Goal: Task Accomplishment & Management: Use online tool/utility

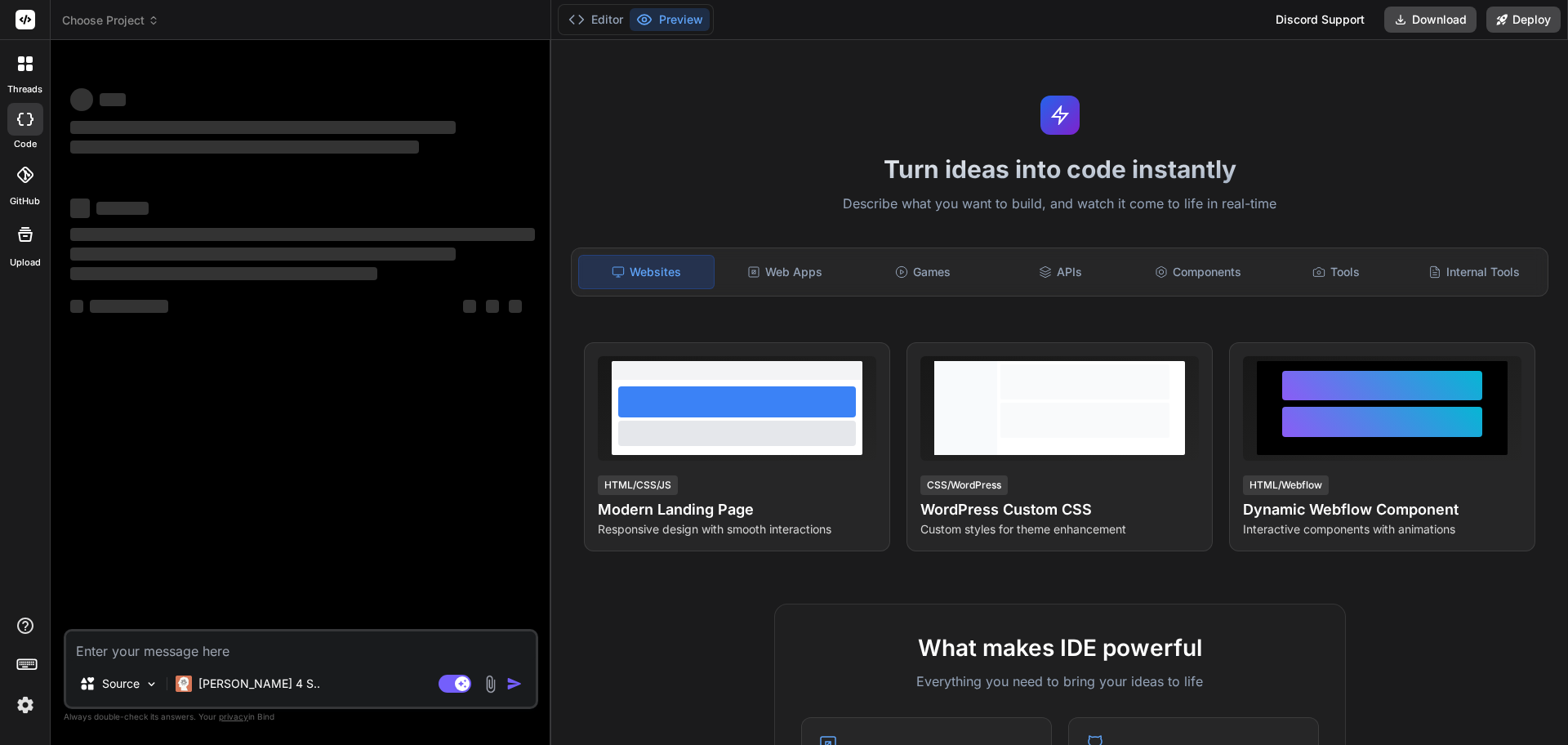
click at [491, 681] on img at bounding box center [490, 684] width 19 height 19
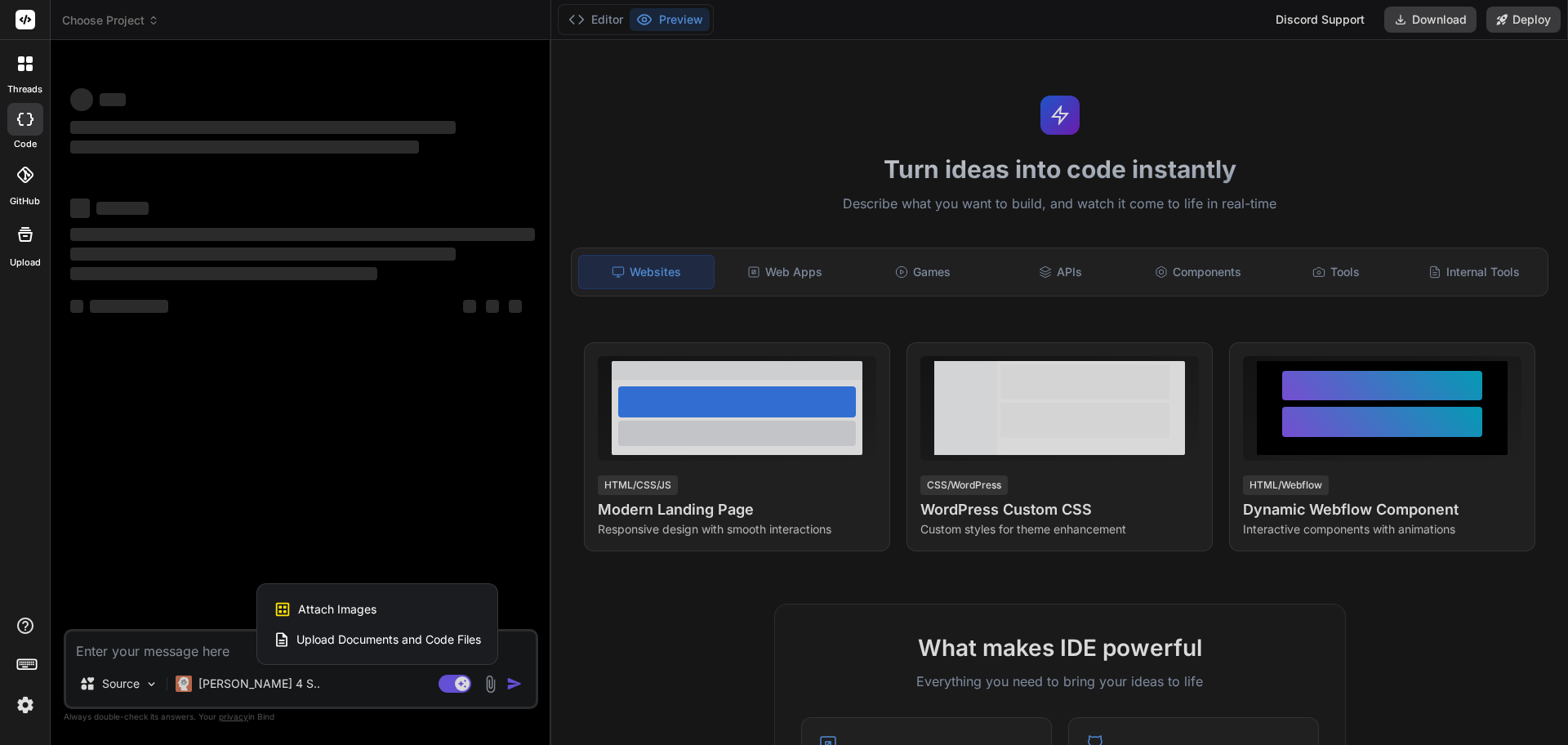
click at [389, 605] on div "Attach Images Image attachments are only supported in Claude and Gemini models." at bounding box center [377, 609] width 208 height 31
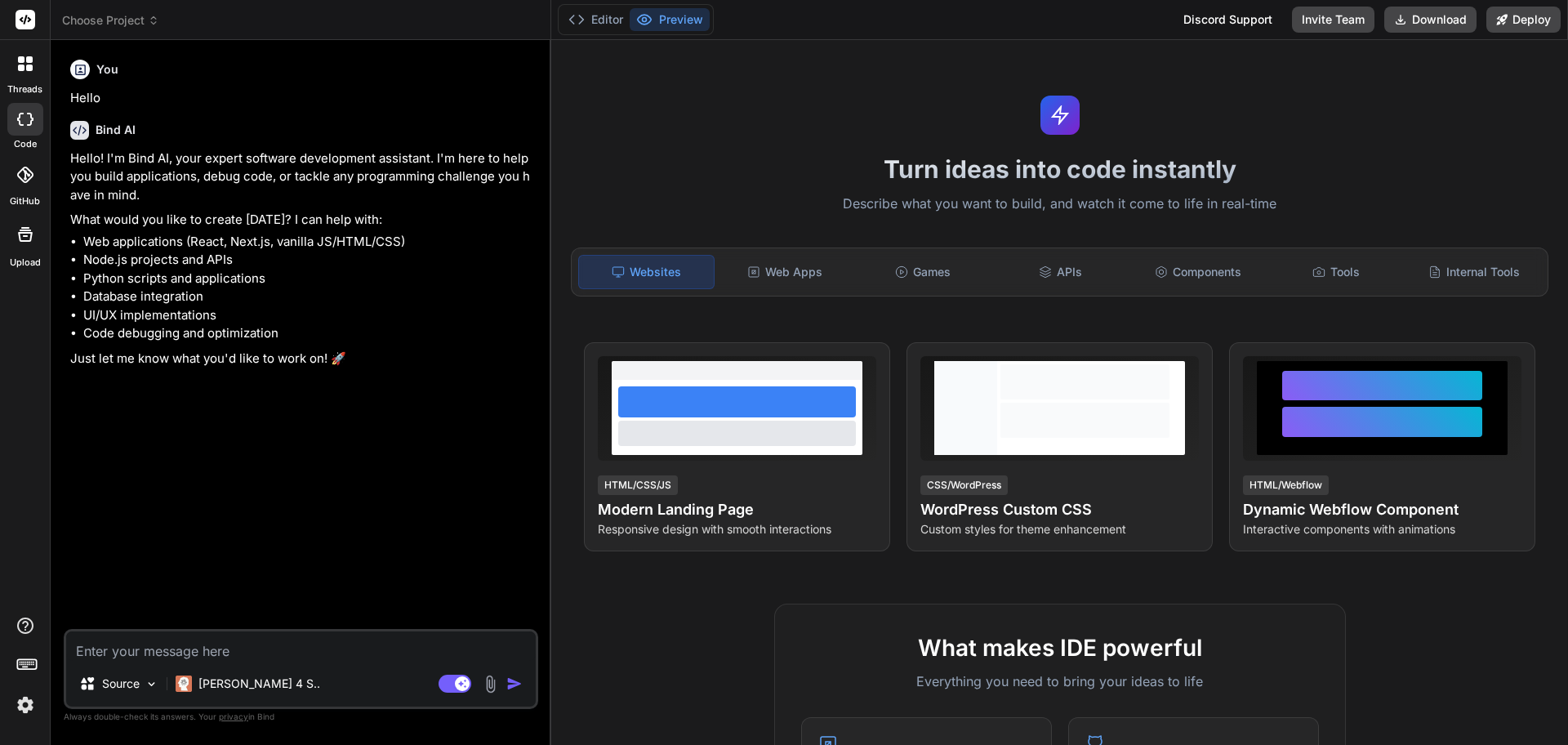
click at [231, 649] on textarea at bounding box center [300, 646] width 470 height 29
click at [488, 683] on img at bounding box center [490, 684] width 19 height 19
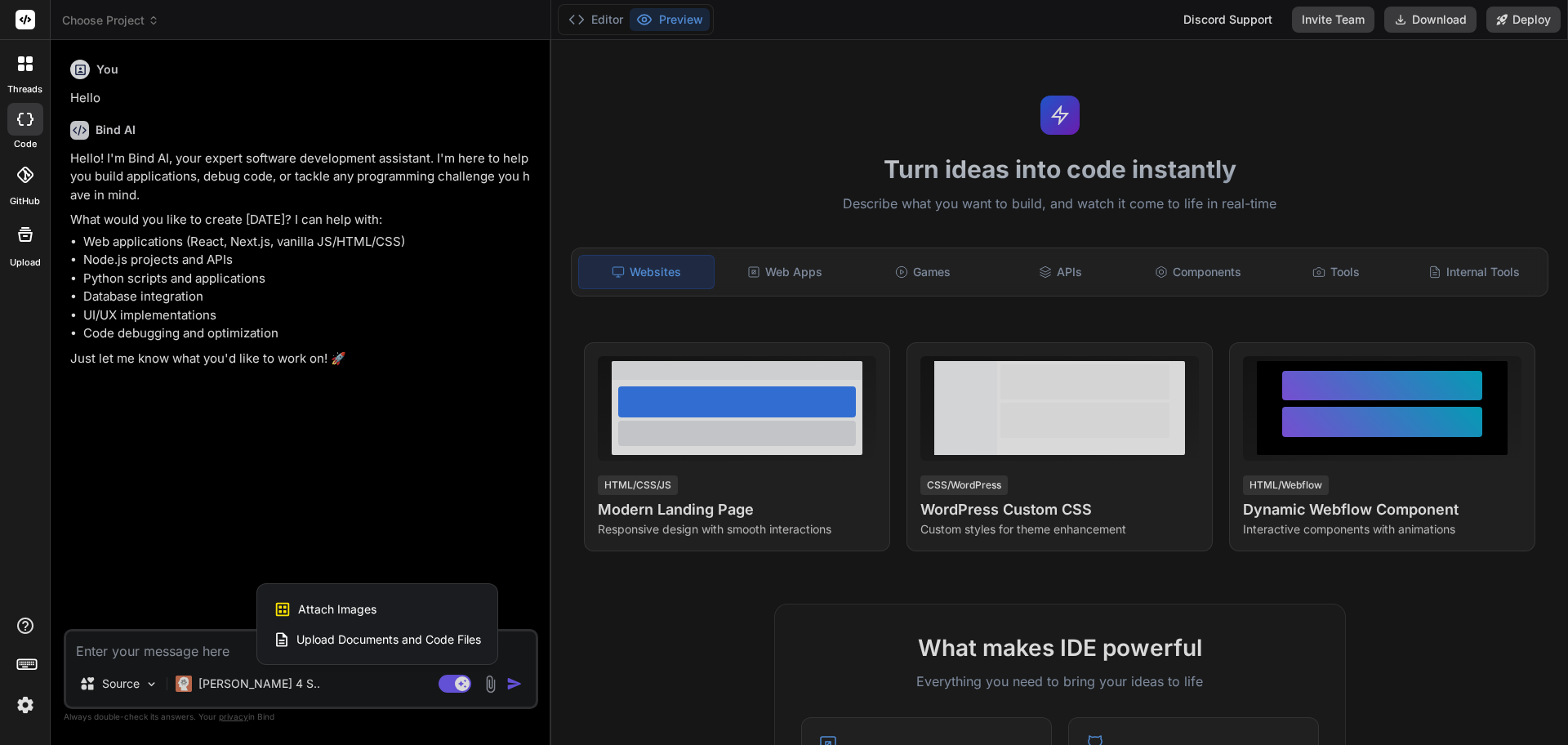
click at [411, 611] on div "Attach Images Image attachments are only supported in Claude and Gemini models." at bounding box center [377, 609] width 208 height 31
type textarea "x"
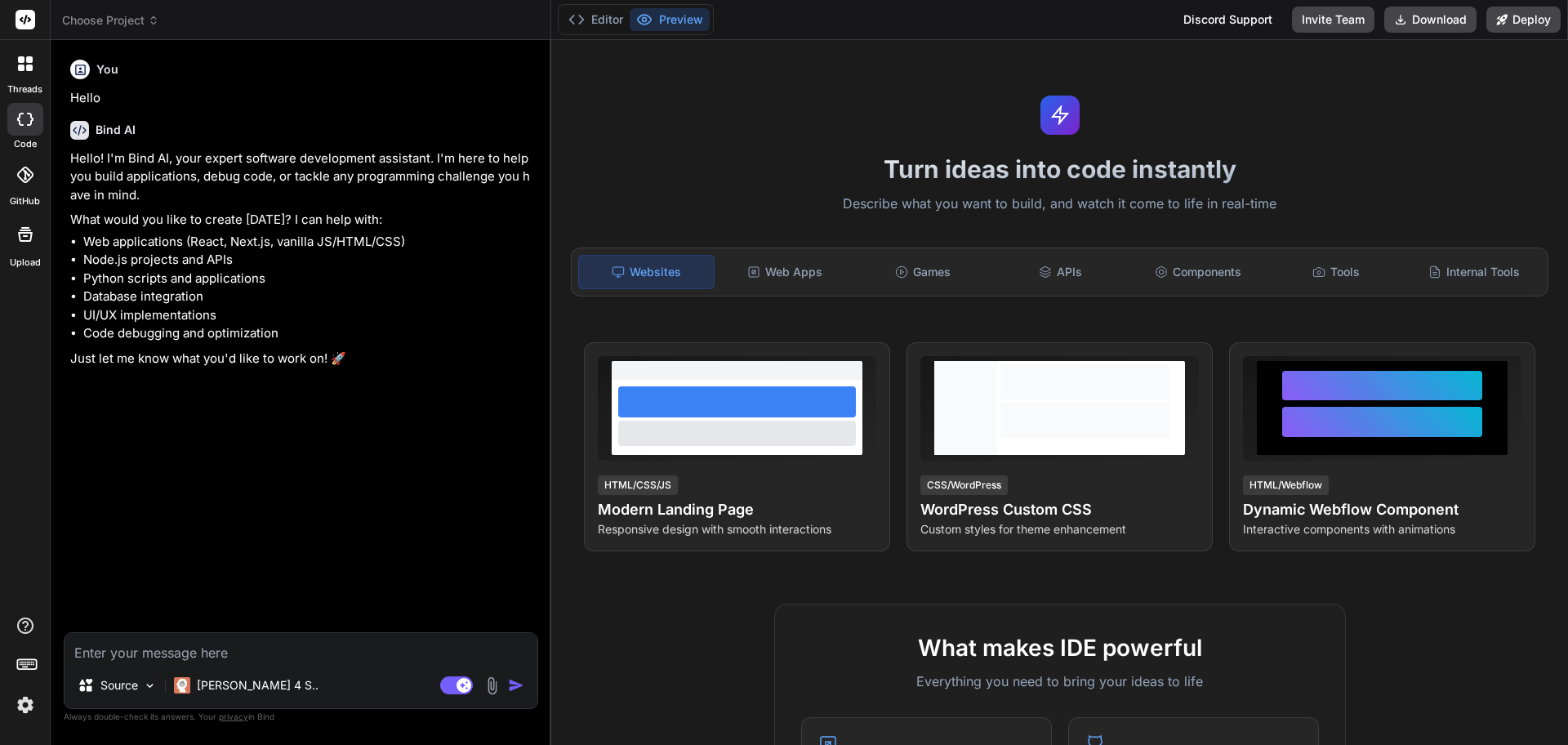
type input "C:\fakepath\Screenshot 2025-09-27 161622.png"
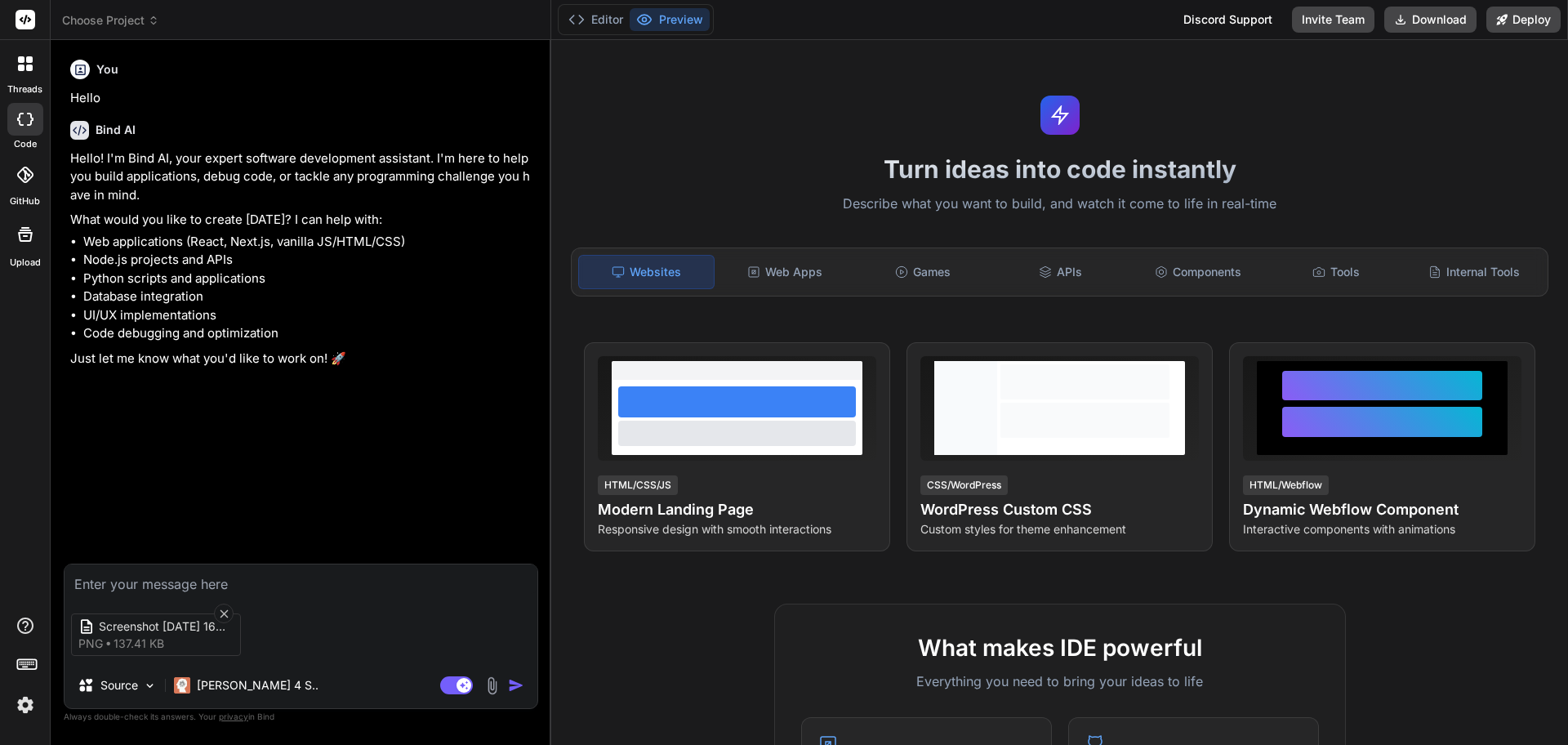
click at [204, 577] on textarea at bounding box center [301, 578] width 473 height 29
type textarea "x"
type textarea "c"
type textarea "x"
type textarea "ce"
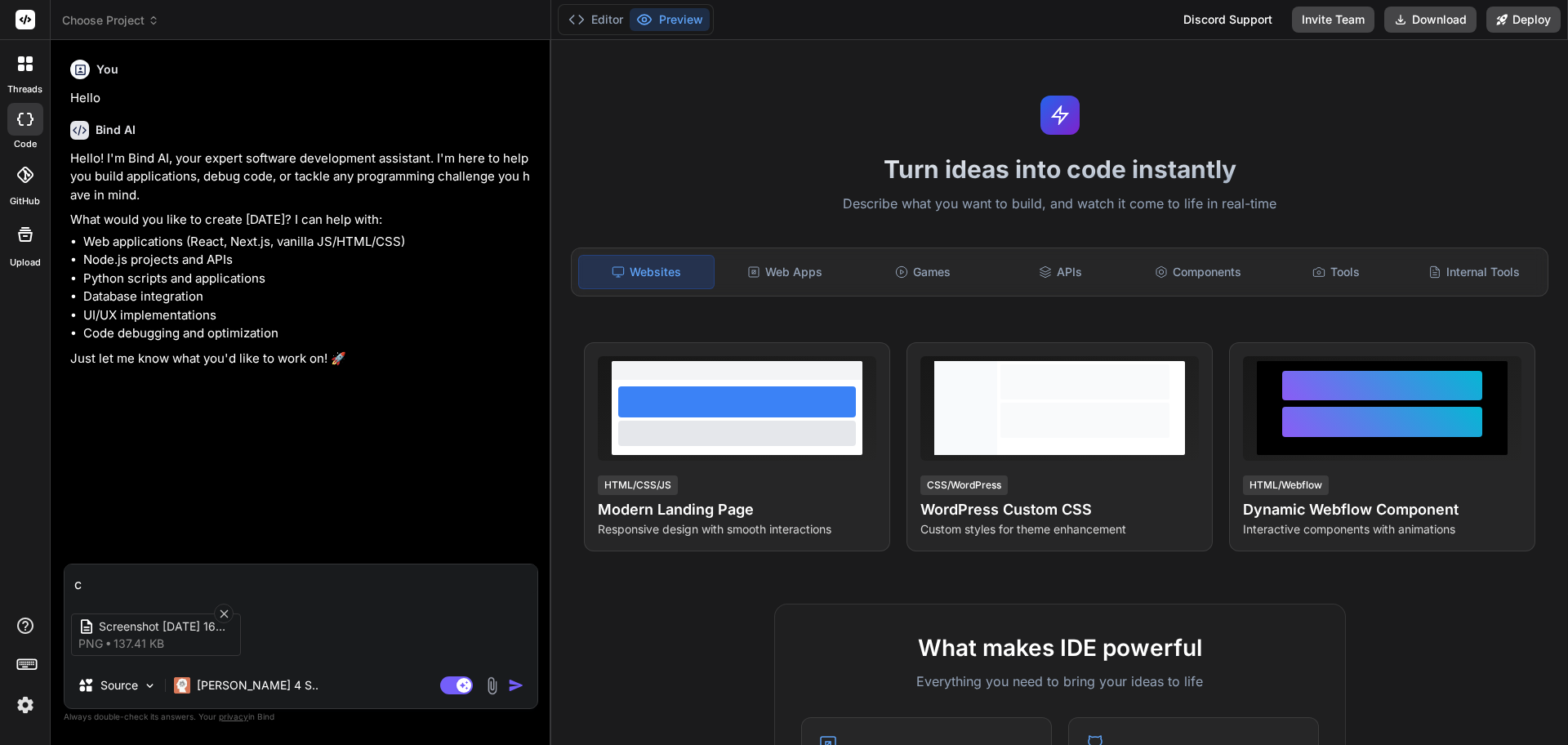
type textarea "x"
type textarea "c"
type textarea "x"
type textarea "cr"
type textarea "x"
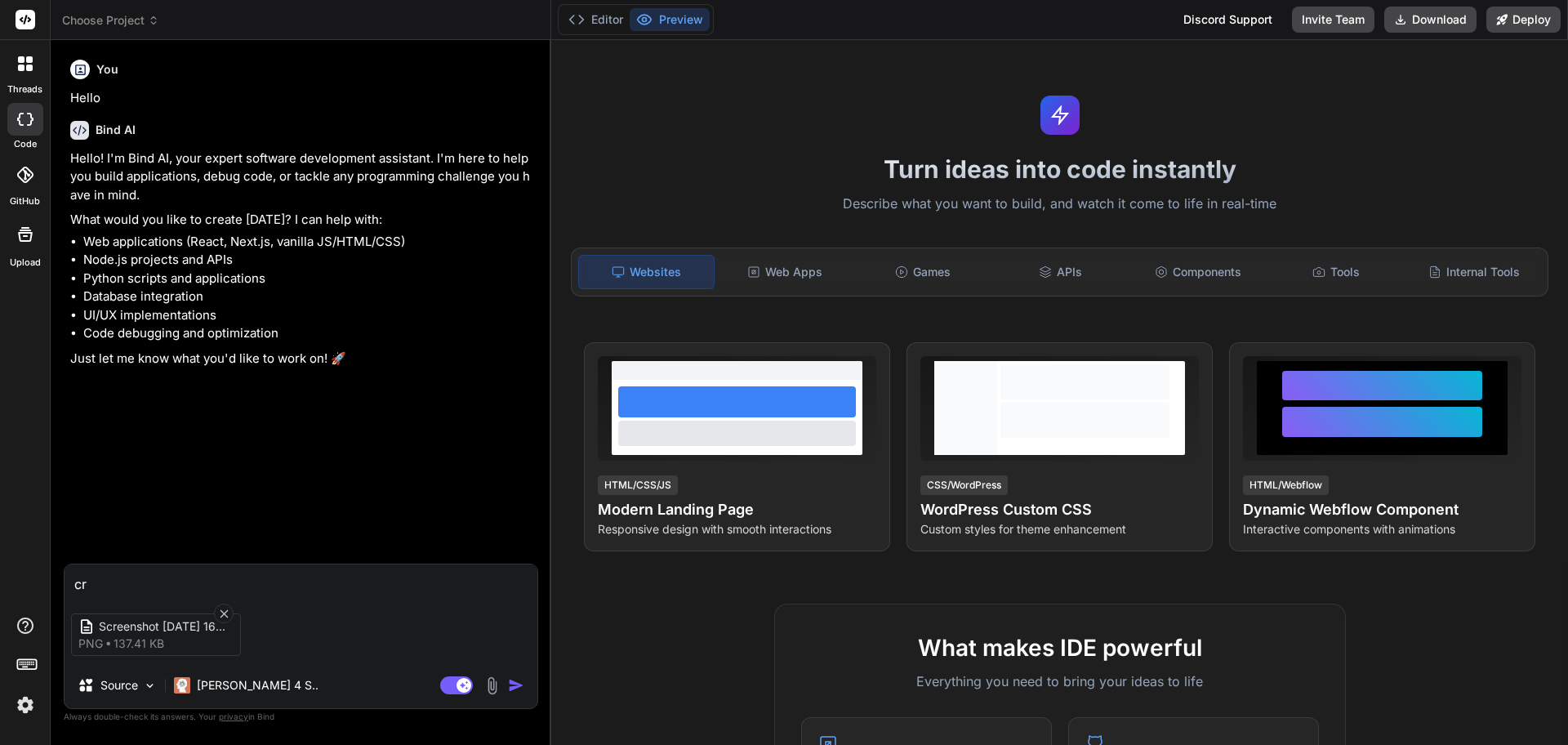
type textarea "cre"
type textarea "x"
type textarea "crea"
type textarea "x"
type textarea "creat"
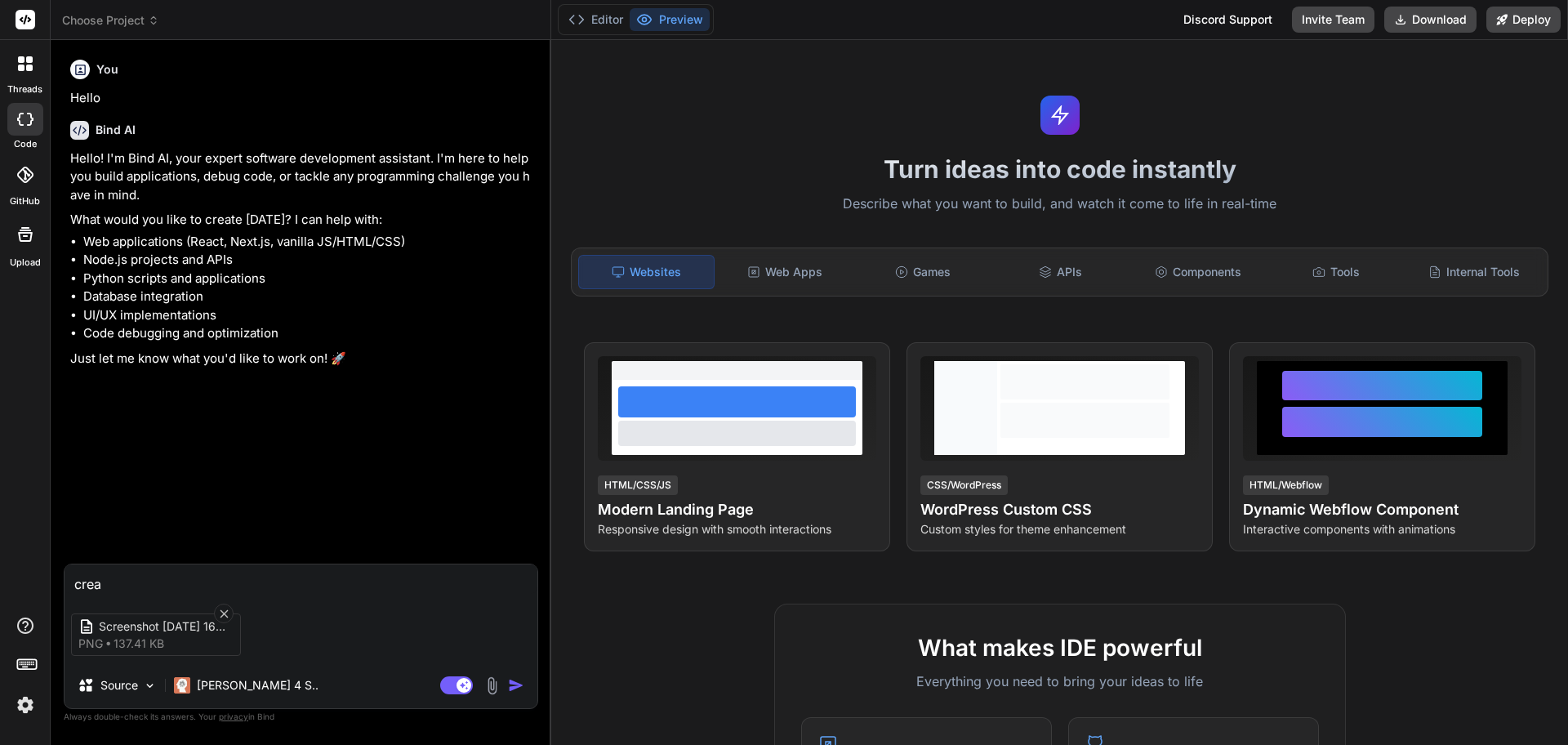
type textarea "x"
type textarea "create"
type textarea "x"
type textarea "create"
type textarea "x"
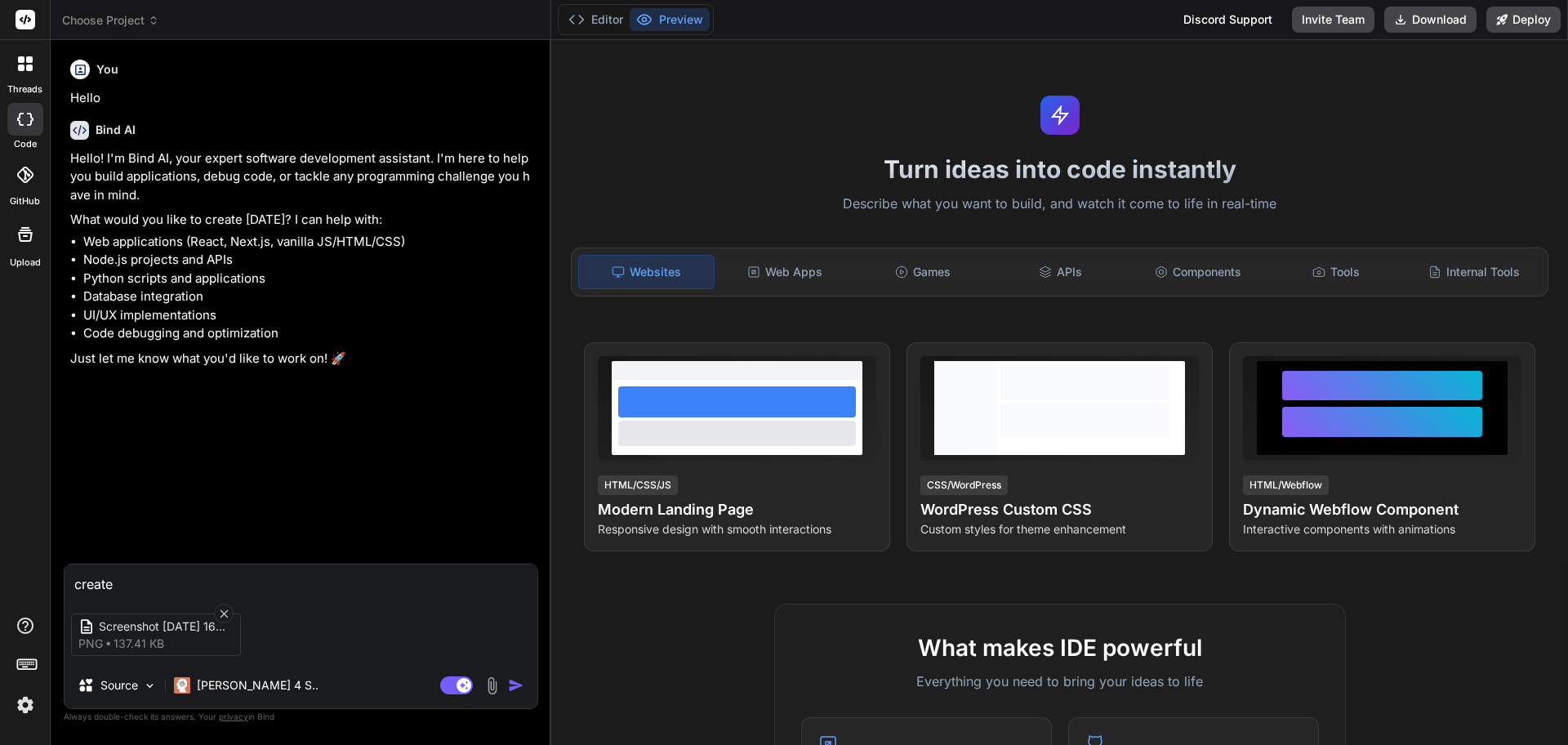
type textarea "create a"
type textarea "x"
type textarea "create"
type textarea "x"
type textarea "create h"
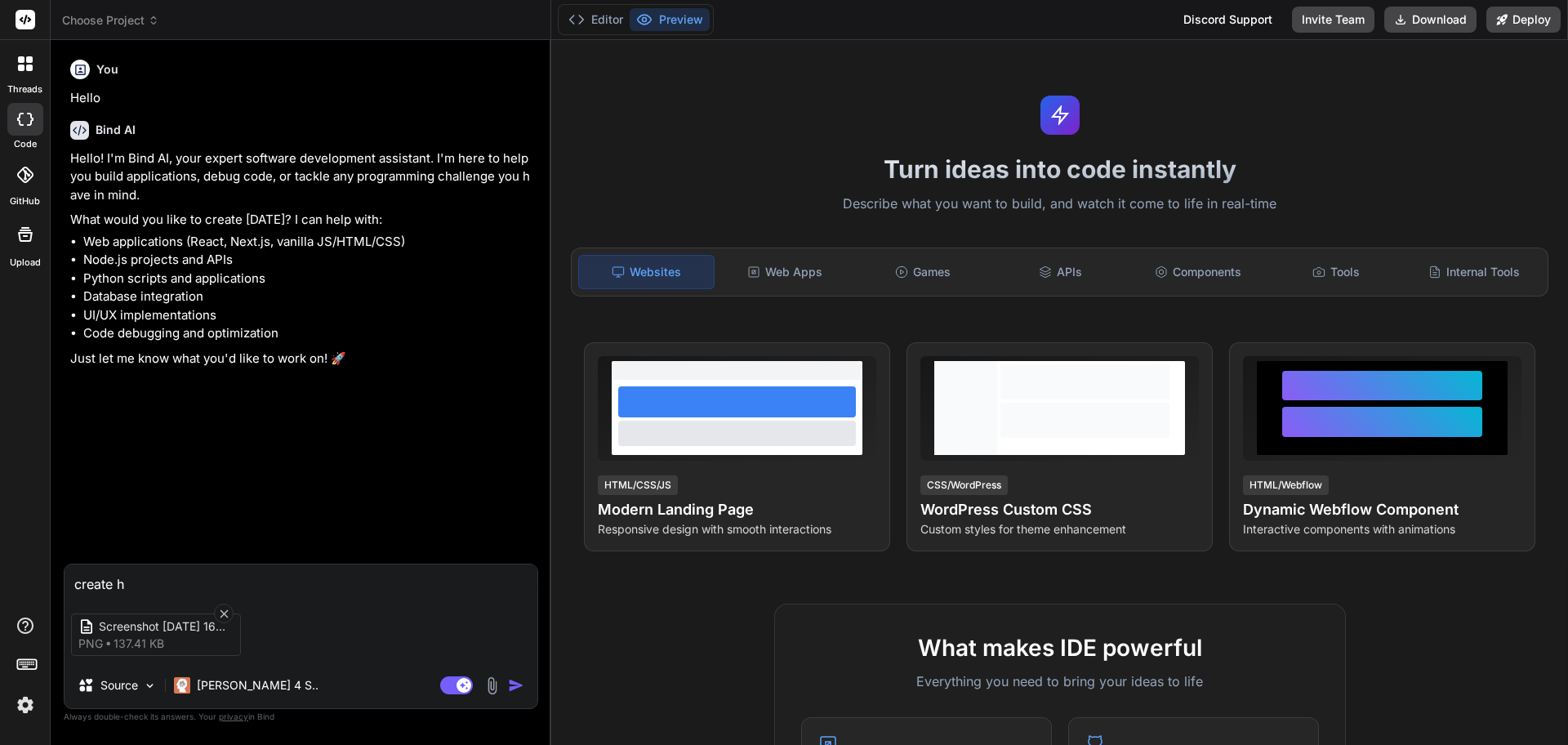
type textarea "x"
type textarea "create ht"
type textarea "x"
type textarea "create htm"
type textarea "x"
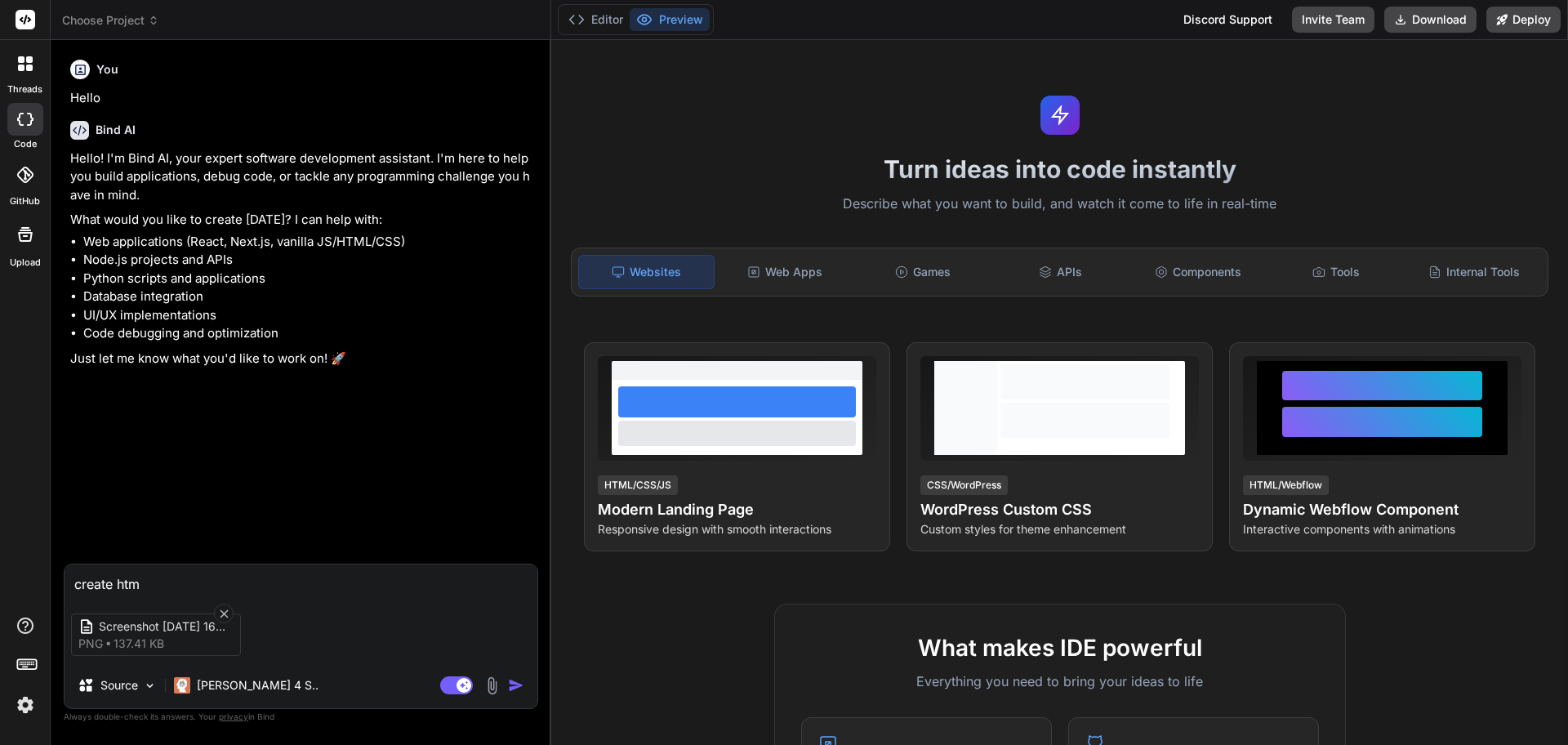
type textarea "create html"
type textarea "x"
type textarea "create html"
type textarea "x"
type textarea "create html u"
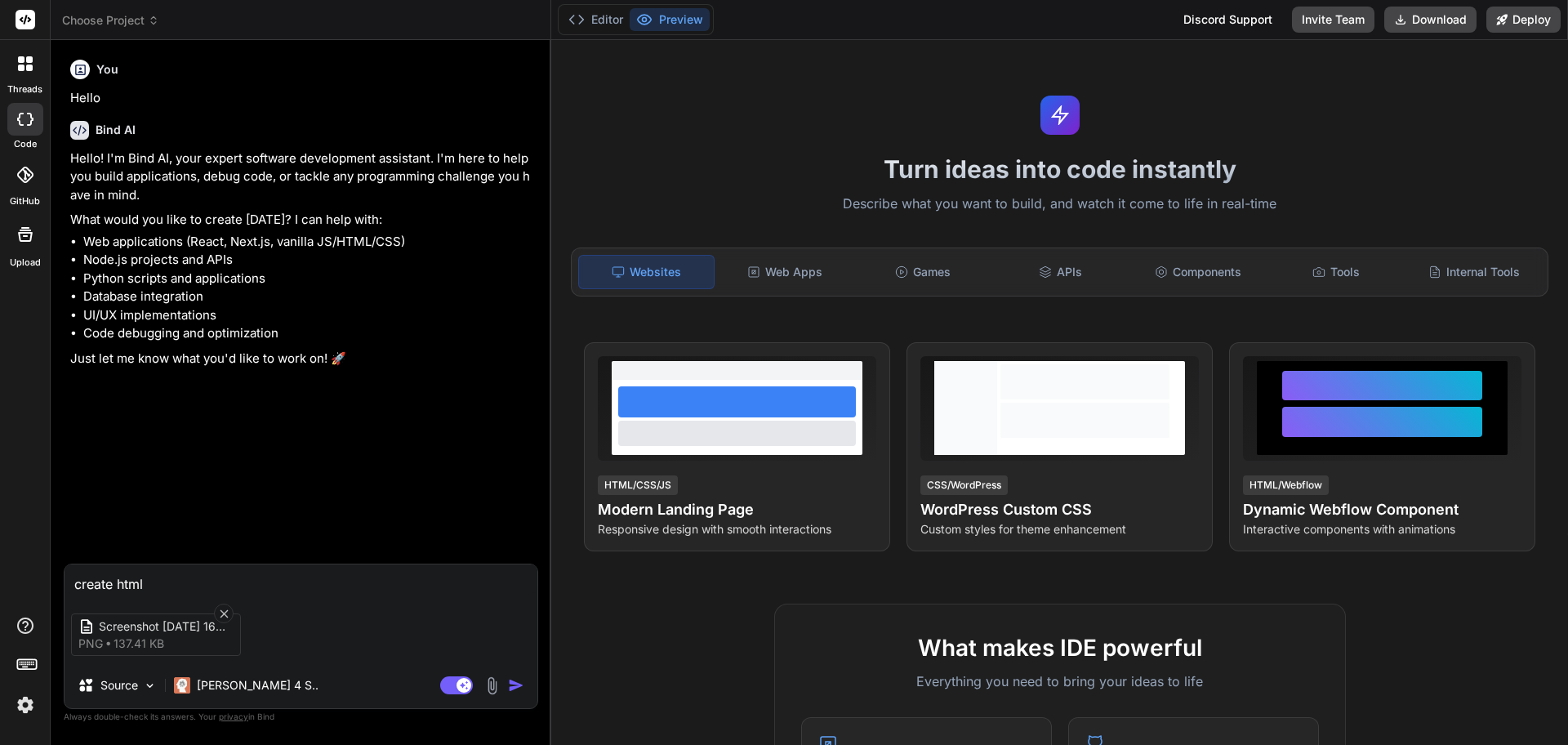
type textarea "x"
type textarea "create html us"
type textarea "x"
type textarea "create html usi"
type textarea "x"
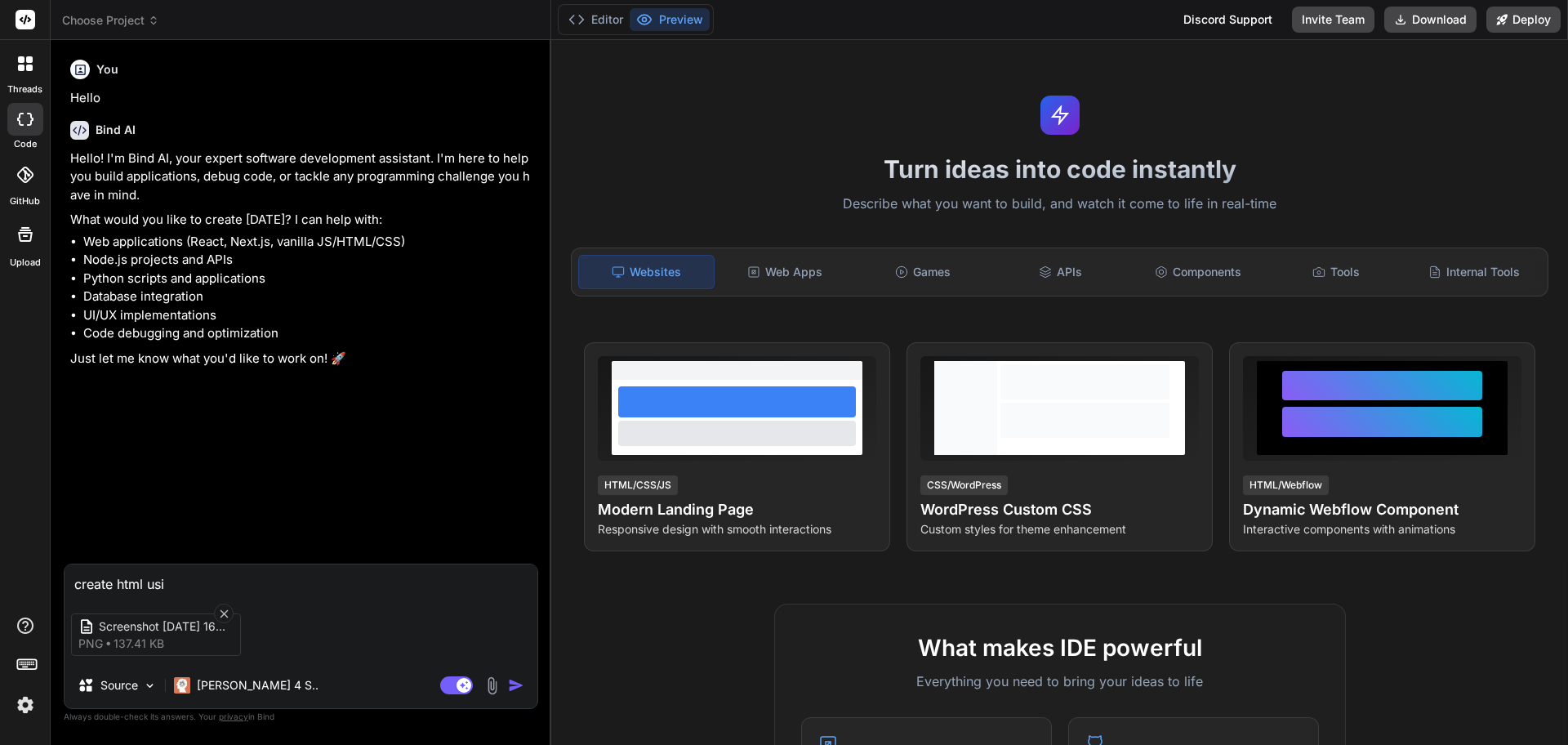
type textarea "create html usin"
type textarea "x"
type textarea "create html using"
type textarea "x"
type textarea "create html using"
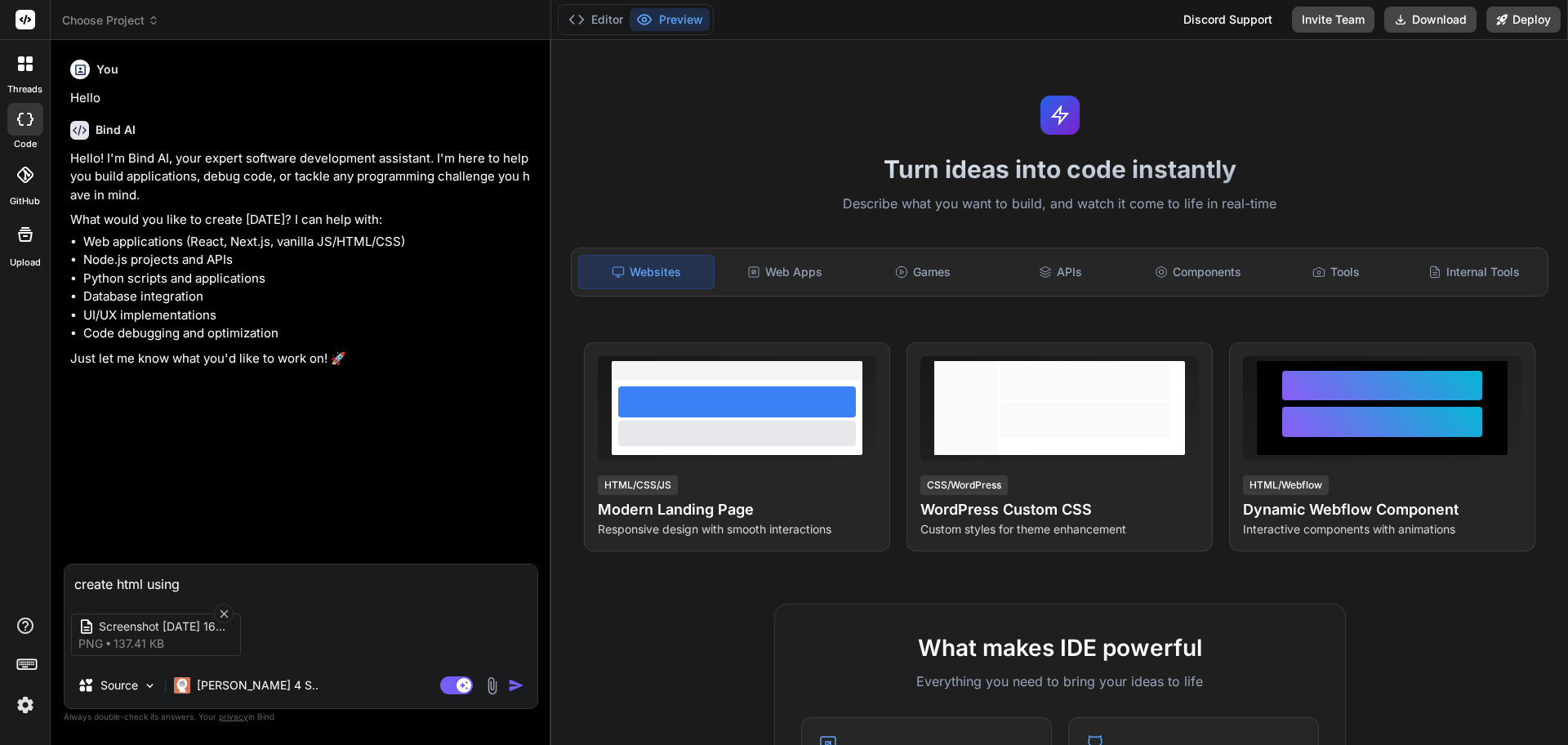
type textarea "x"
type textarea "create html using a"
type textarea "x"
type textarea "create html using at"
type textarea "x"
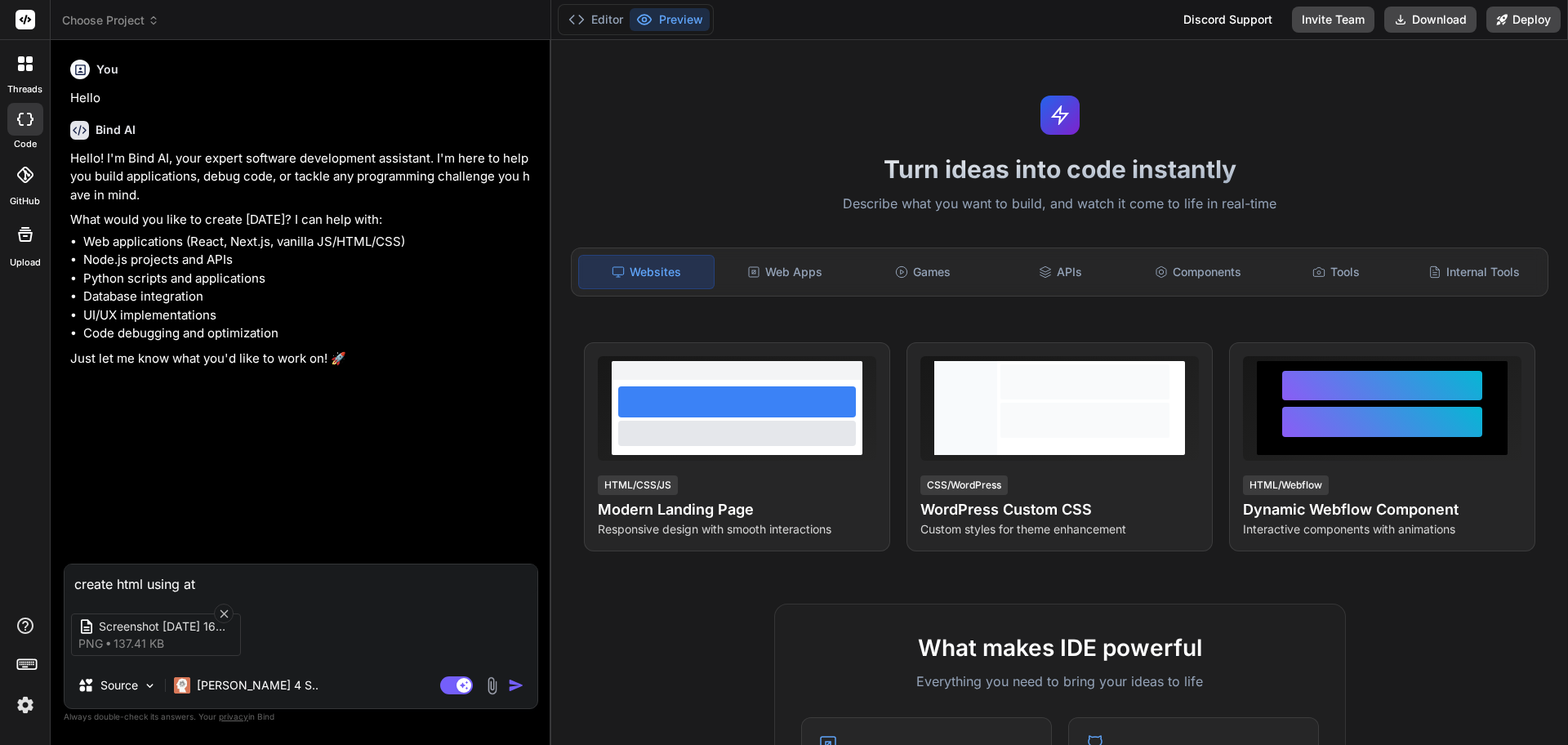
type textarea "create html using att"
type textarea "x"
type textarea "create html using atta"
type textarea "x"
type textarea "create html using attac"
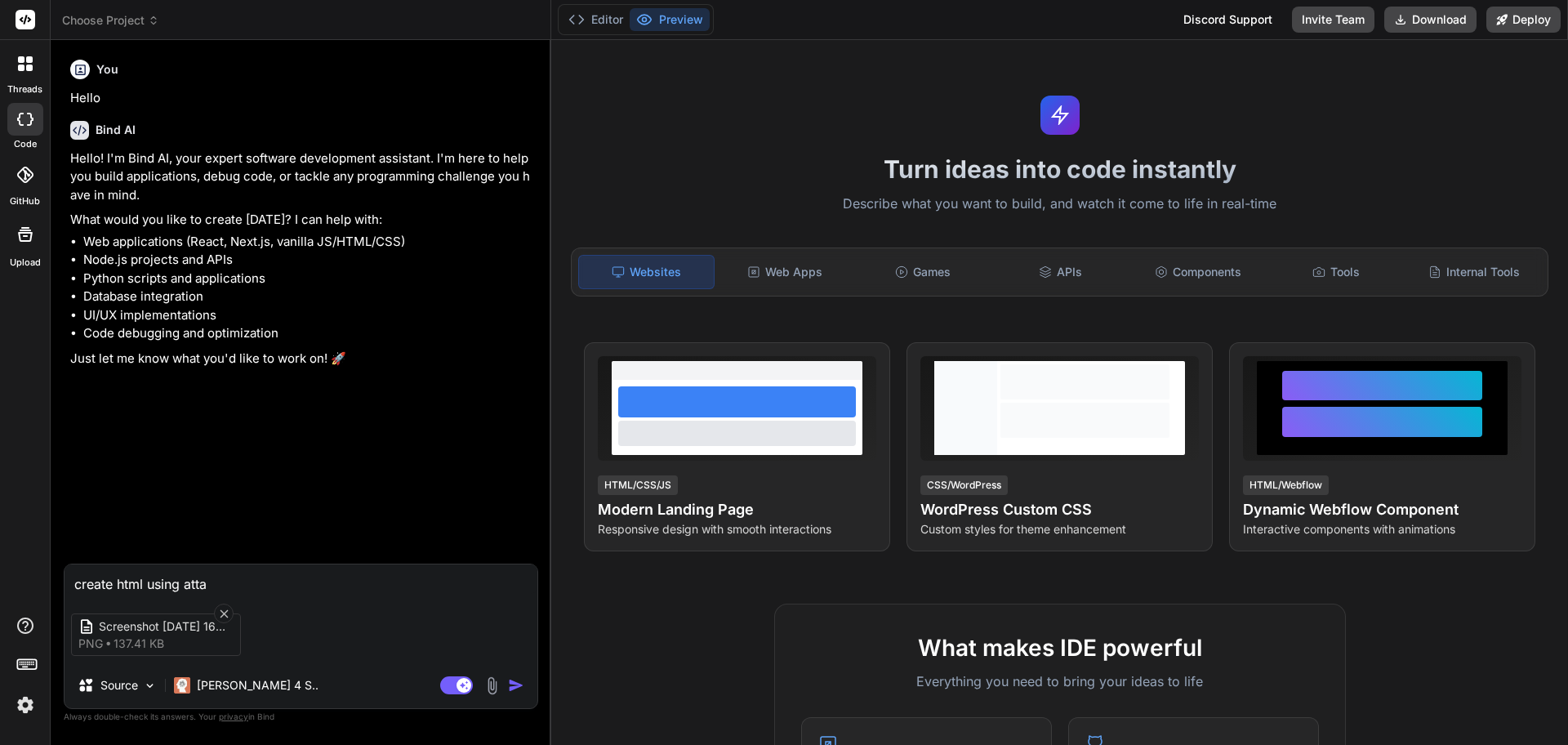
type textarea "x"
type textarea "create html using attach"
type textarea "x"
type textarea "create html using attache"
type textarea "x"
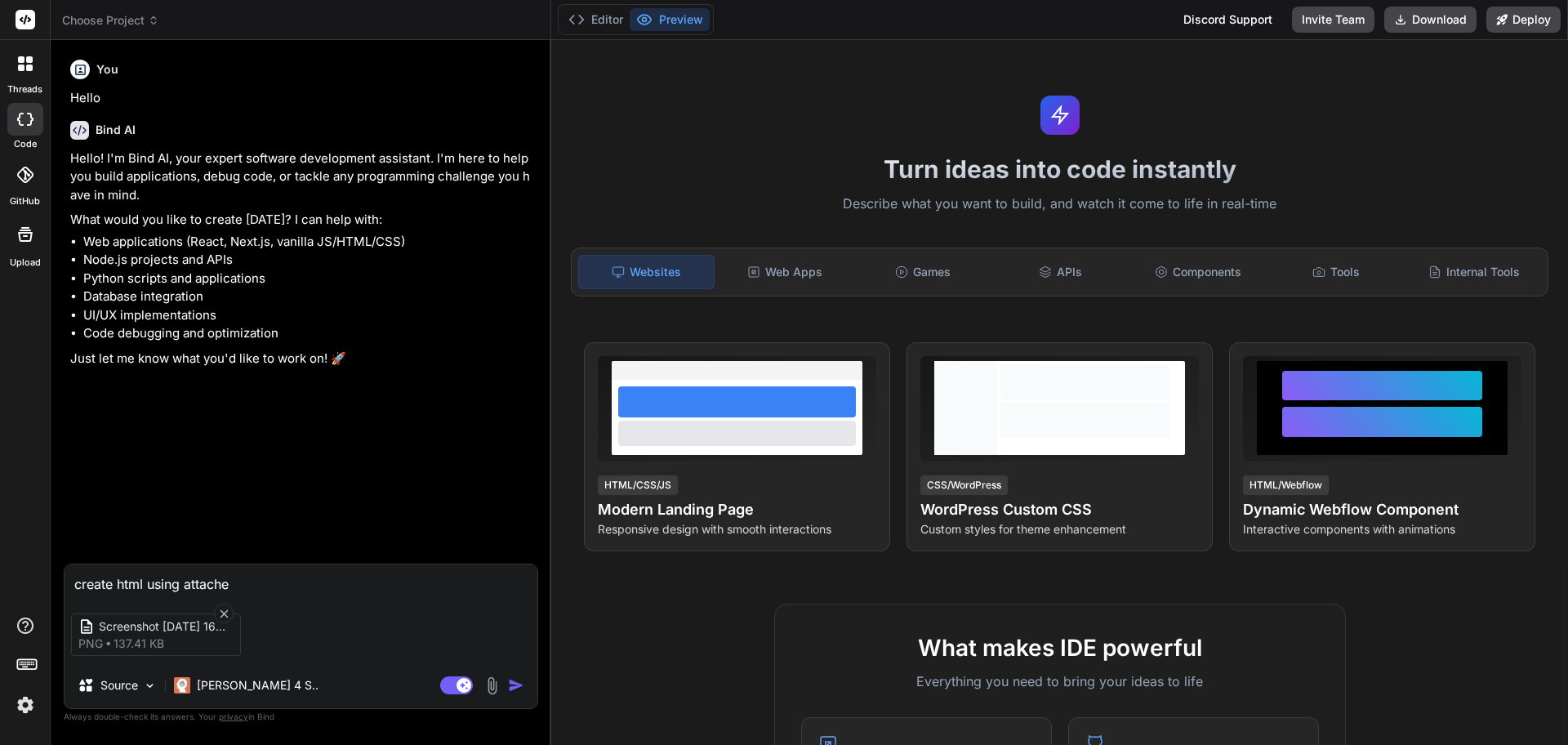
type textarea "create html using attached"
type textarea "x"
type textarea "create html using attached"
type textarea "x"
type textarea "create html using attached i"
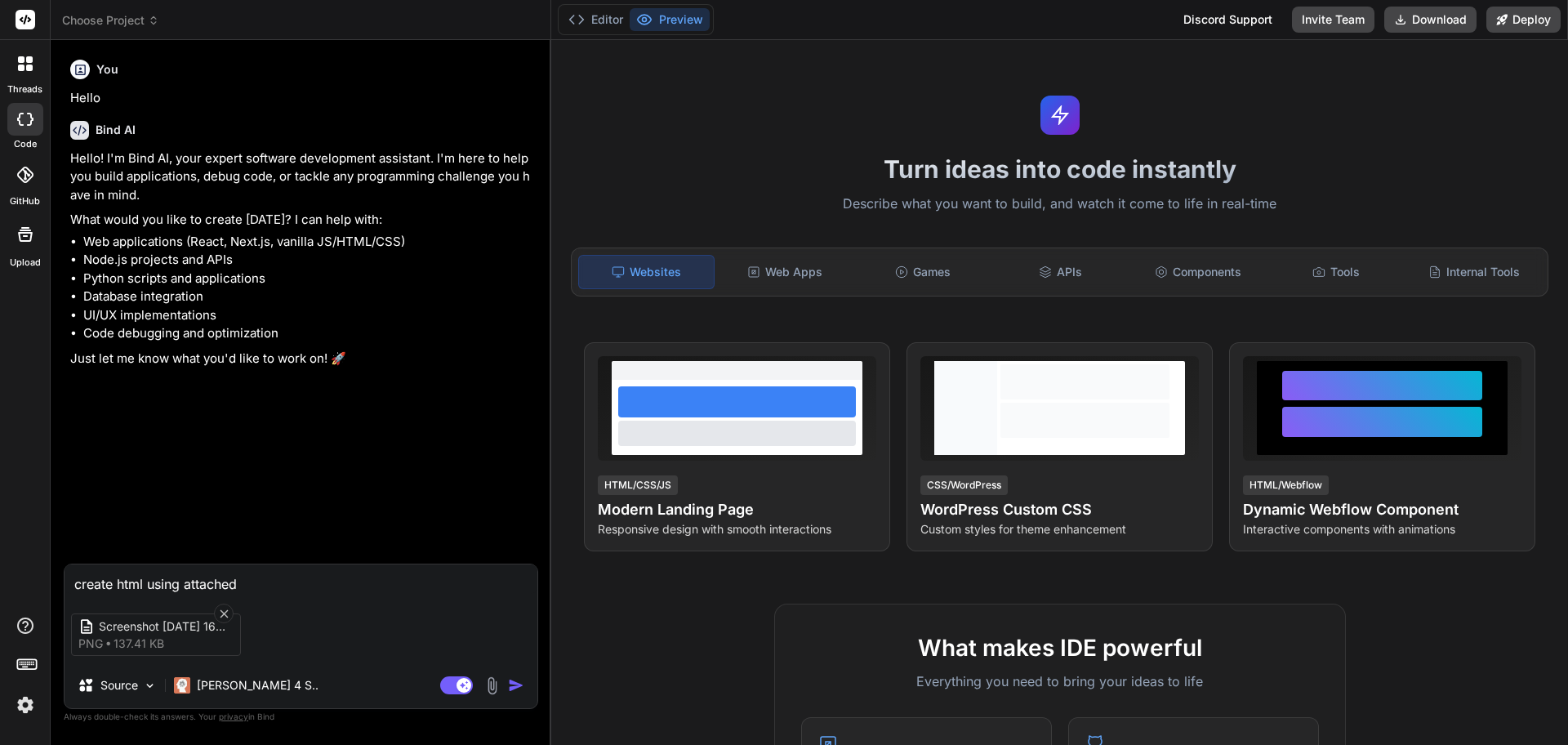
type textarea "x"
type textarea "create html using attached im"
type textarea "x"
type textarea "create html using attached ima"
type textarea "x"
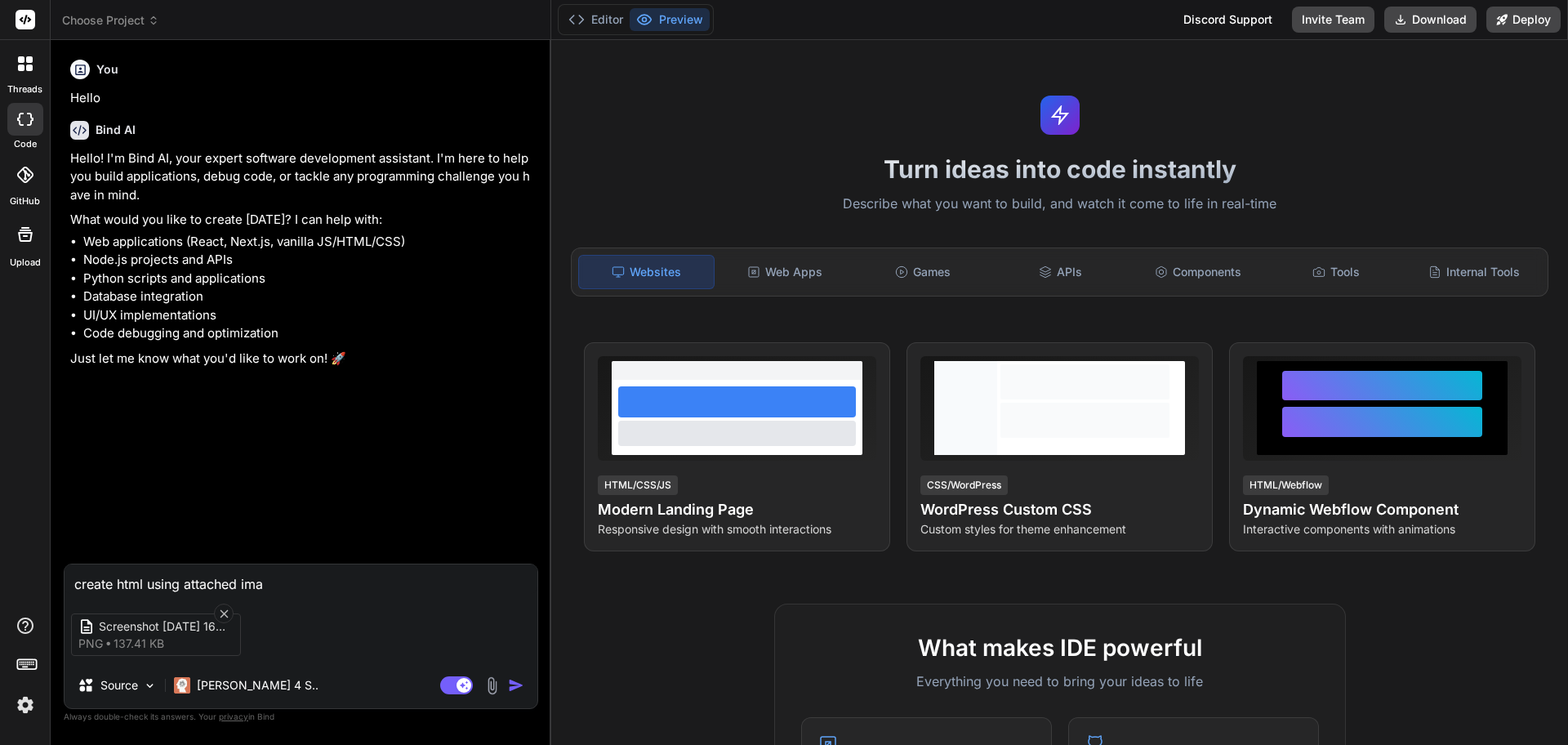
type textarea "create html using attached imag"
type textarea "x"
type textarea "create html using attached image"
type textarea "x"
type textarea "create html using attached image"
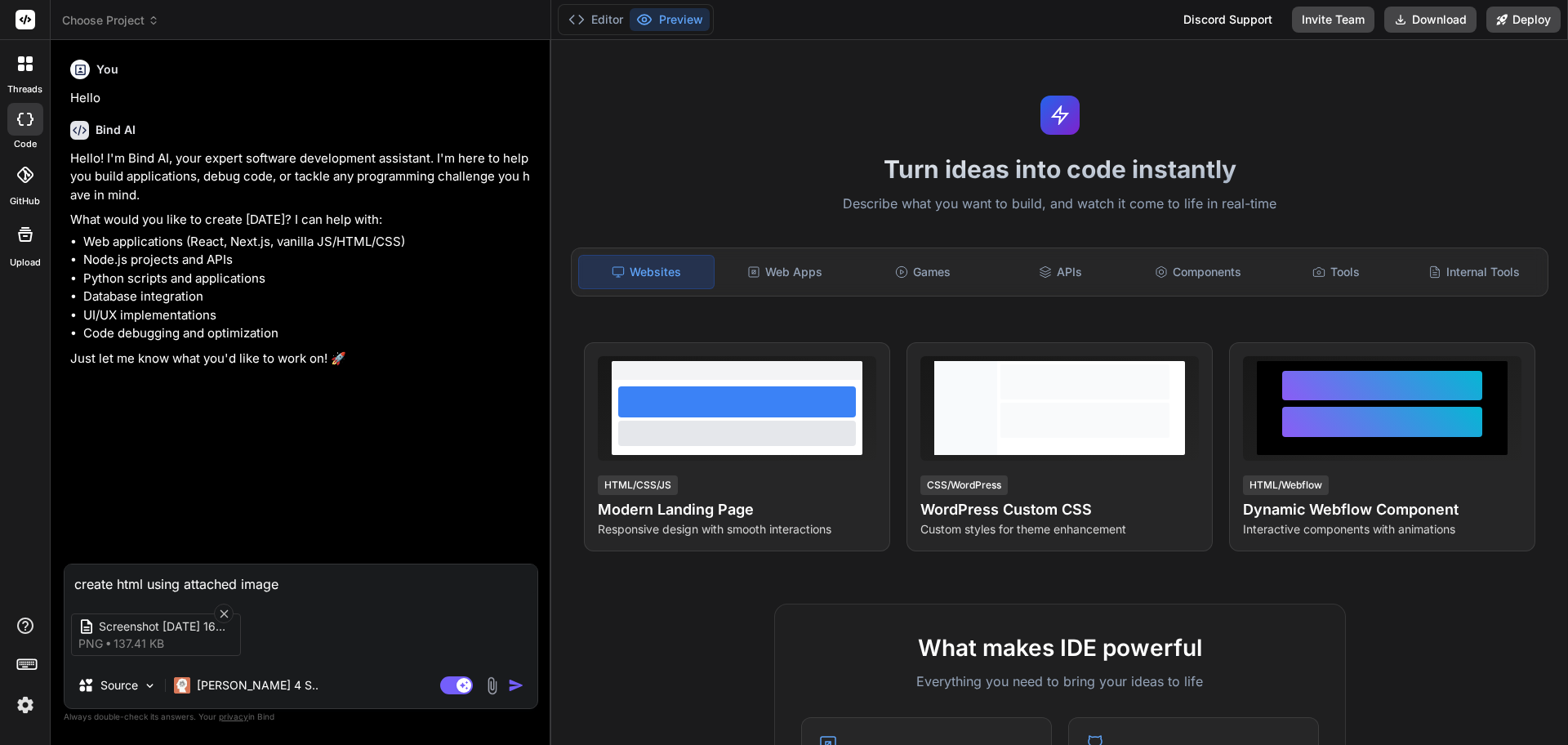
type textarea "x"
type textarea "create html using attached image d"
type textarea "x"
type textarea "create html using attached image do"
type textarea "x"
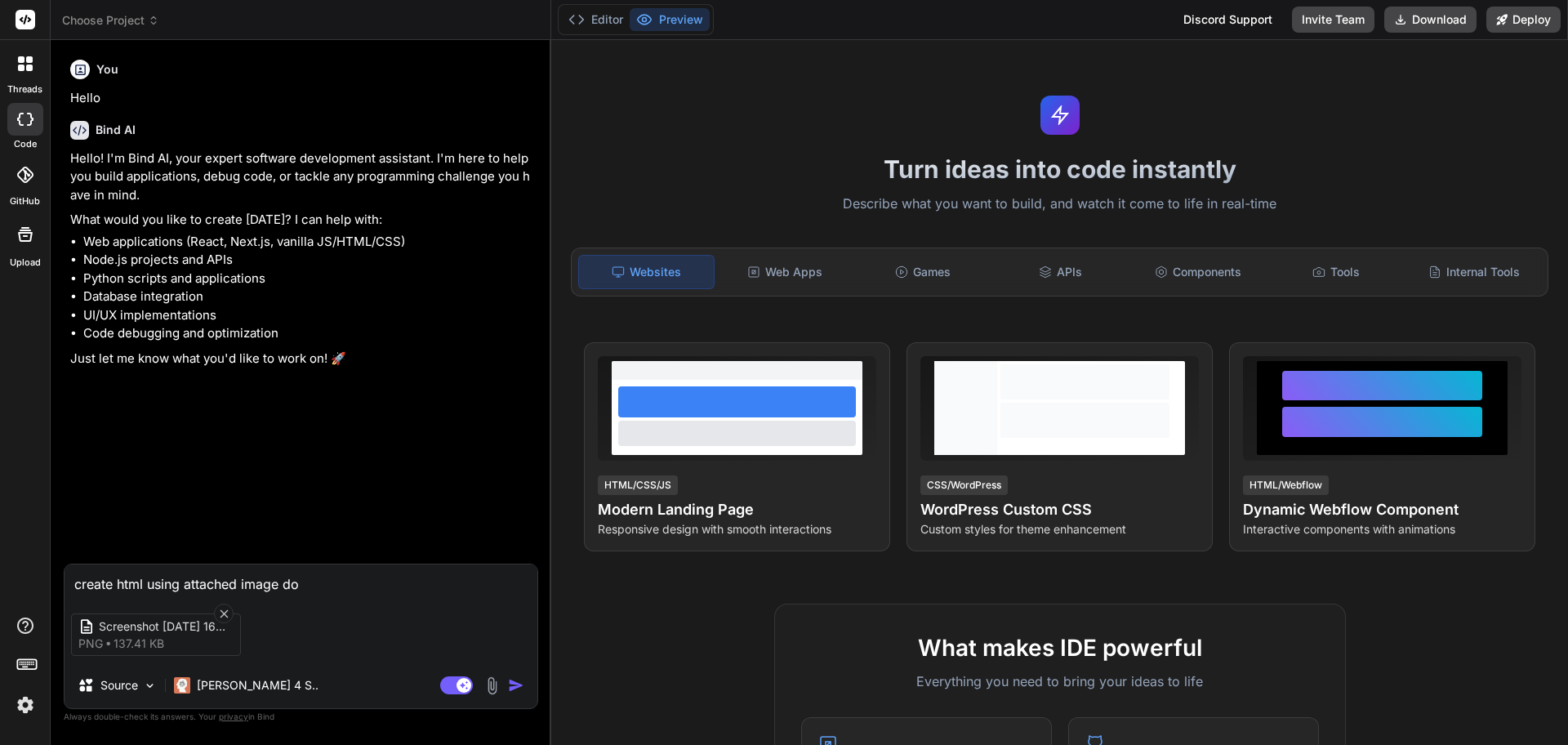
type textarea "create html using attached image don"
type textarea "x"
type textarea "create html using attached image dont"
type textarea "x"
type textarea "create html using attached image dont"
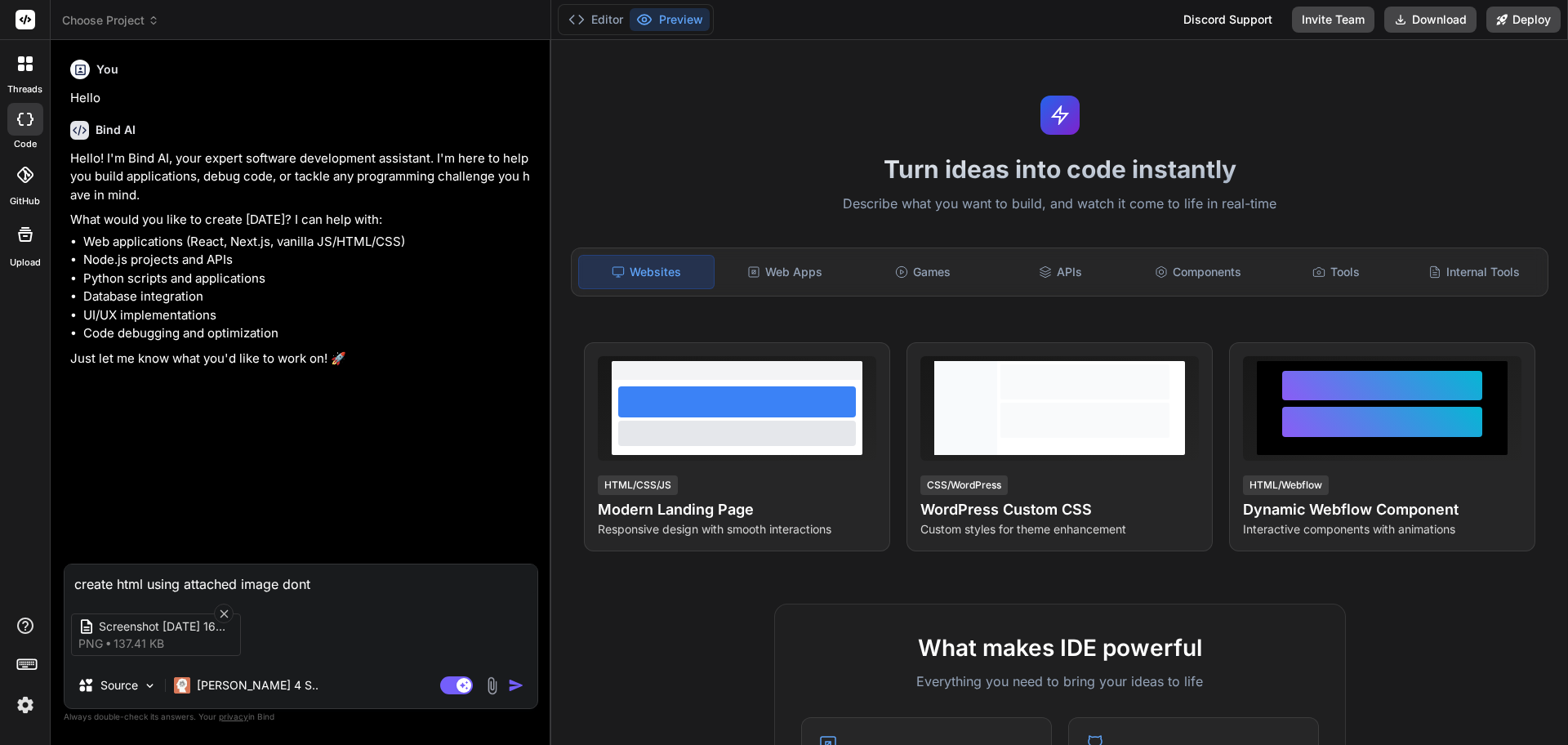
type textarea "x"
type textarea "create html using attached image dont u"
type textarea "x"
type textarea "create html using attached image dont us"
type textarea "x"
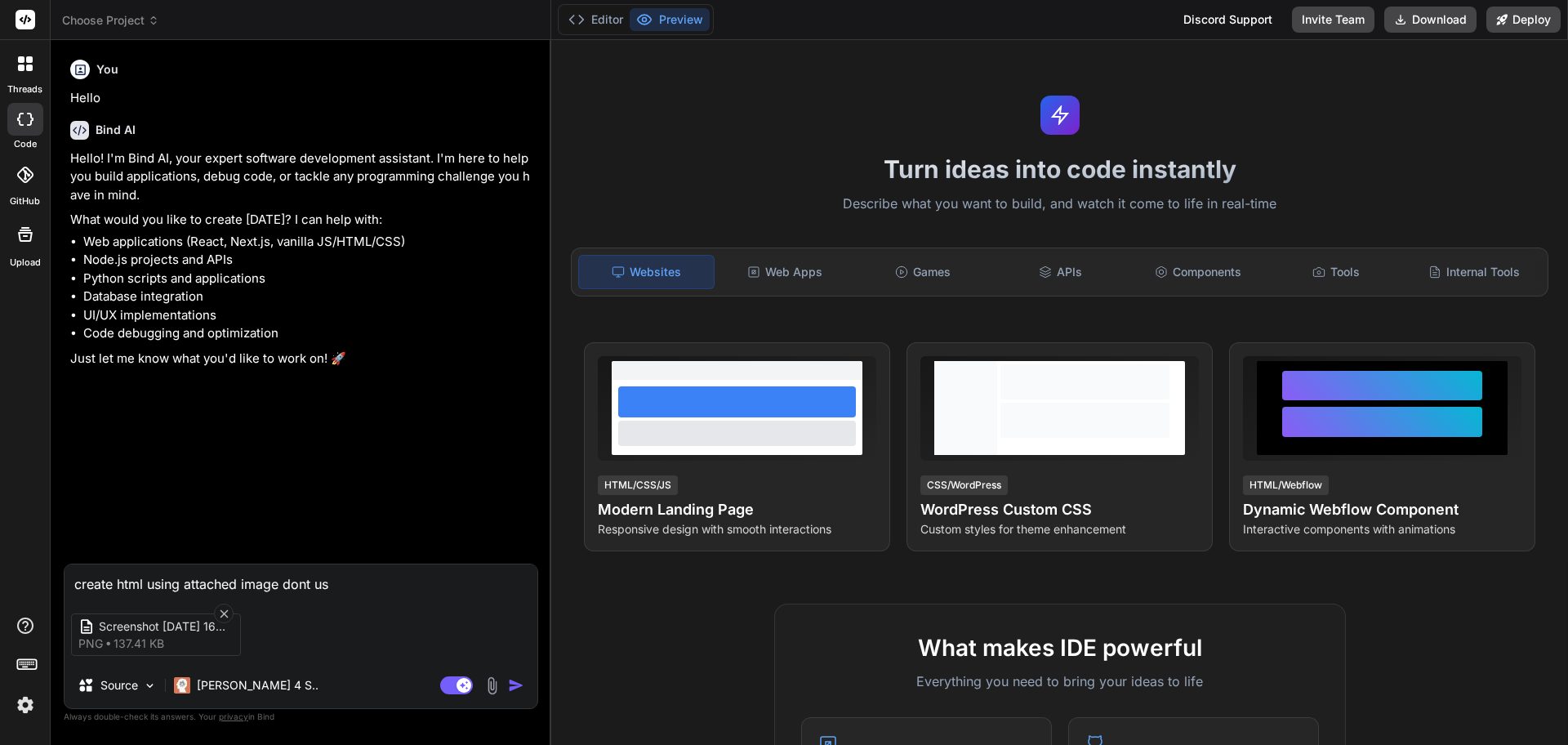
type textarea "create html using attached image dont use"
type textarea "x"
type textarea "create html using attached image dont use"
type textarea "x"
type textarea "create html using attached image dont use a"
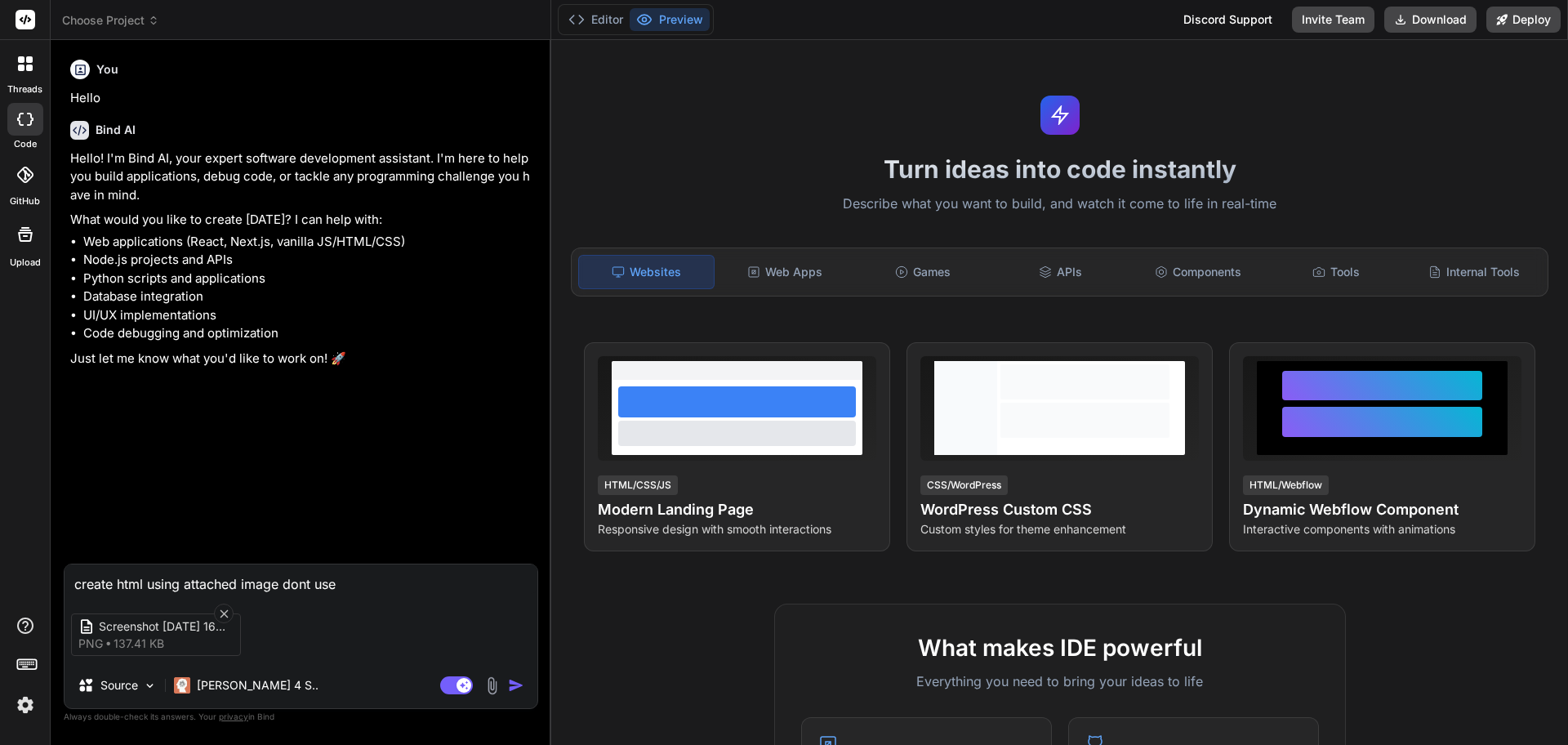
type textarea "x"
type textarea "create html using attached image dont use an"
type textarea "x"
type textarea "create html using attached image dont use any"
type textarea "x"
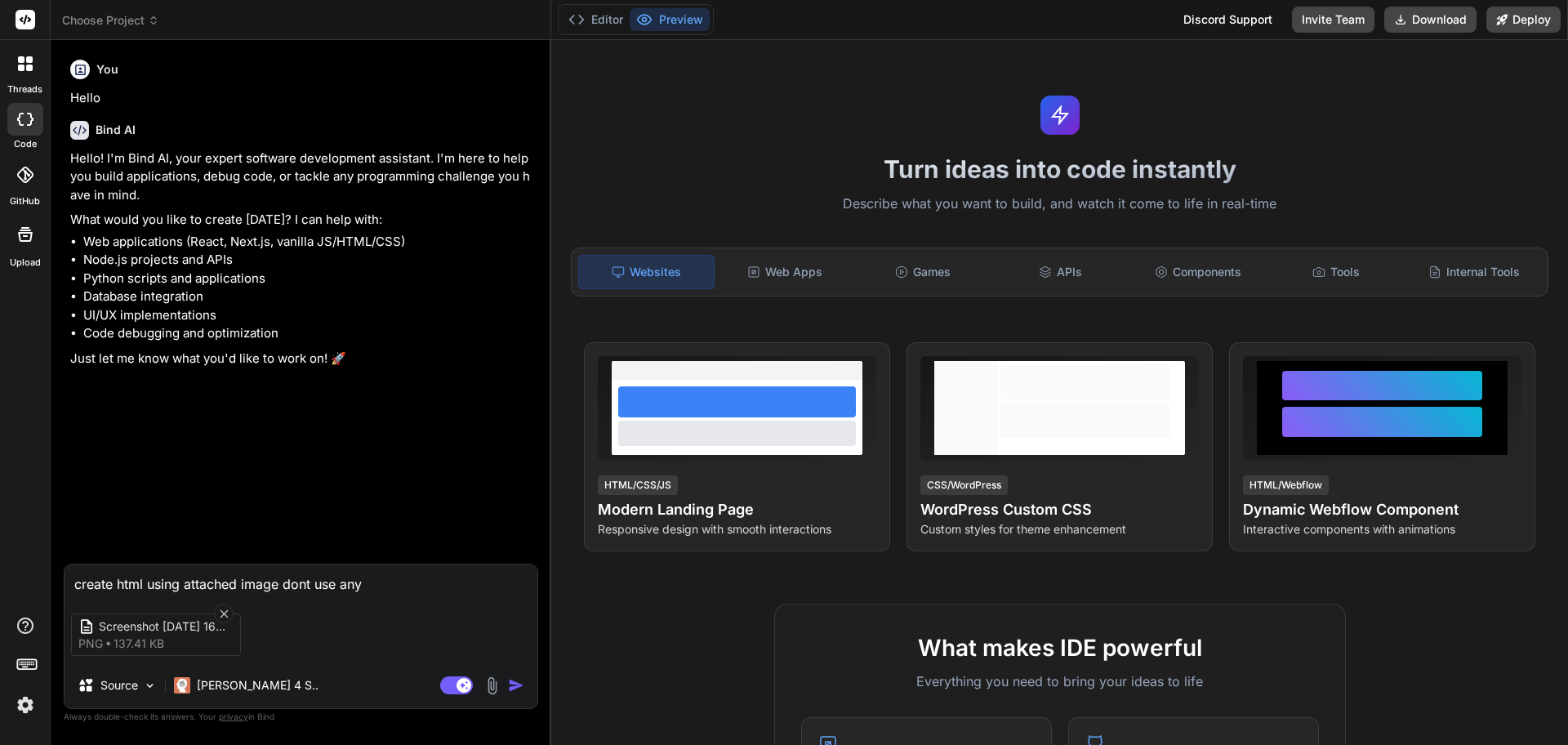
type textarea "create html using attached image dont use any"
type textarea "x"
type textarea "create html using attached image dont use any f"
type textarea "x"
type textarea "create html using attached image dont use any fr"
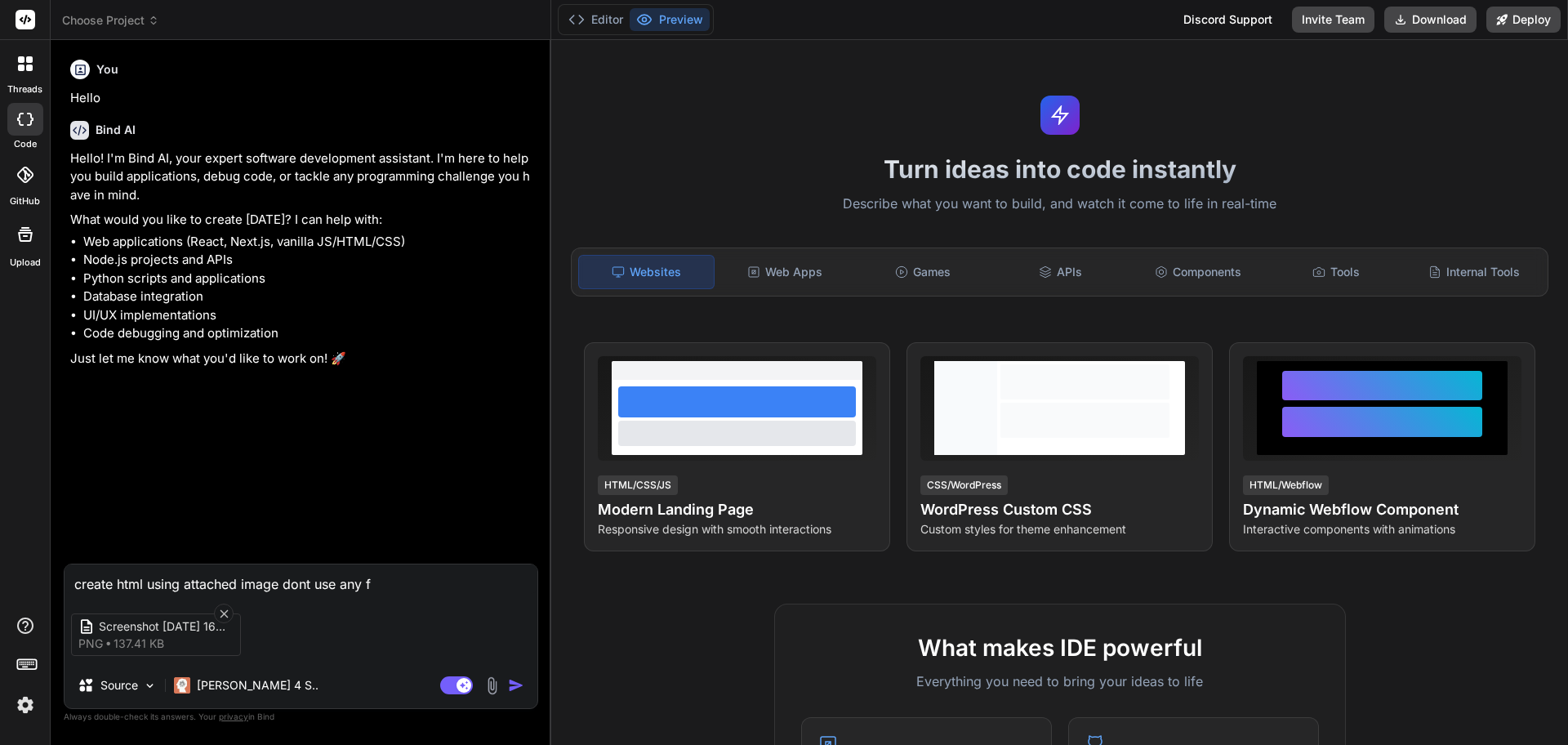
type textarea "x"
type textarea "create html using attached image dont use any fra"
type textarea "x"
type textarea "create html using attached image dont use any fram"
type textarea "x"
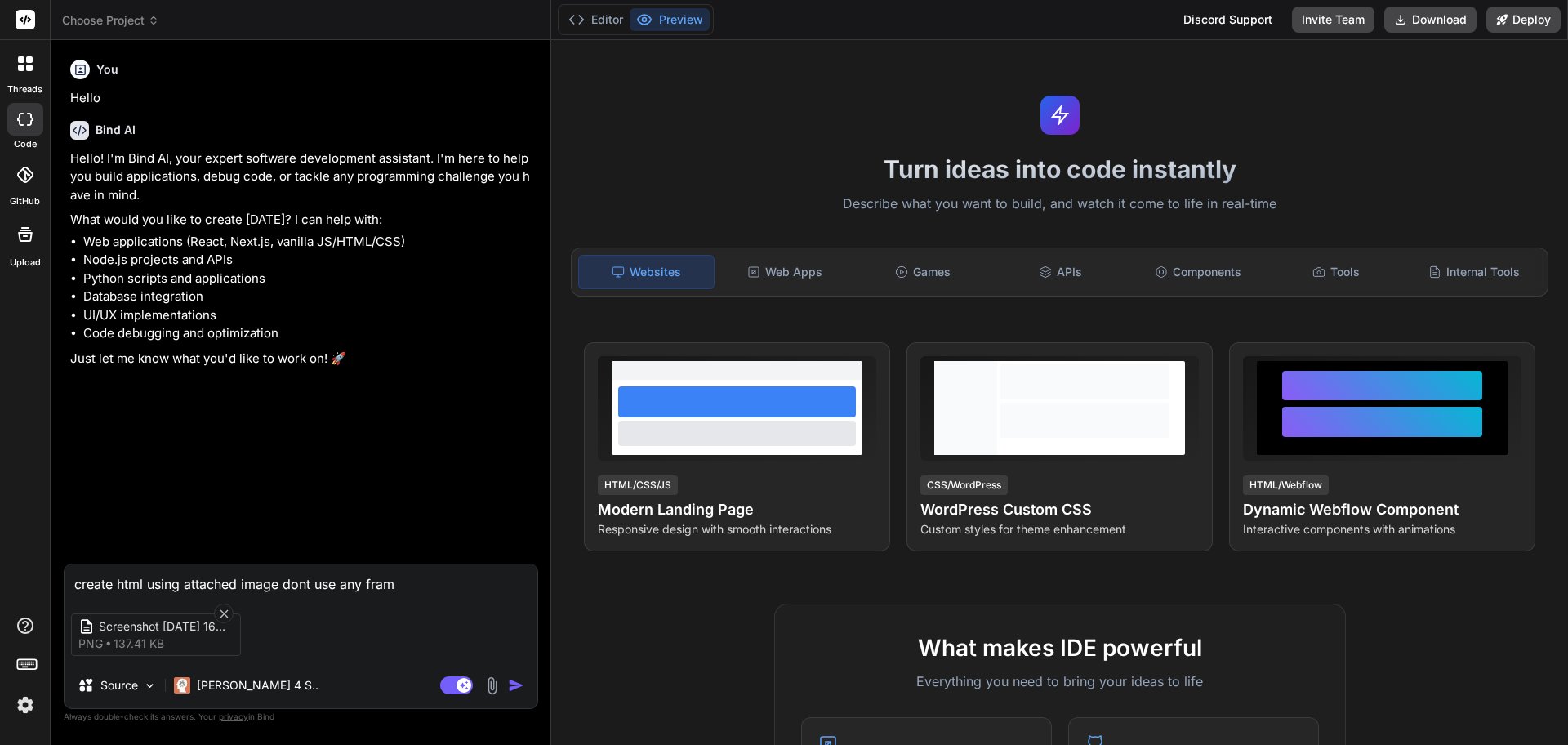
type textarea "create html using attached image dont use any frame"
type textarea "x"
type textarea "create html using attached image dont use any frame"
type textarea "x"
type textarea "create html using attached image dont use any frame w"
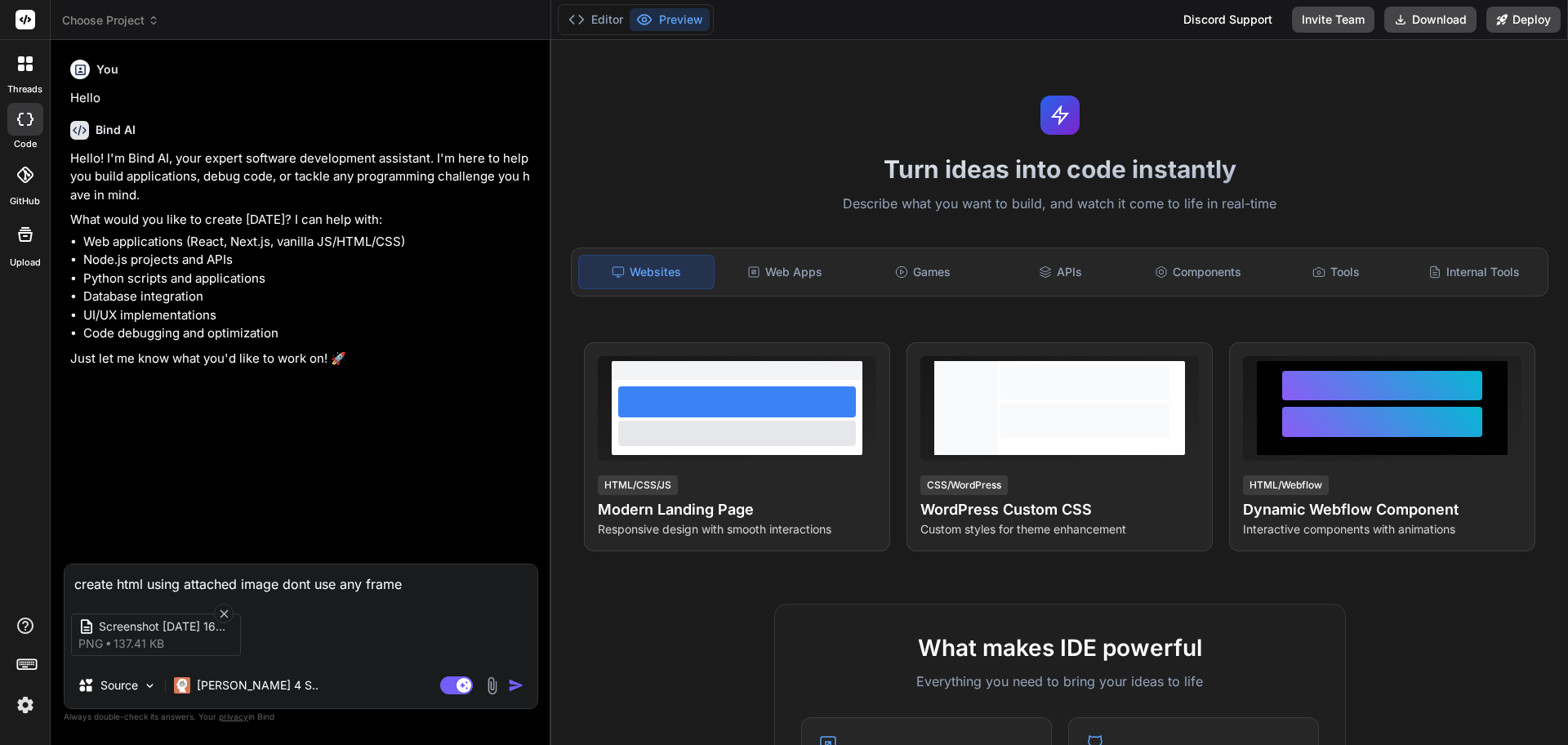
type textarea "x"
type textarea "create html using attached image dont use any frame wo"
type textarea "x"
type textarea "create html using attached image dont use any frame wor"
type textarea "x"
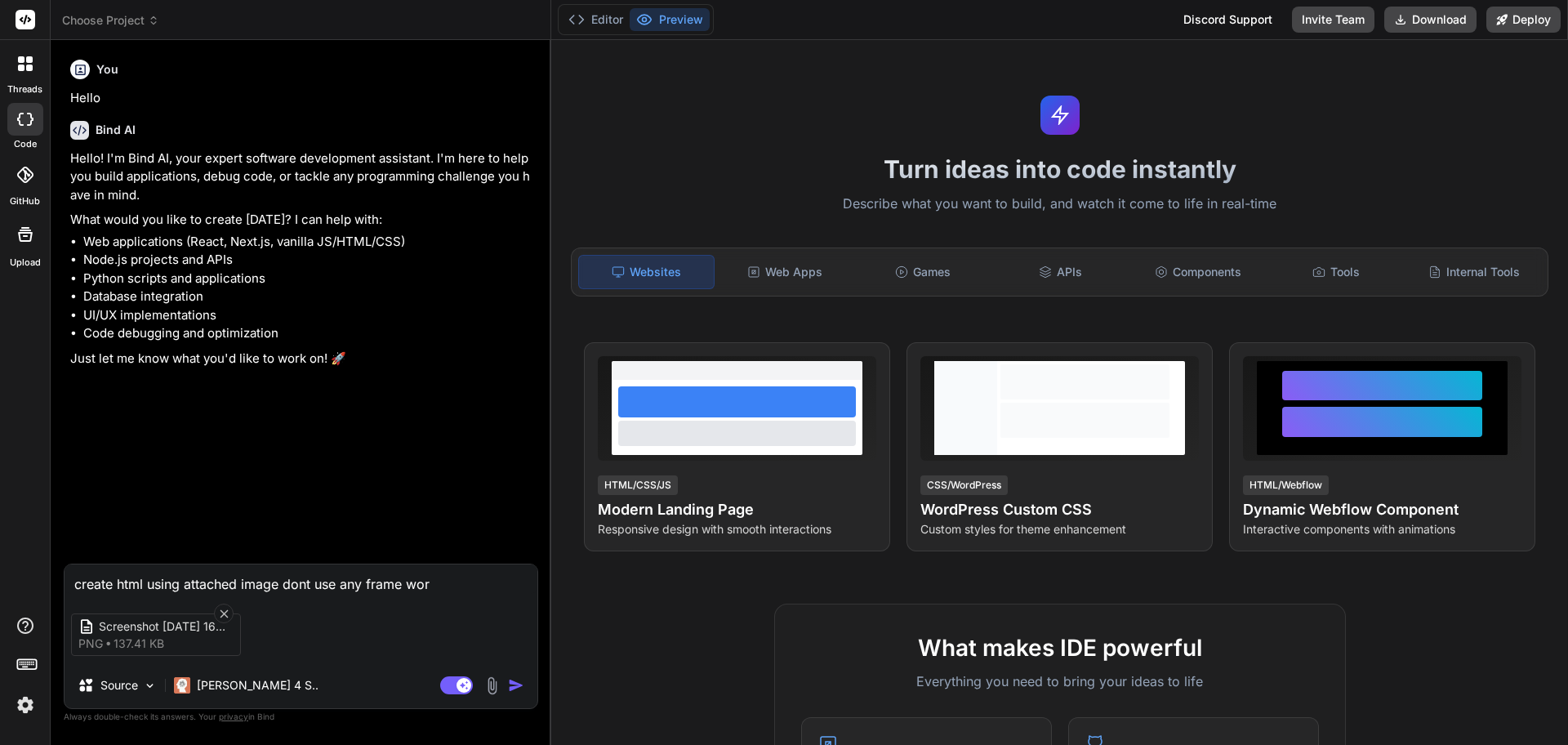
type textarea "create html using attached image dont use any frame work"
type textarea "x"
type textarea "create html using attached image dont use any frame work"
type textarea "x"
type textarea "create html using attached image dont use any frame work p"
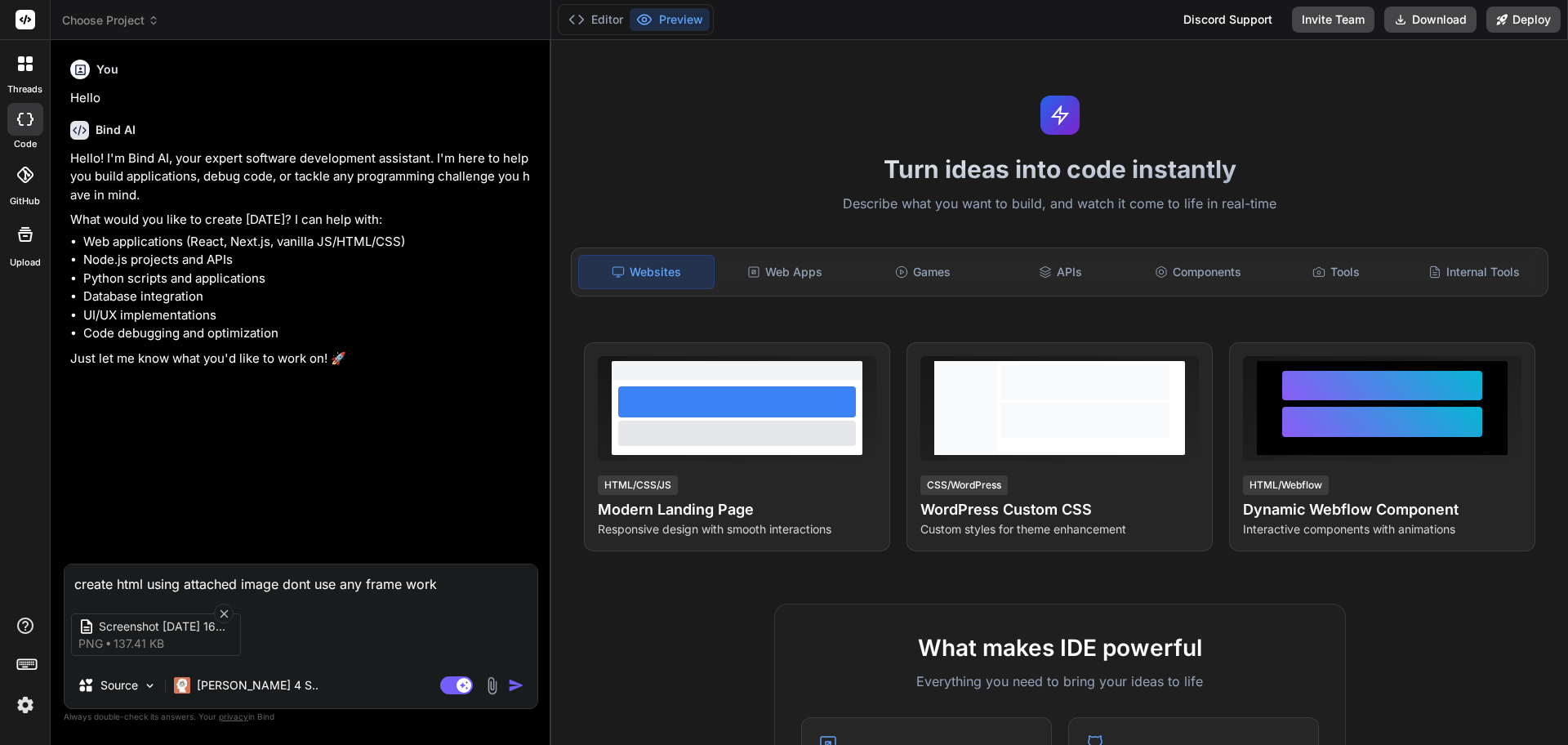
type textarea "x"
type textarea "create html using attached image dont use any frame work pu"
type textarea "x"
type textarea "create html using attached image dont use any frame work pur"
type textarea "x"
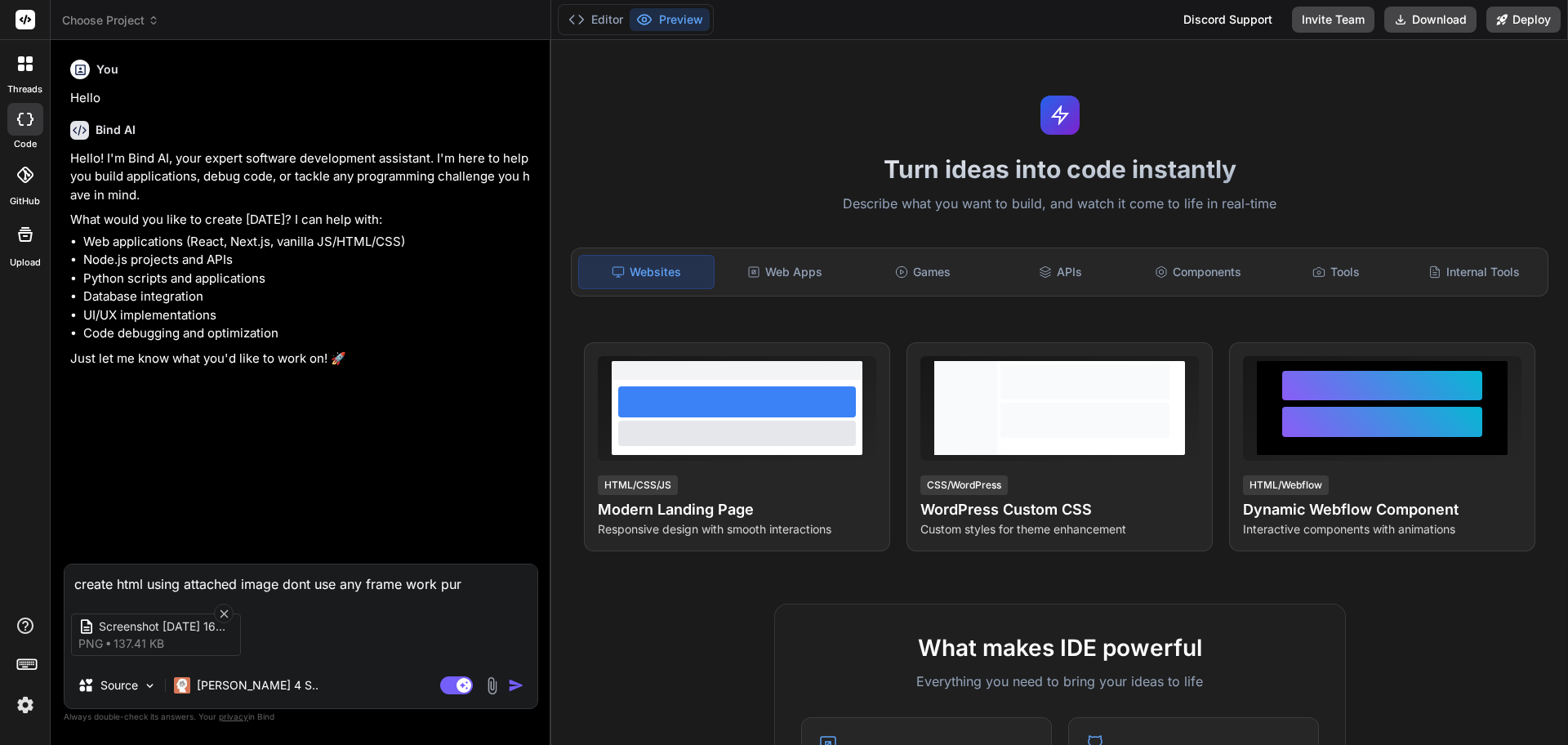
type textarea "create html using attached image dont use any frame work pure"
type textarea "x"
type textarea "create html using attached image dont use any frame work pure"
type textarea "x"
type textarea "create html using attached image dont use any frame work pure h"
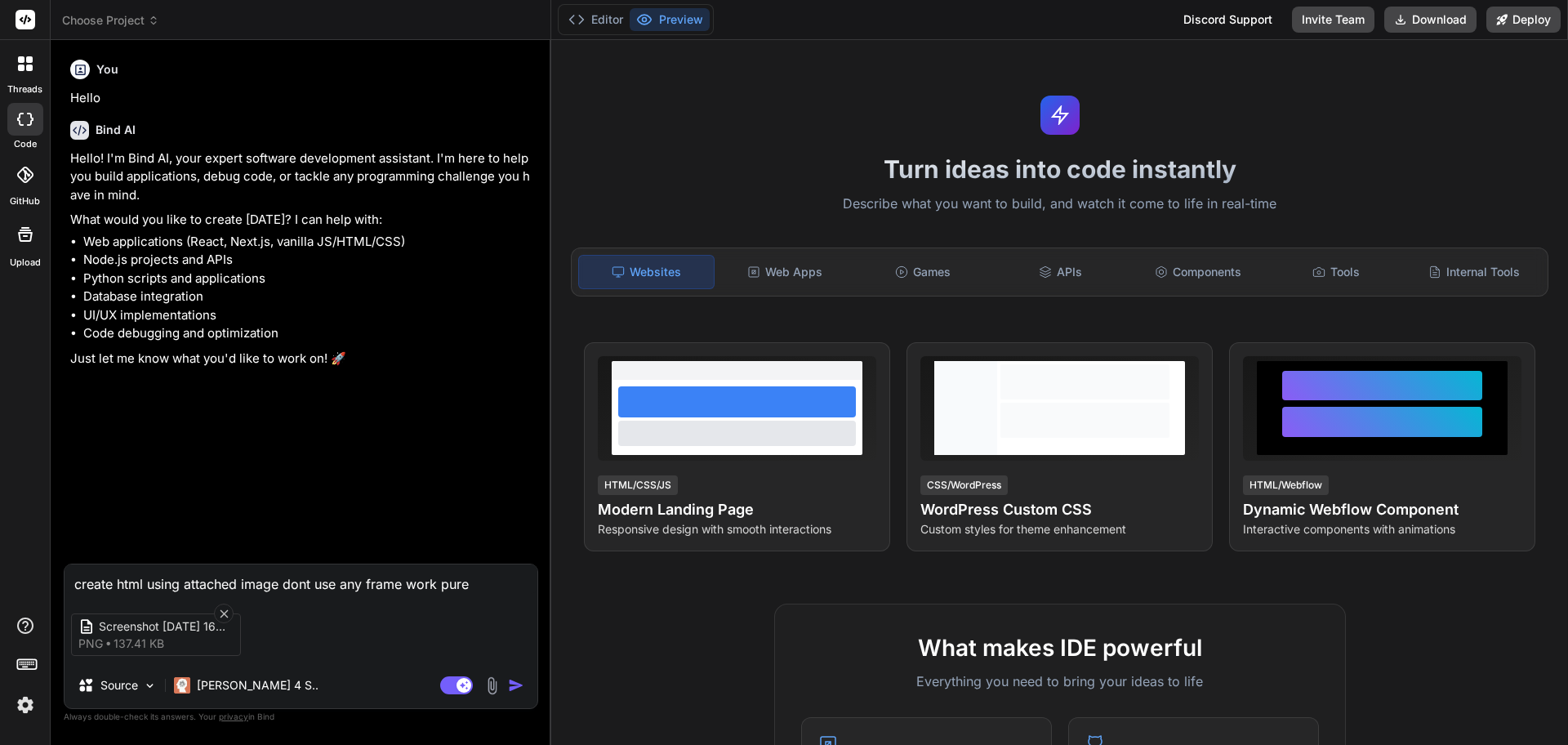
type textarea "x"
type textarea "create html using attached image dont use any frame work pure hr"
type textarea "x"
type textarea "create html using attached image dont use any frame work pure hrm"
type textarea "x"
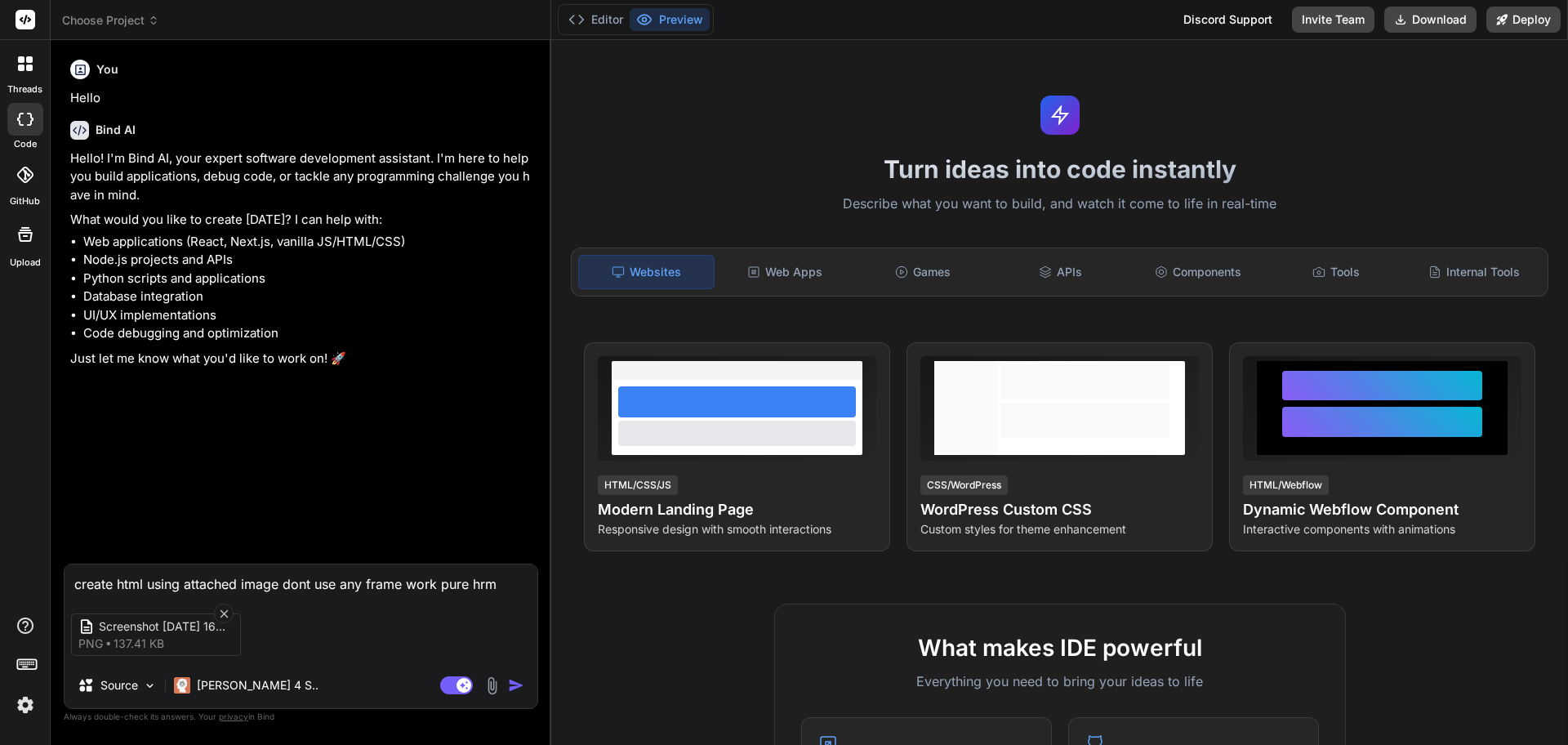
type textarea "create html using attached image dont use any frame work pure hrml"
type textarea "x"
type textarea "create html using attached image dont use any frame work pure hrml"
type textarea "x"
type textarea "create html using attached image dont use any frame work pure hrml"
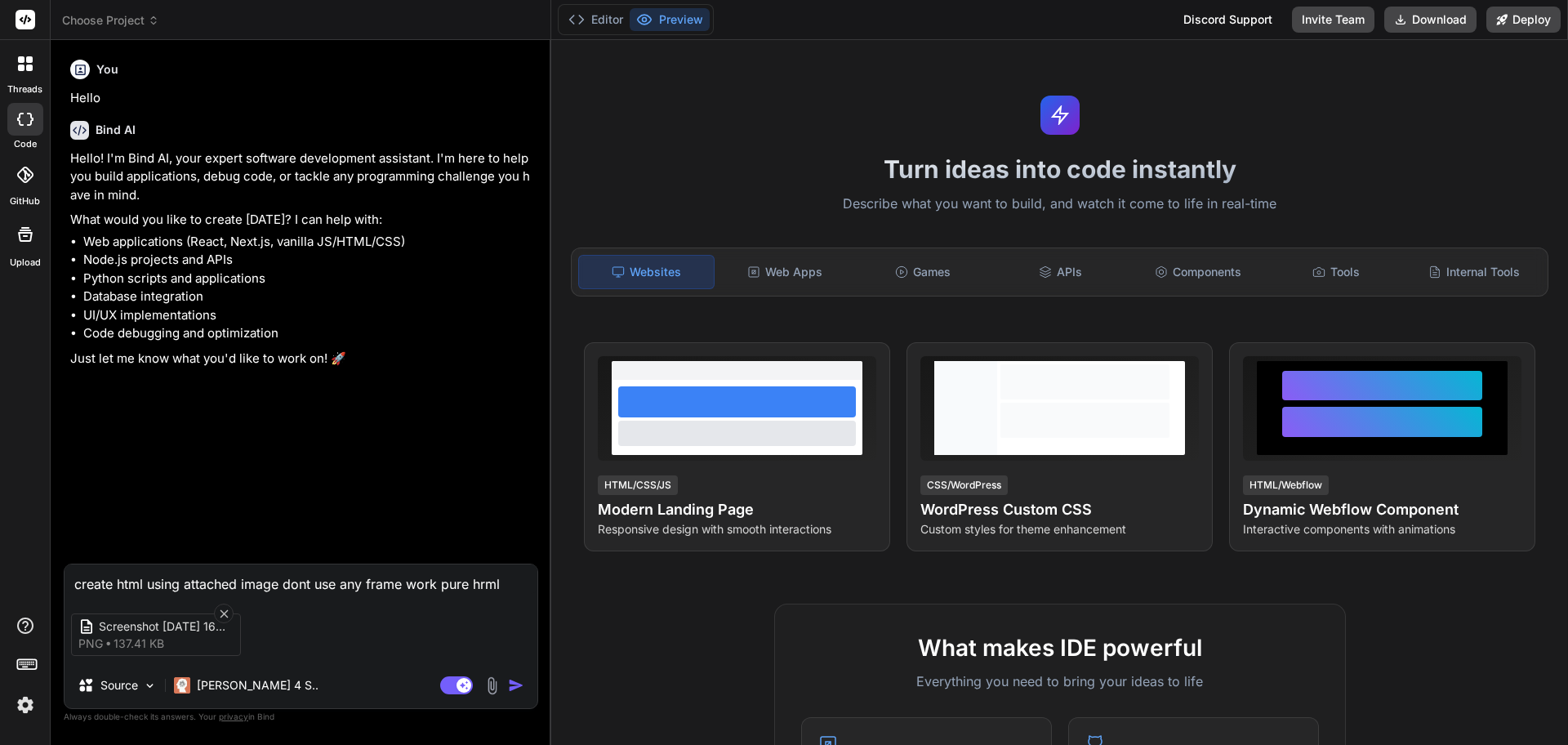
type textarea "x"
type textarea "create html using attached image dont use any frame work pure hrm"
type textarea "x"
type textarea "create html using attached image dont use any frame work pure hr"
type textarea "x"
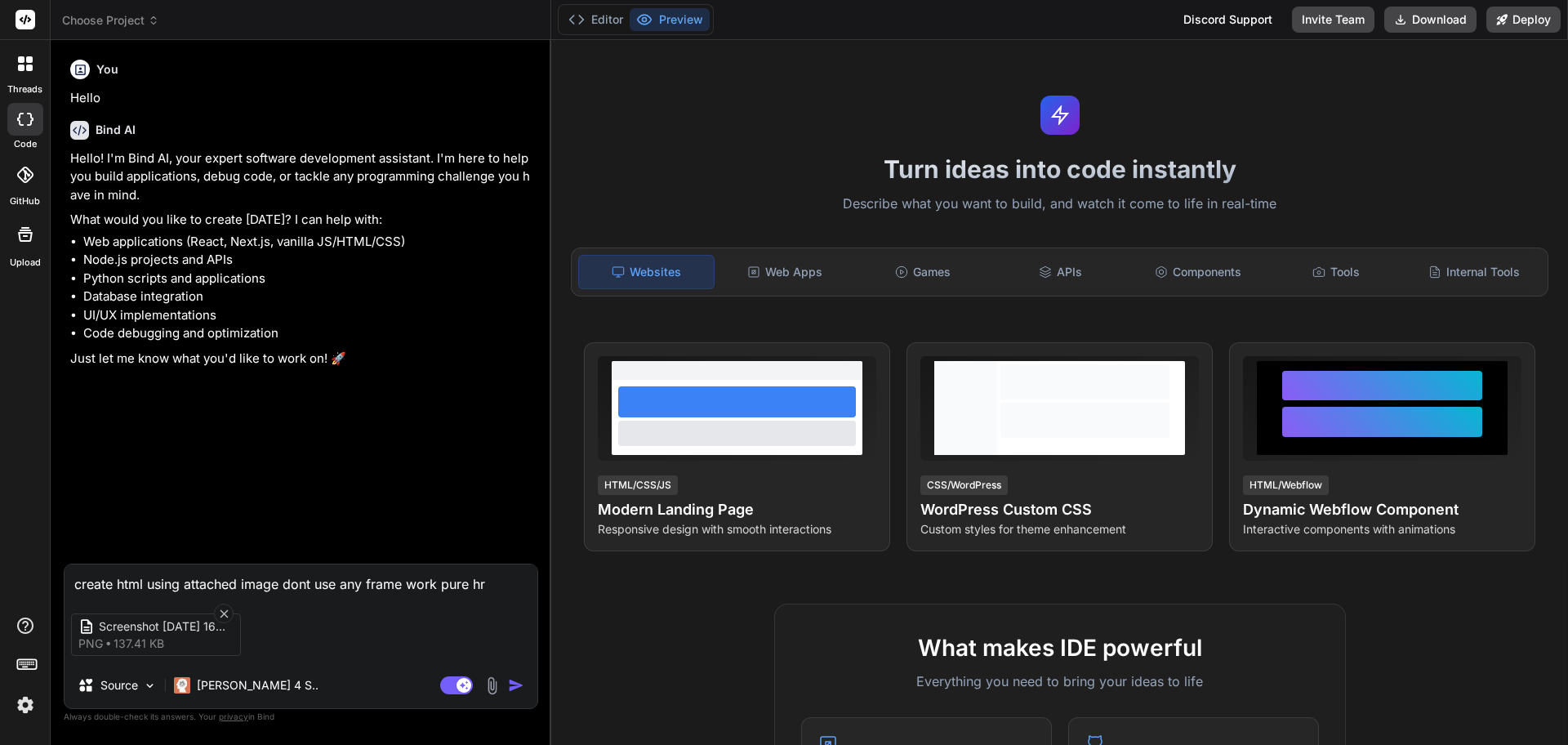
type textarea "create html using attached image dont use any frame work pure h"
type textarea "x"
type textarea "create html using attached image dont use any frame work pure ht"
type textarea "x"
type textarea "create html using attached image dont use any frame work pure htm"
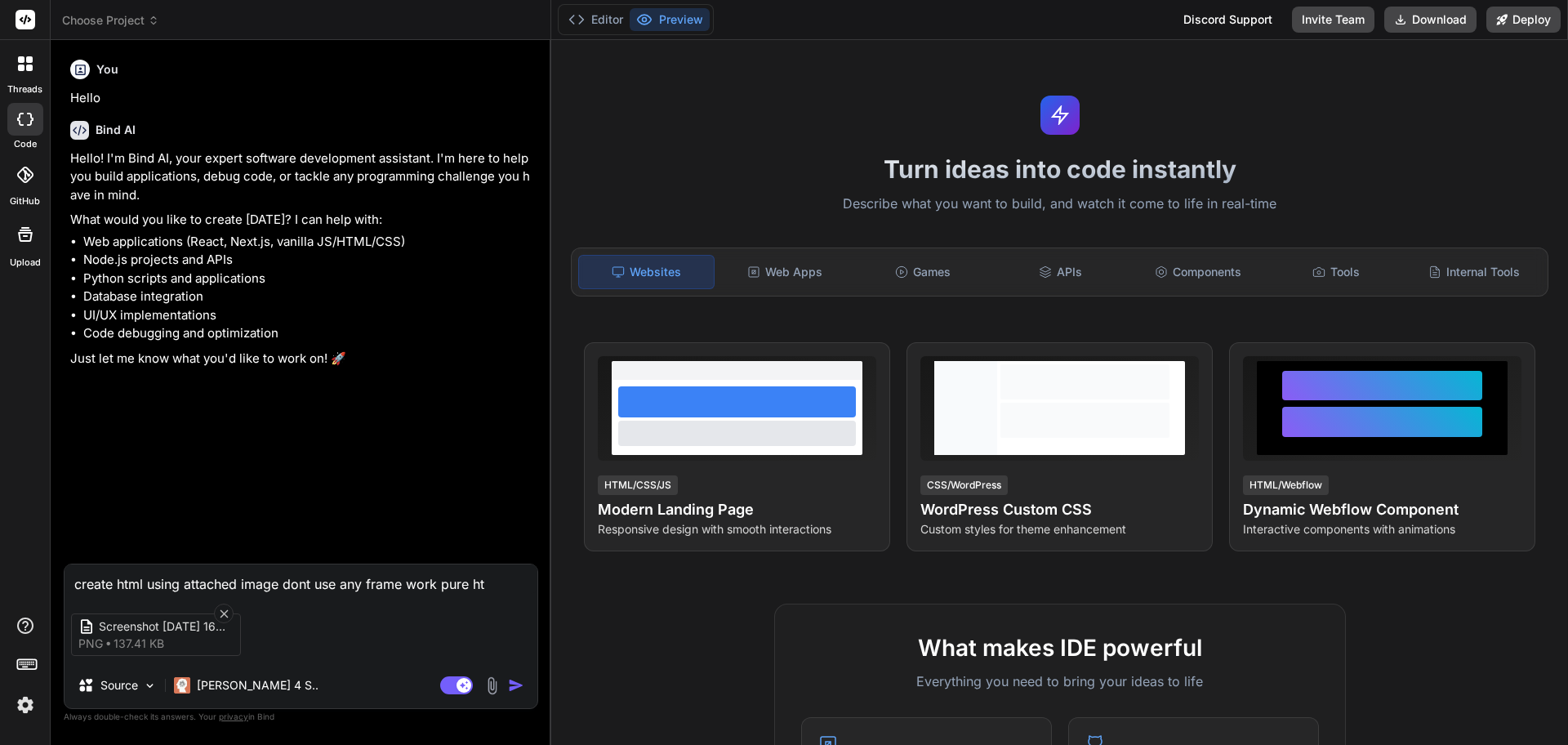
type textarea "x"
type textarea "create html using attached image dont use any frame work pure html"
type textarea "x"
type textarea "create html using attached image dont use any frame work pure html"
type textarea "x"
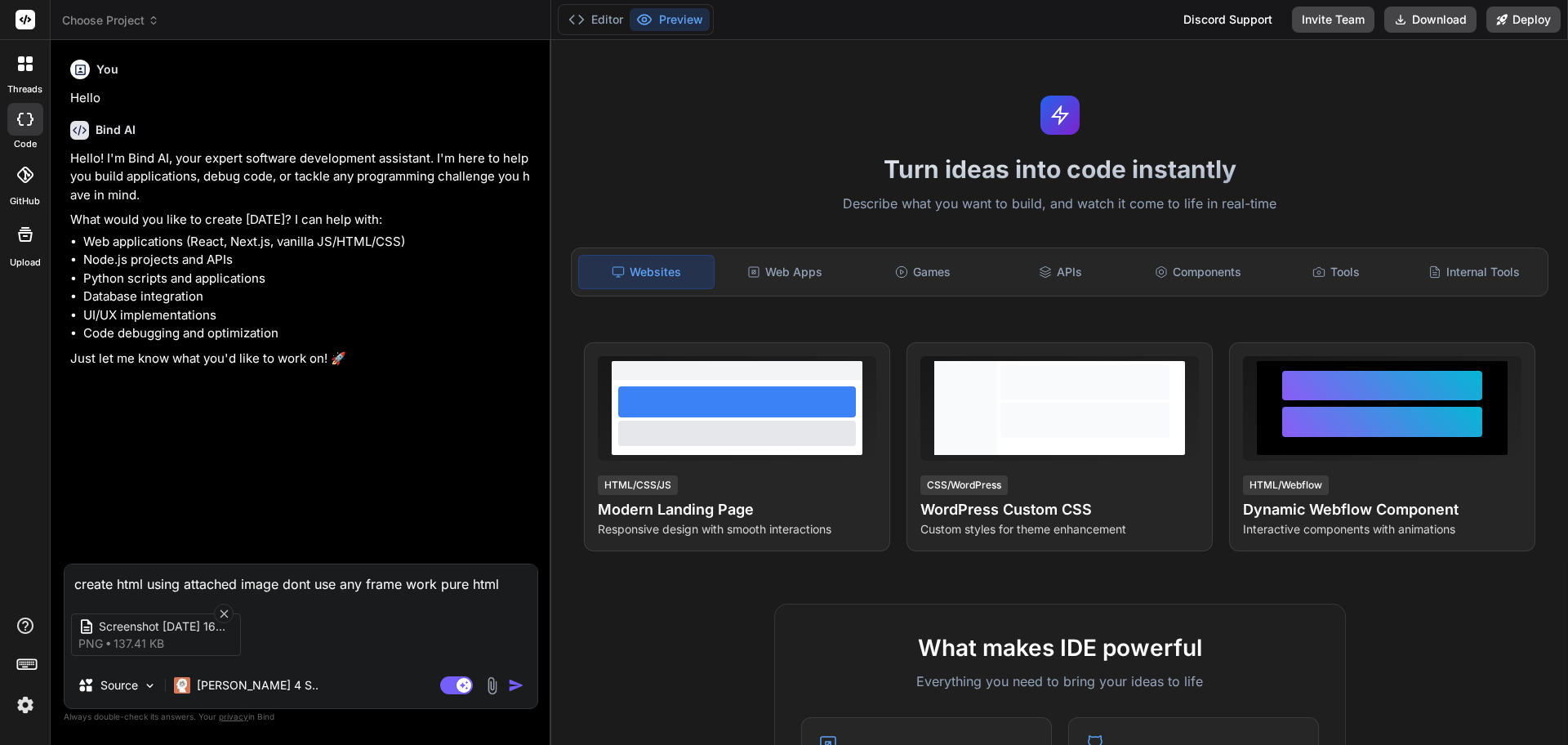
type textarea "create html using attached image dont use any frame work pure html i"
type textarea "x"
type textarea "create html using attached image dont use any frame work pure html in"
type textarea "x"
type textarea "create html using attached image dont use any frame work pure html in"
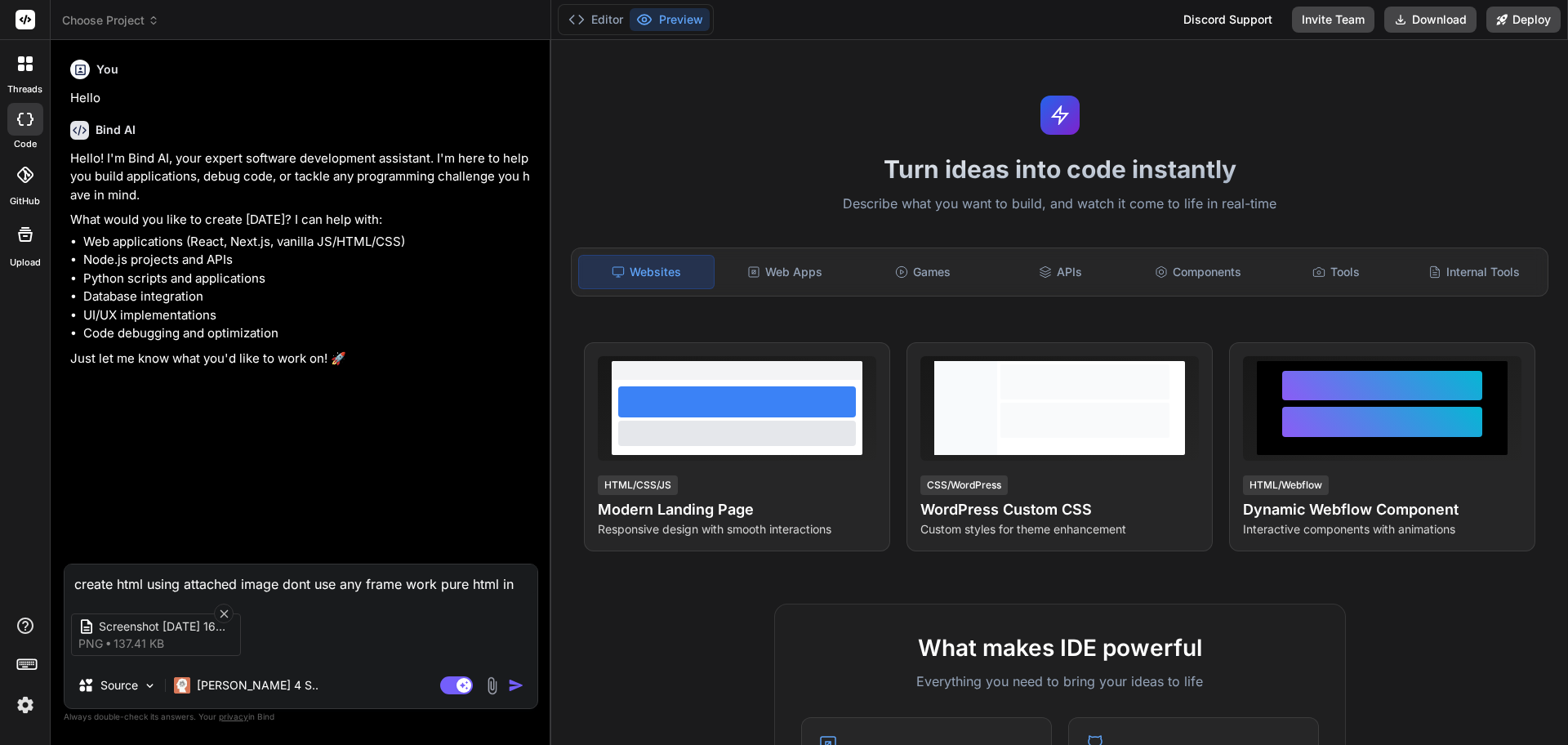
type textarea "x"
type textarea "create html using attached image dont use any frame work pure html in t"
type textarea "x"
type textarea "create html using attached image dont use any frame work pure html in ta"
type textarea "x"
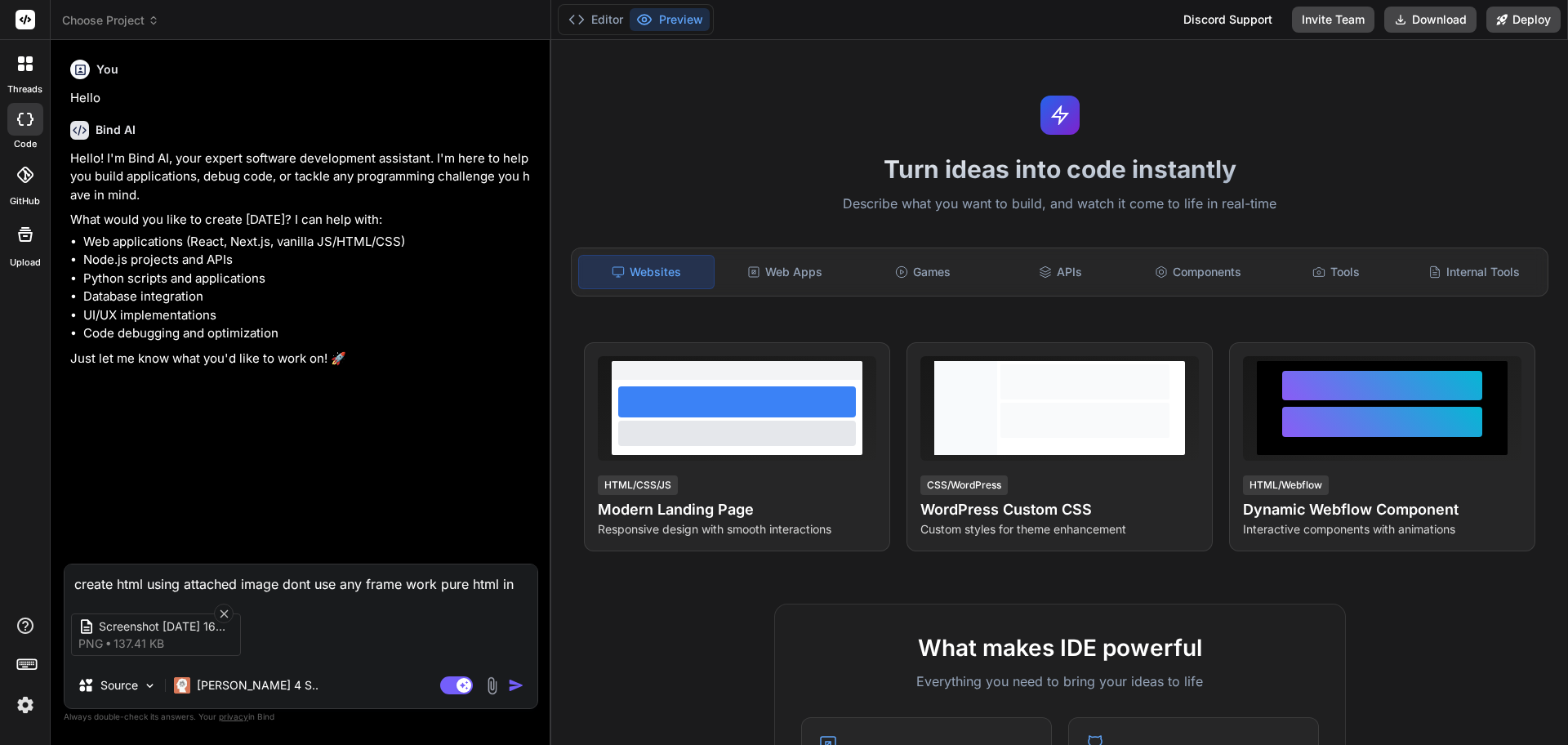
type textarea "create html using attached image dont use any frame work pure html in tab"
type textarea "x"
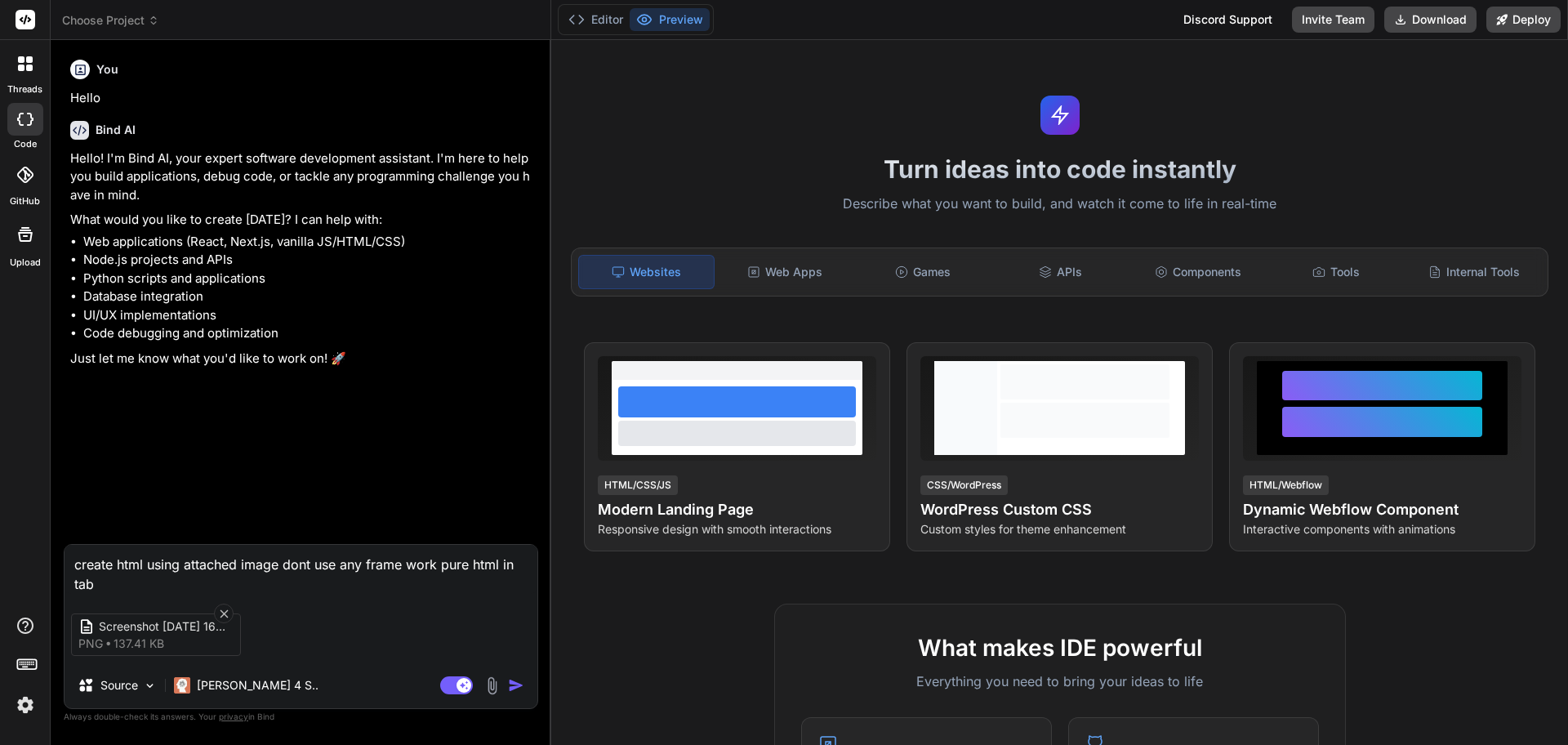
type textarea "create html using attached image dont use any frame work pure html in tabl"
type textarea "x"
type textarea "create html using attached image dont use any frame work pure html in table"
type textarea "x"
type textarea "create html using attached image dont use any frame work pure html in tables"
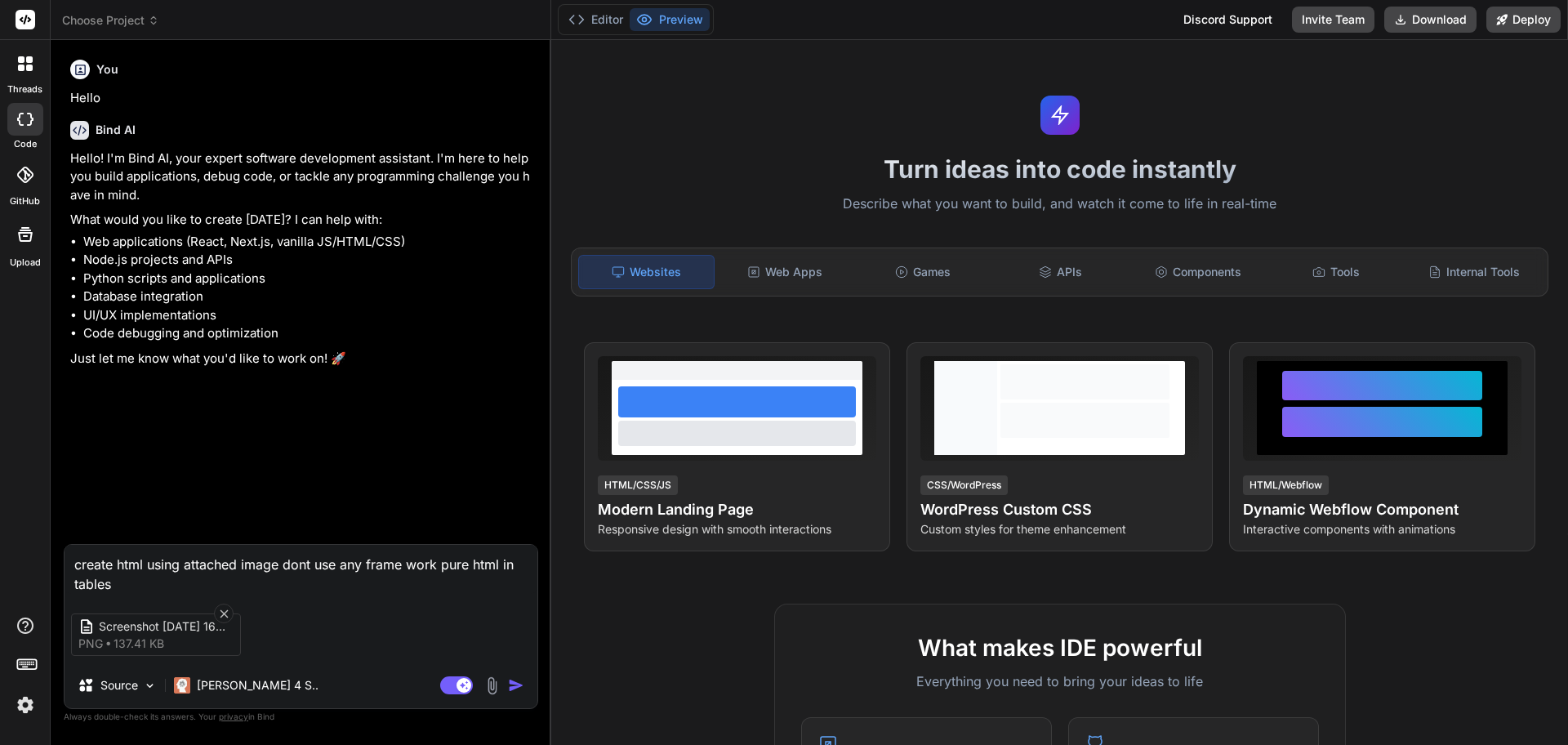
type textarea "x"
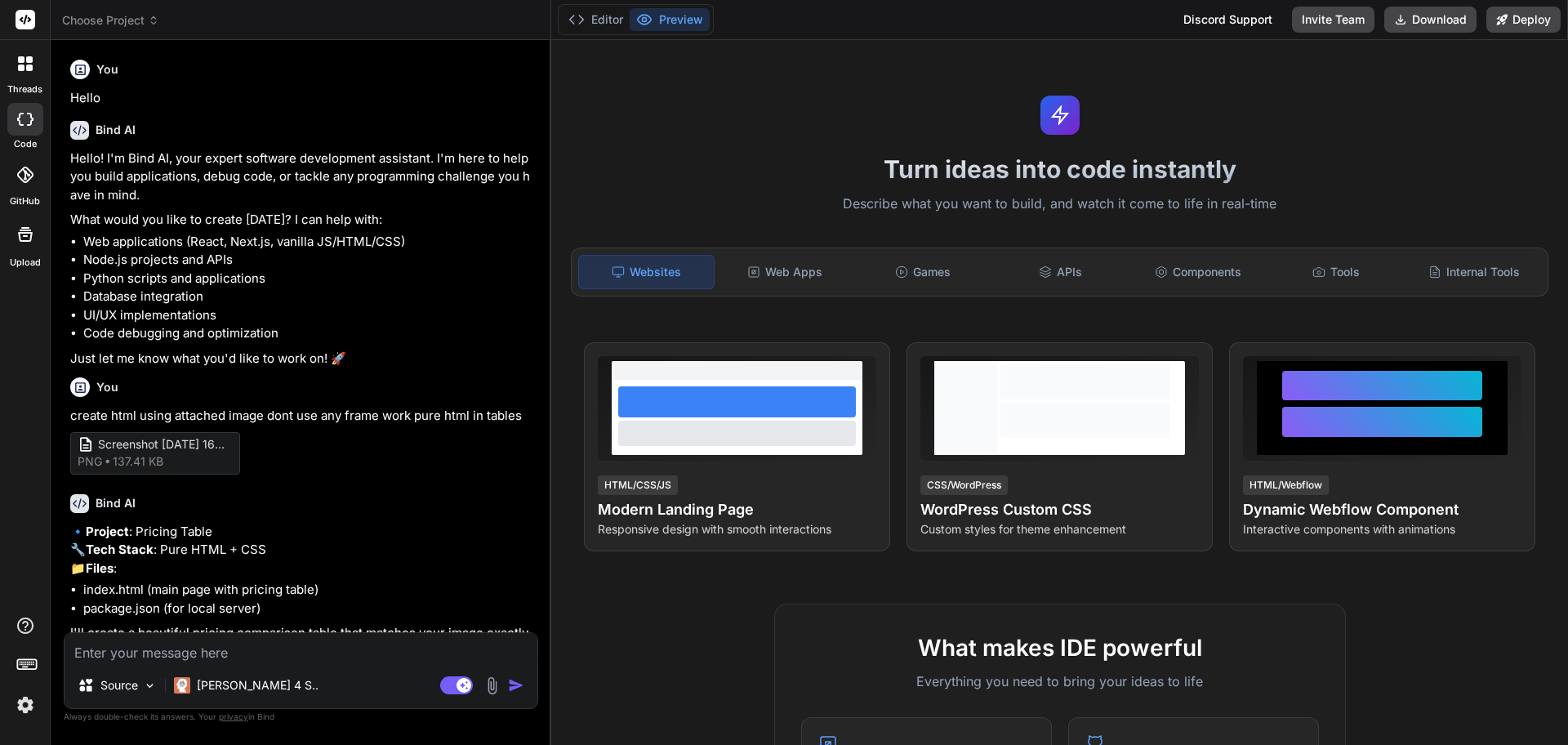
type textarea "x"
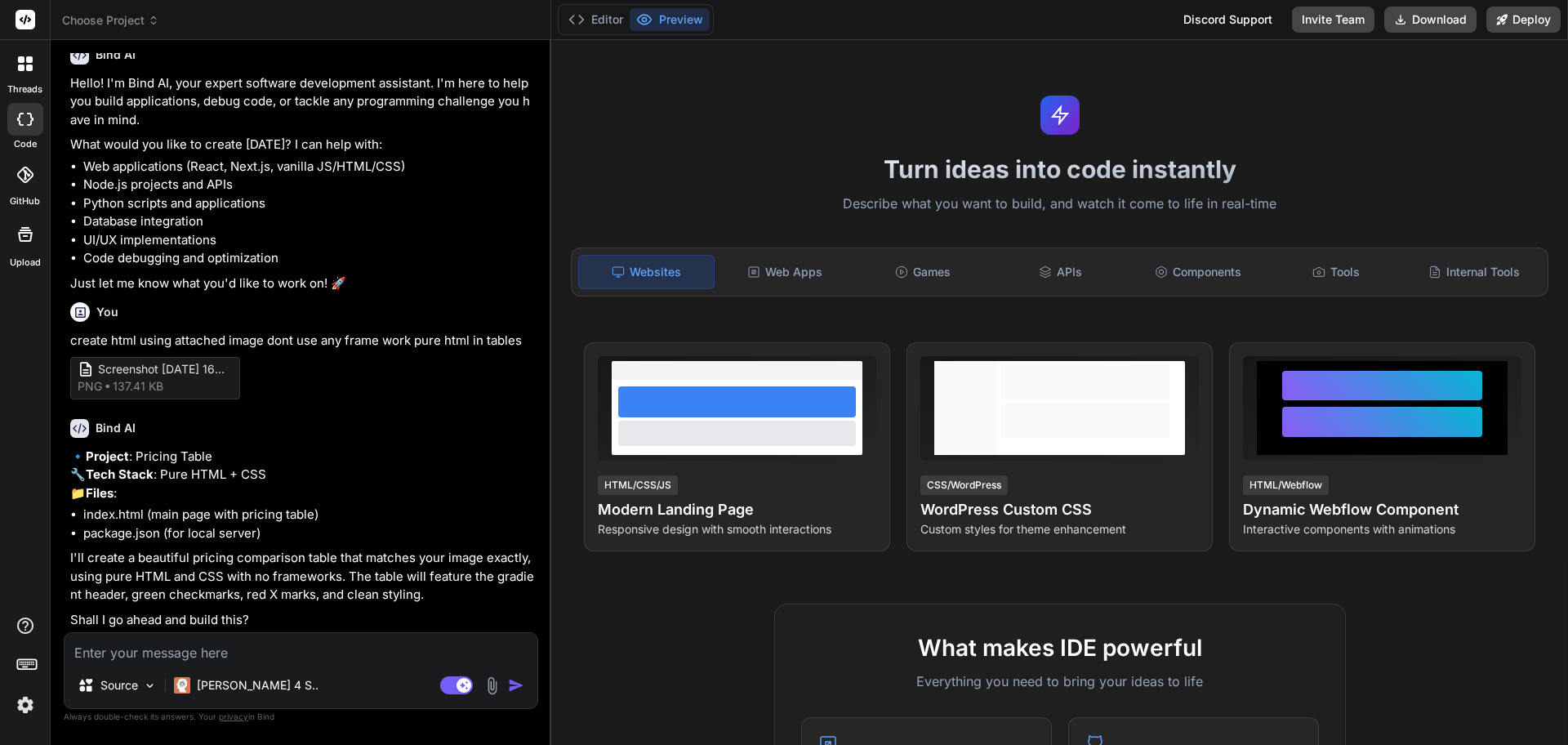
scroll to position [112, 0]
click at [191, 648] on textarea at bounding box center [301, 647] width 473 height 29
type textarea "y"
type textarea "x"
type textarea "ye"
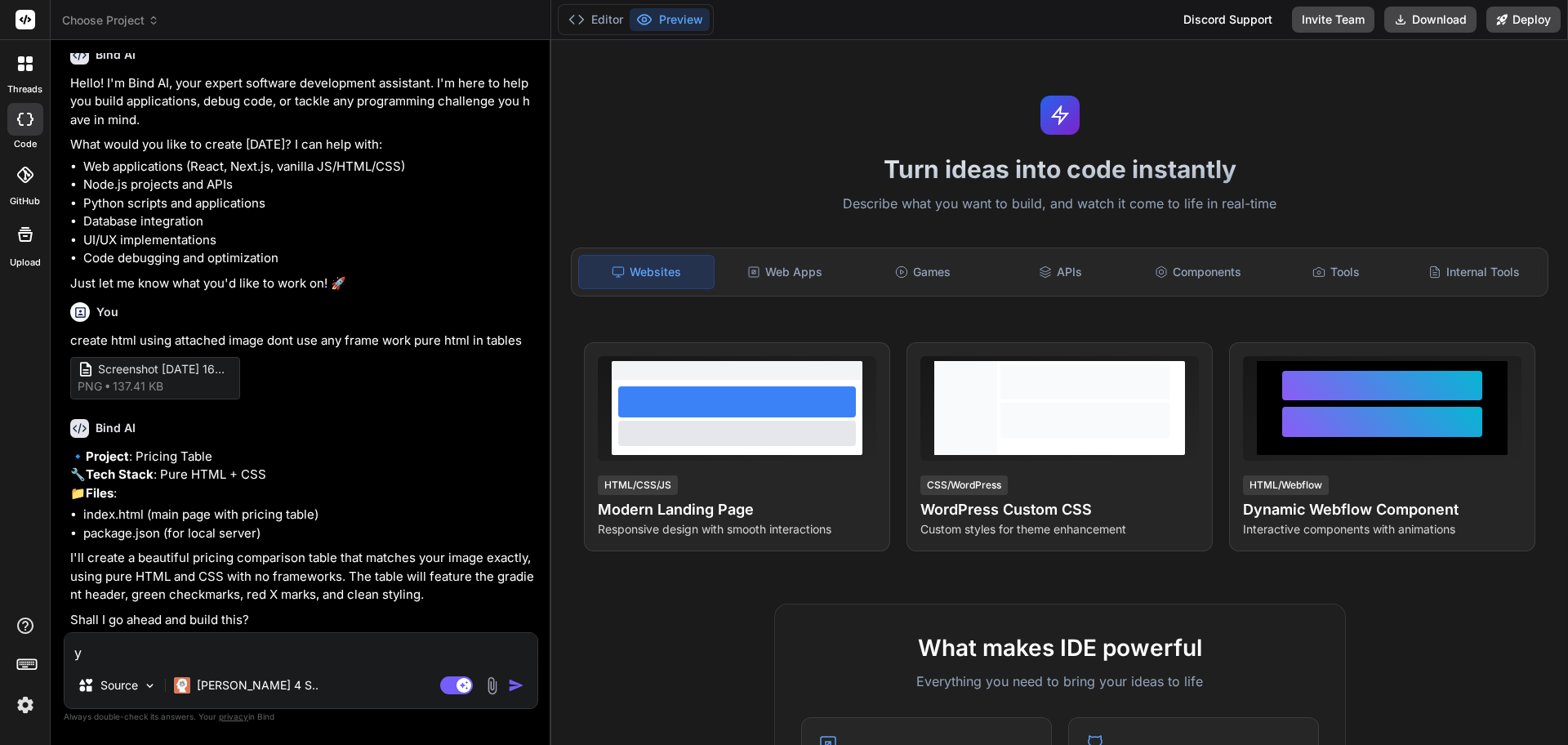
type textarea "x"
type textarea "yea"
type textarea "x"
type textarea "ye"
type textarea "x"
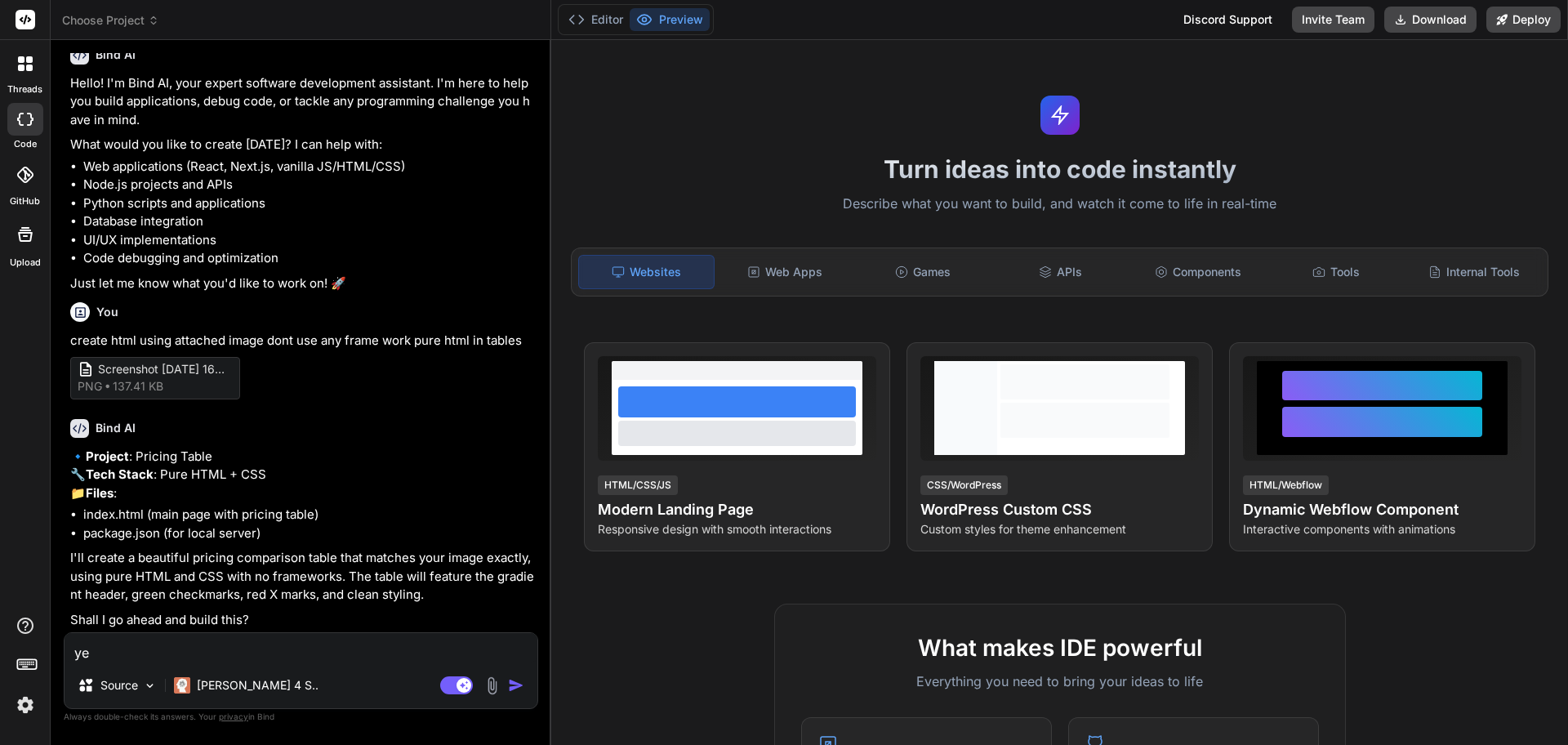
type textarea "yes"
type textarea "x"
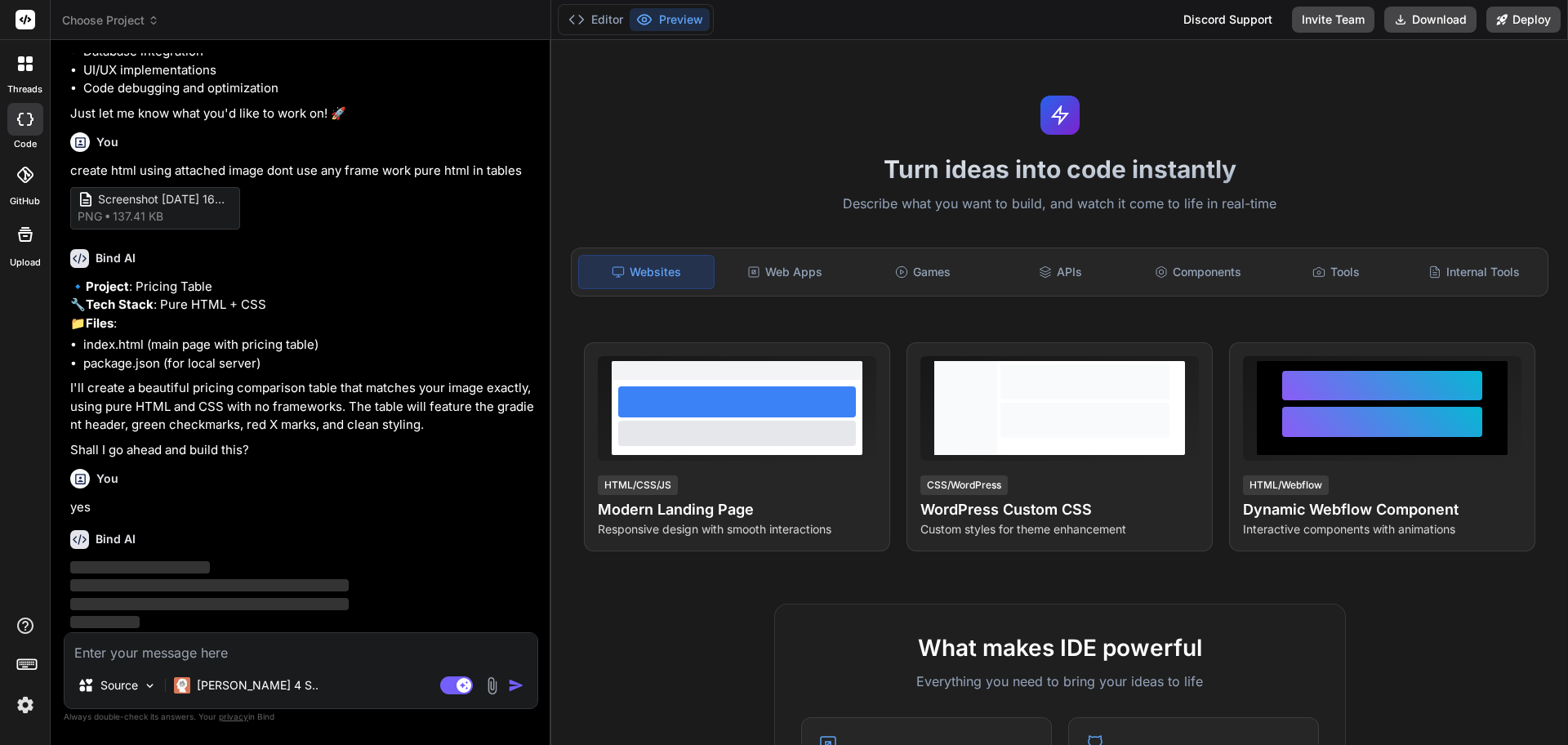
scroll to position [266, 0]
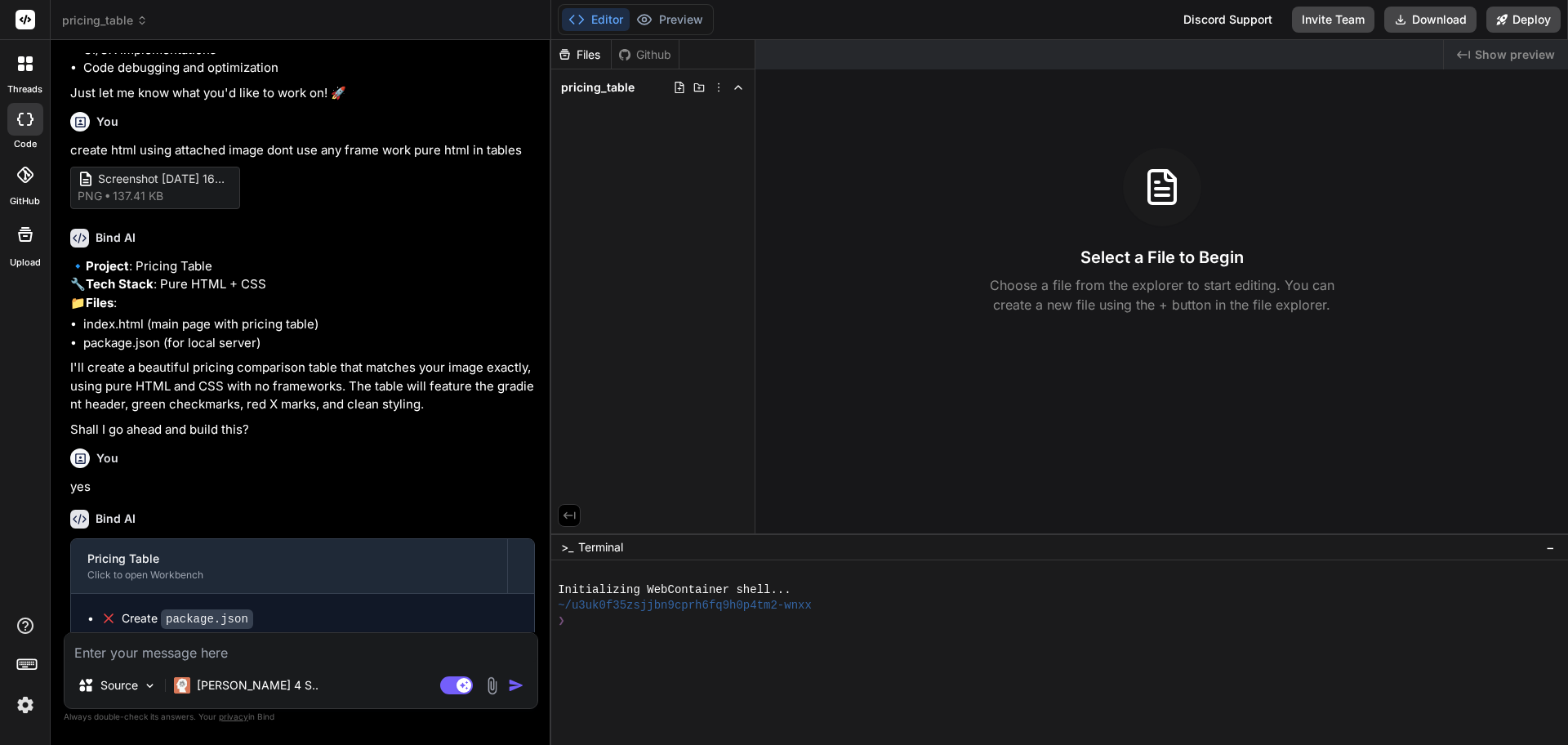
type textarea "x"
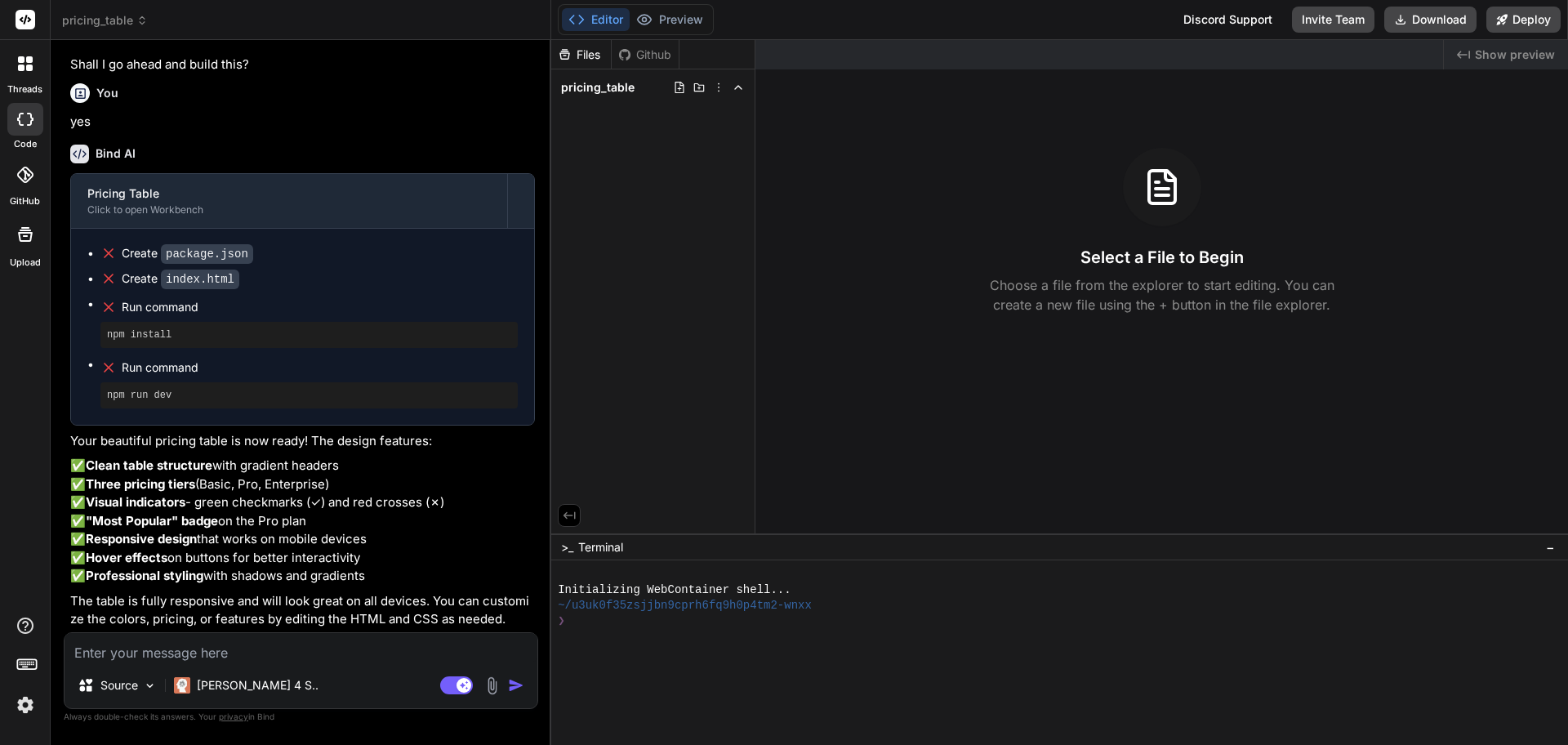
scroll to position [680, 0]
click at [146, 329] on pre "npm install" at bounding box center [308, 335] width 404 height 13
click at [628, 654] on div at bounding box center [1052, 653] width 988 height 16
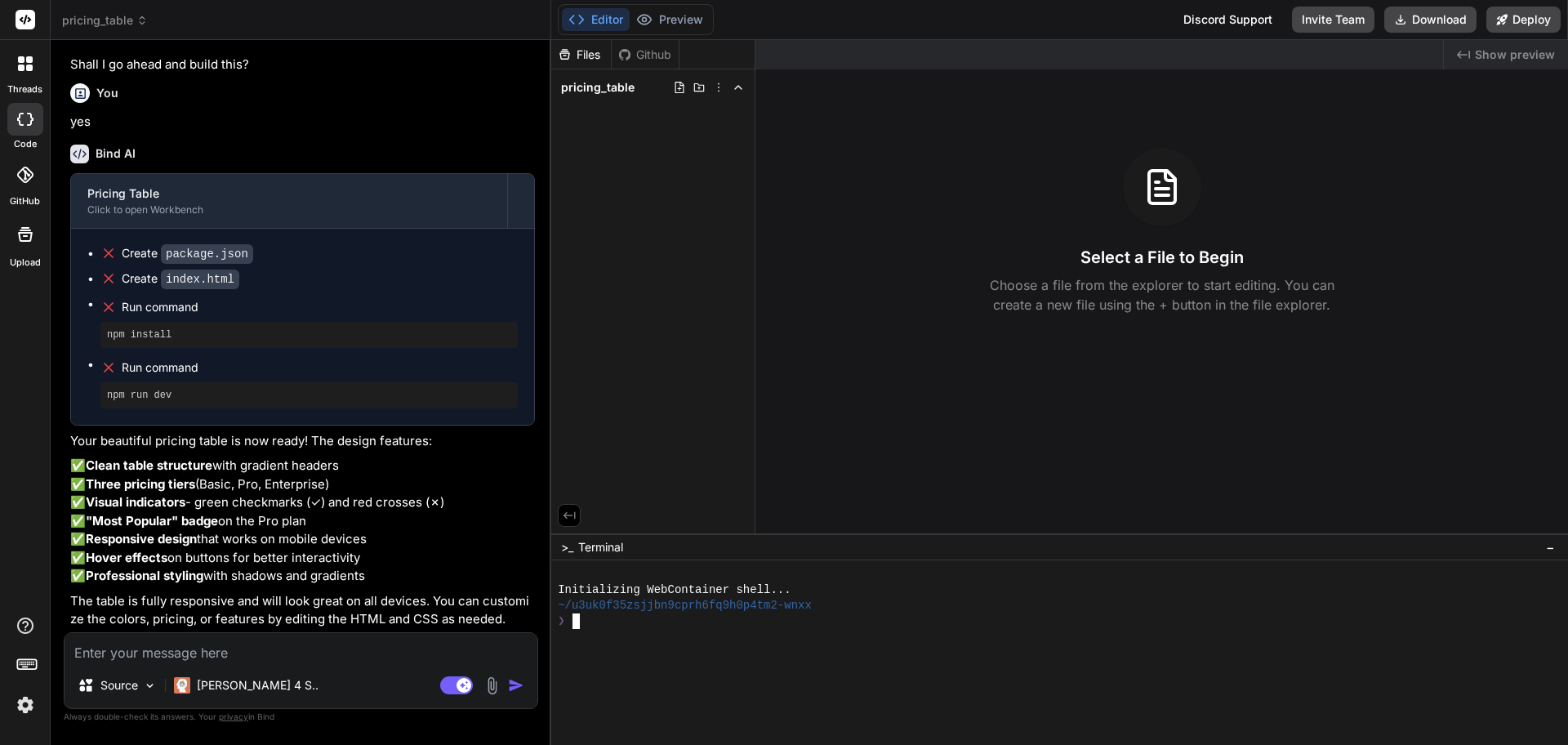
click at [628, 653] on div at bounding box center [1052, 653] width 988 height 16
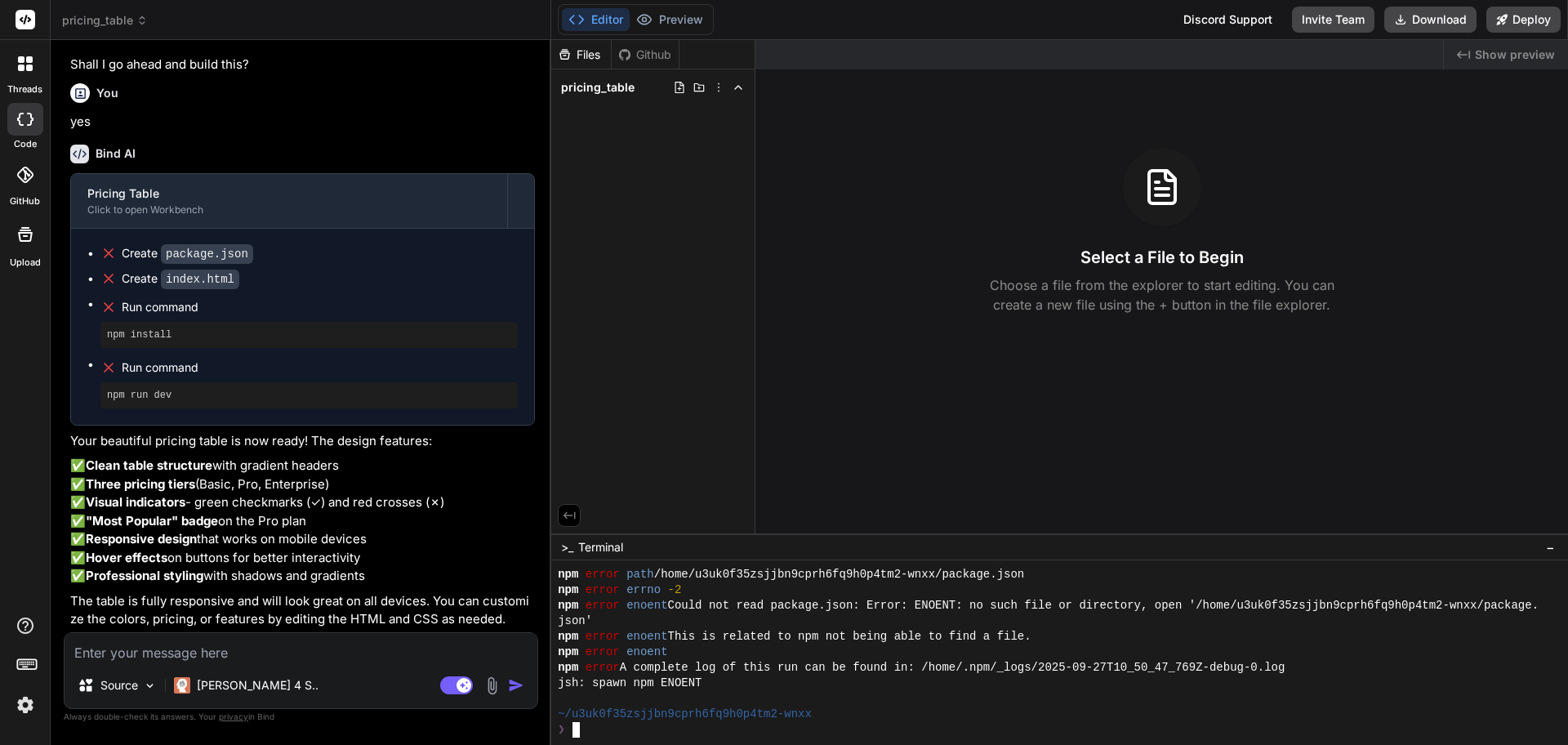
scroll to position [699, 0]
click at [618, 87] on span "pricing_table" at bounding box center [598, 87] width 74 height 16
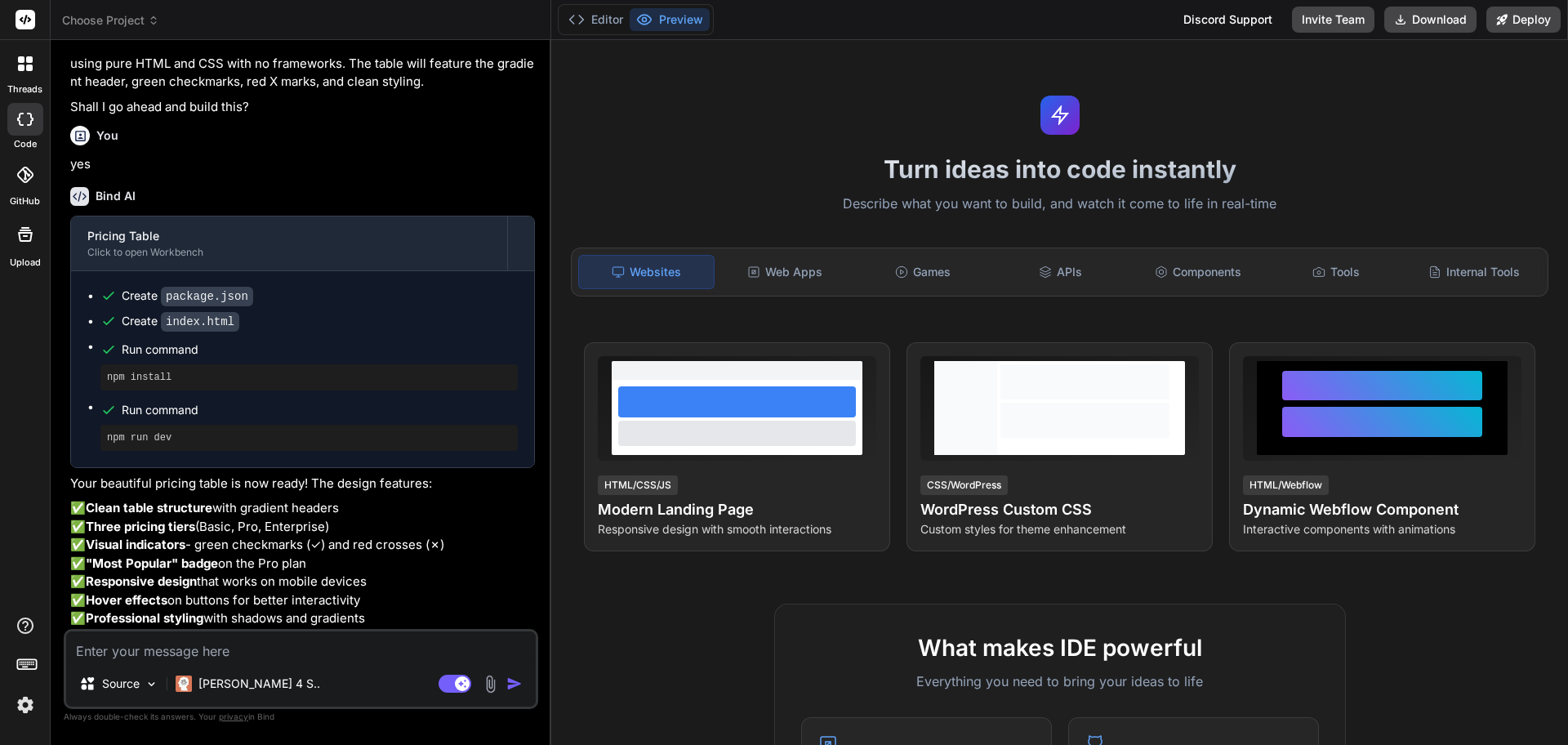
scroll to position [781, 0]
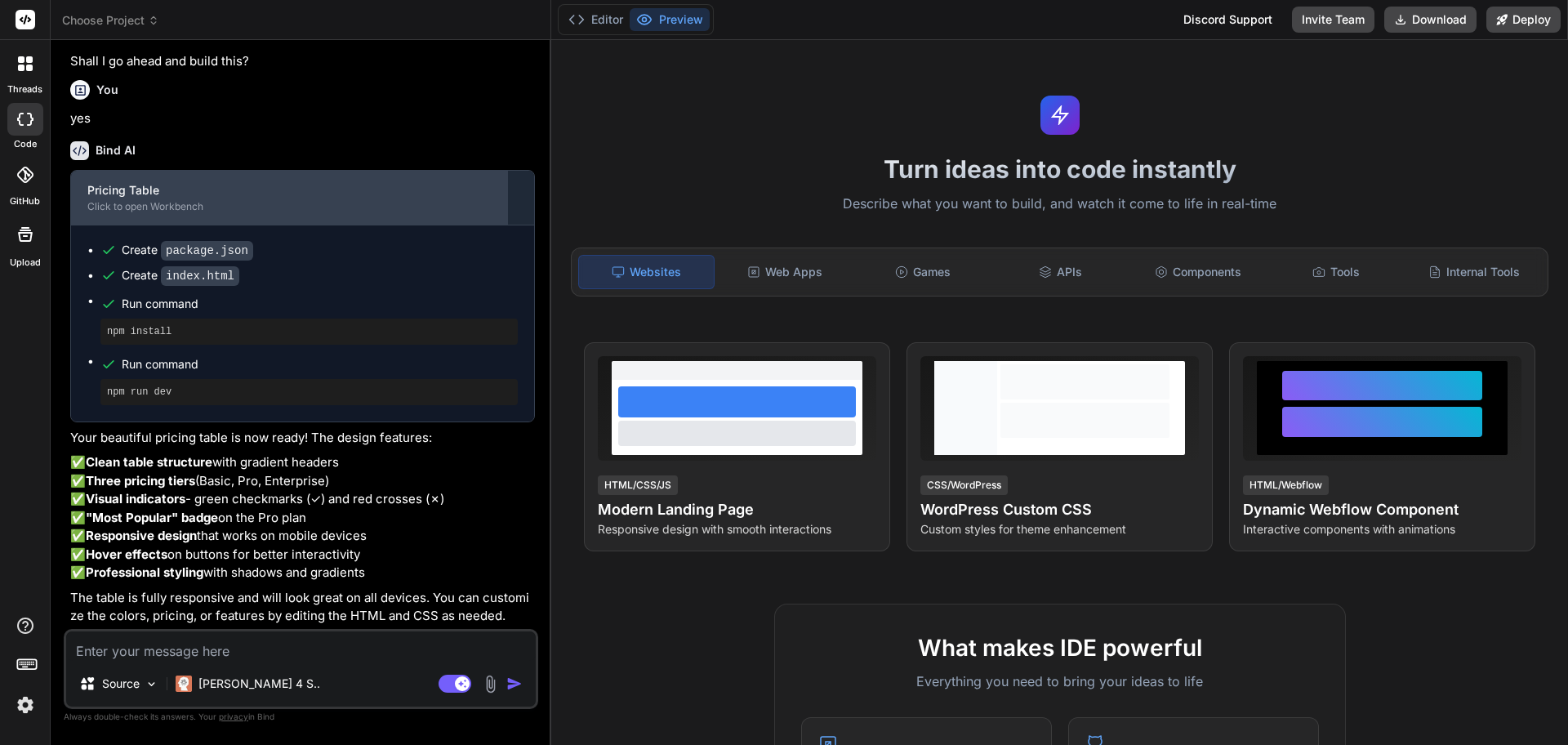
click at [177, 200] on div "Click to open Workbench" at bounding box center [289, 206] width 403 height 13
click at [138, 182] on div "Pricing Table" at bounding box center [289, 190] width 403 height 16
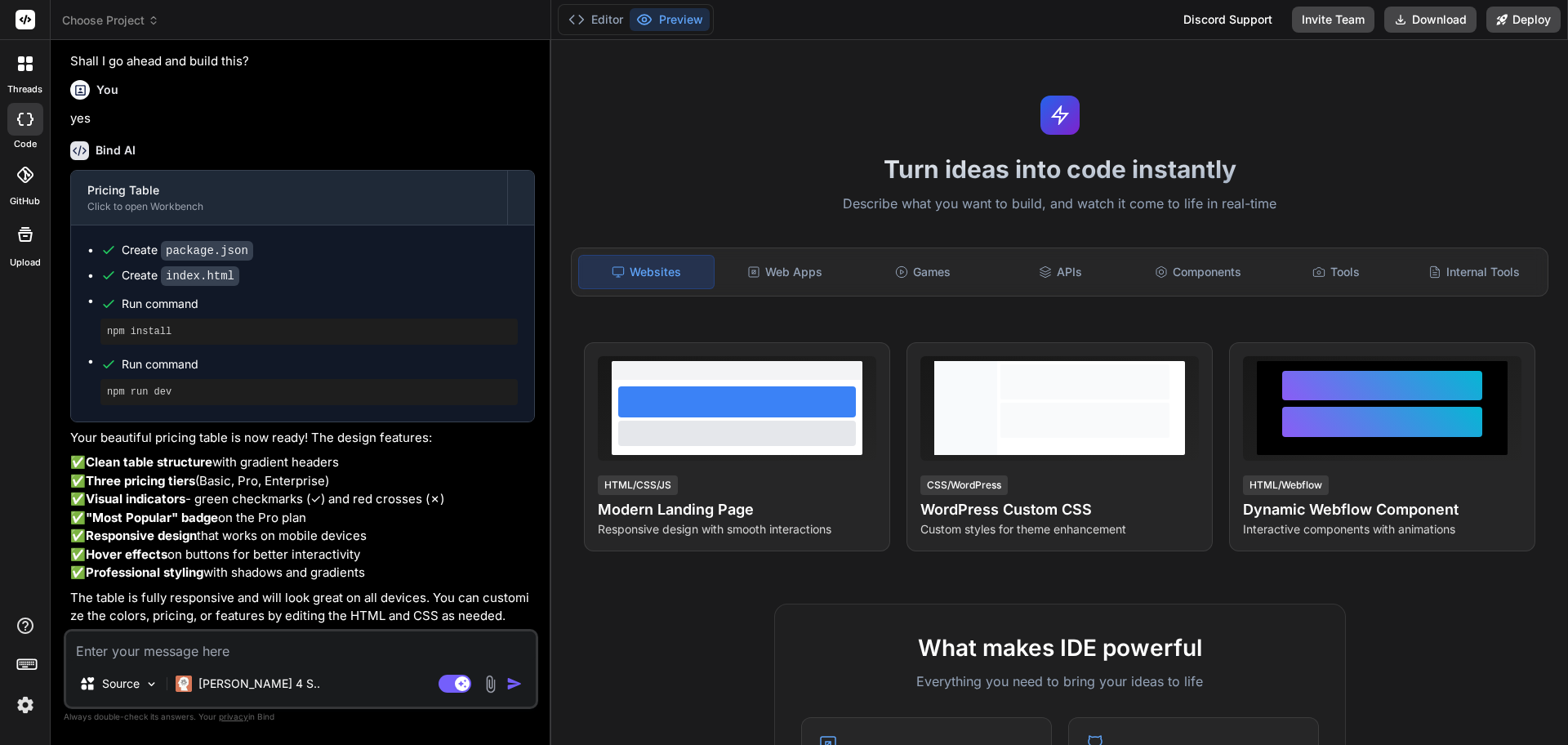
click at [145, 25] on span "Choose Project" at bounding box center [110, 20] width 97 height 16
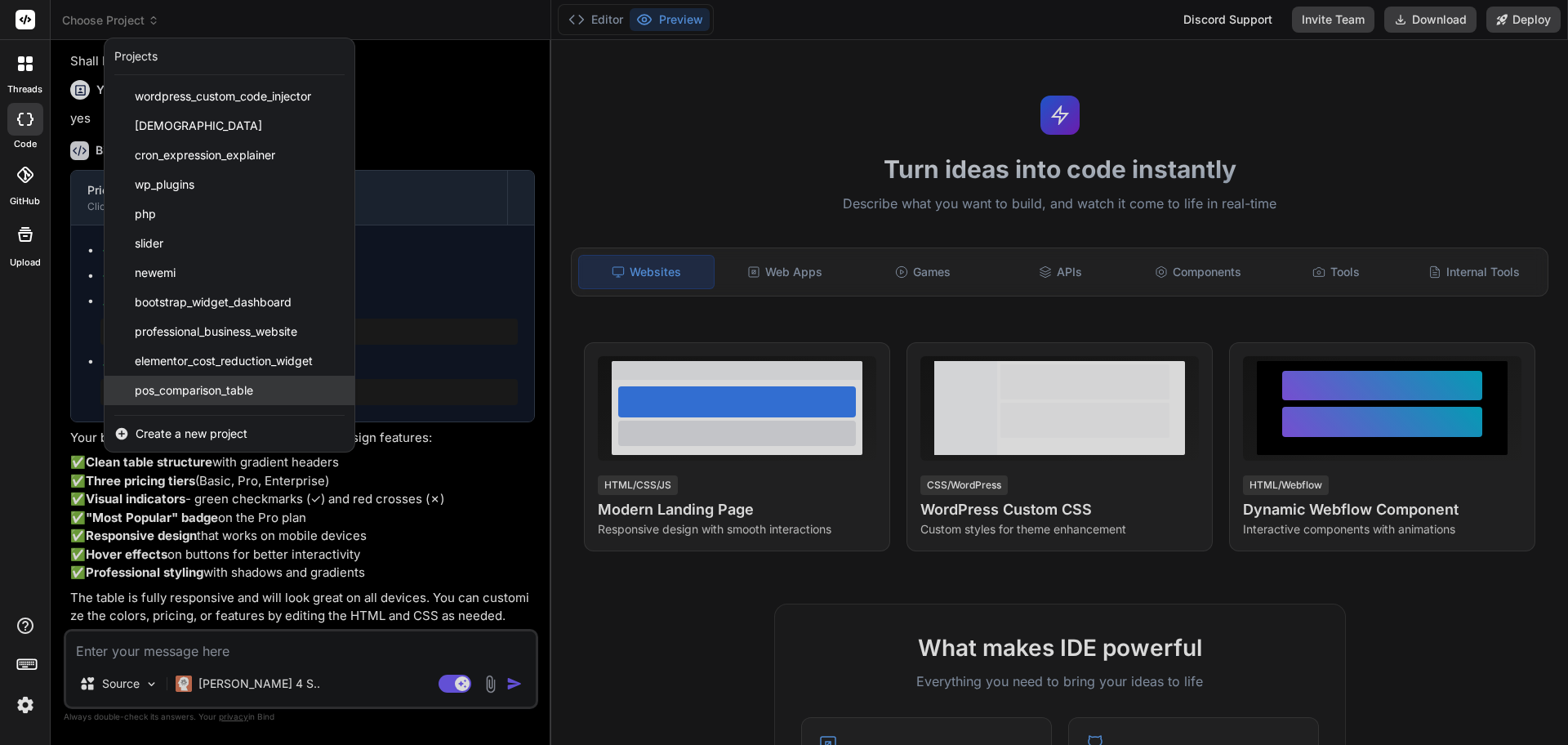
scroll to position [232, 0]
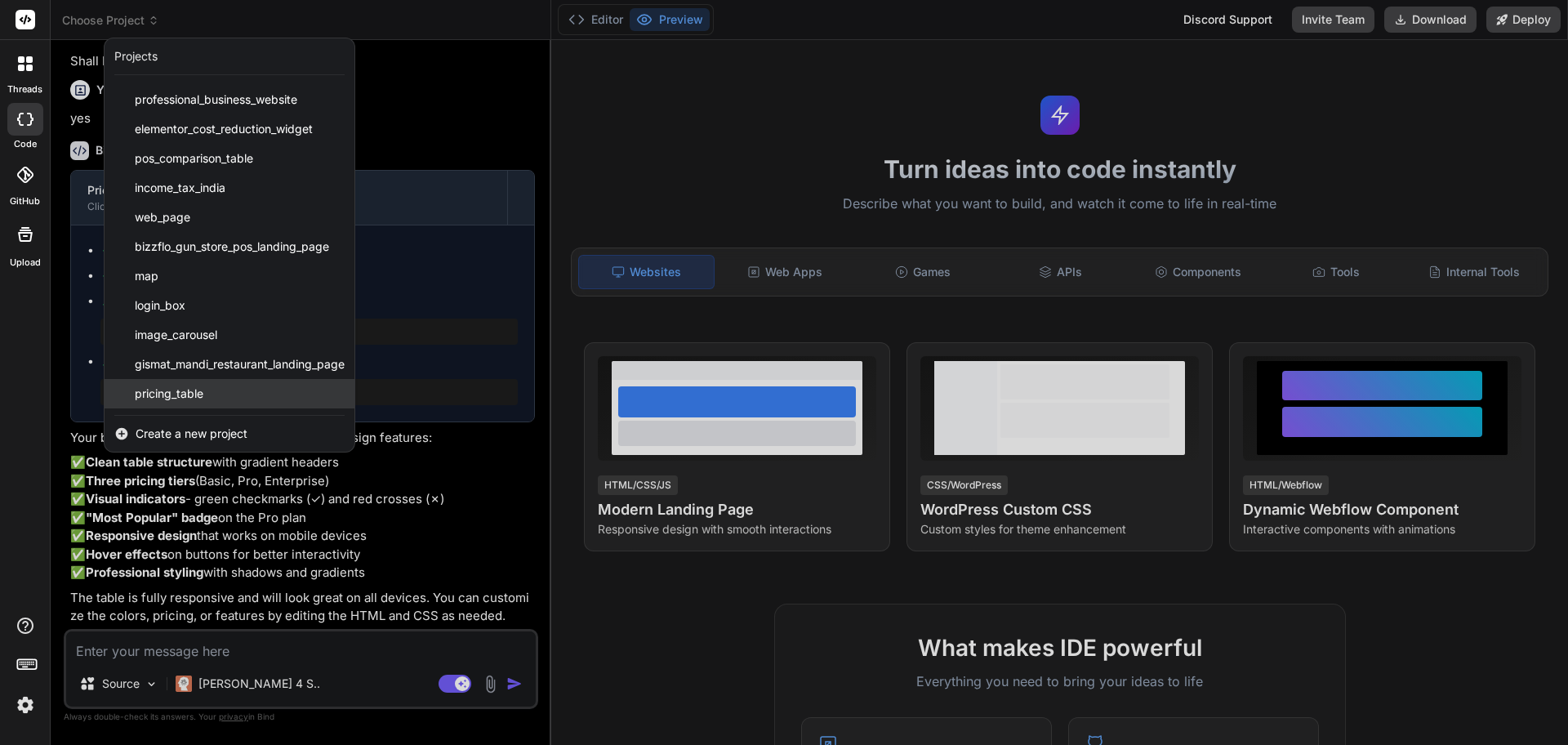
click at [218, 393] on div "pricing_table" at bounding box center [230, 393] width 250 height 29
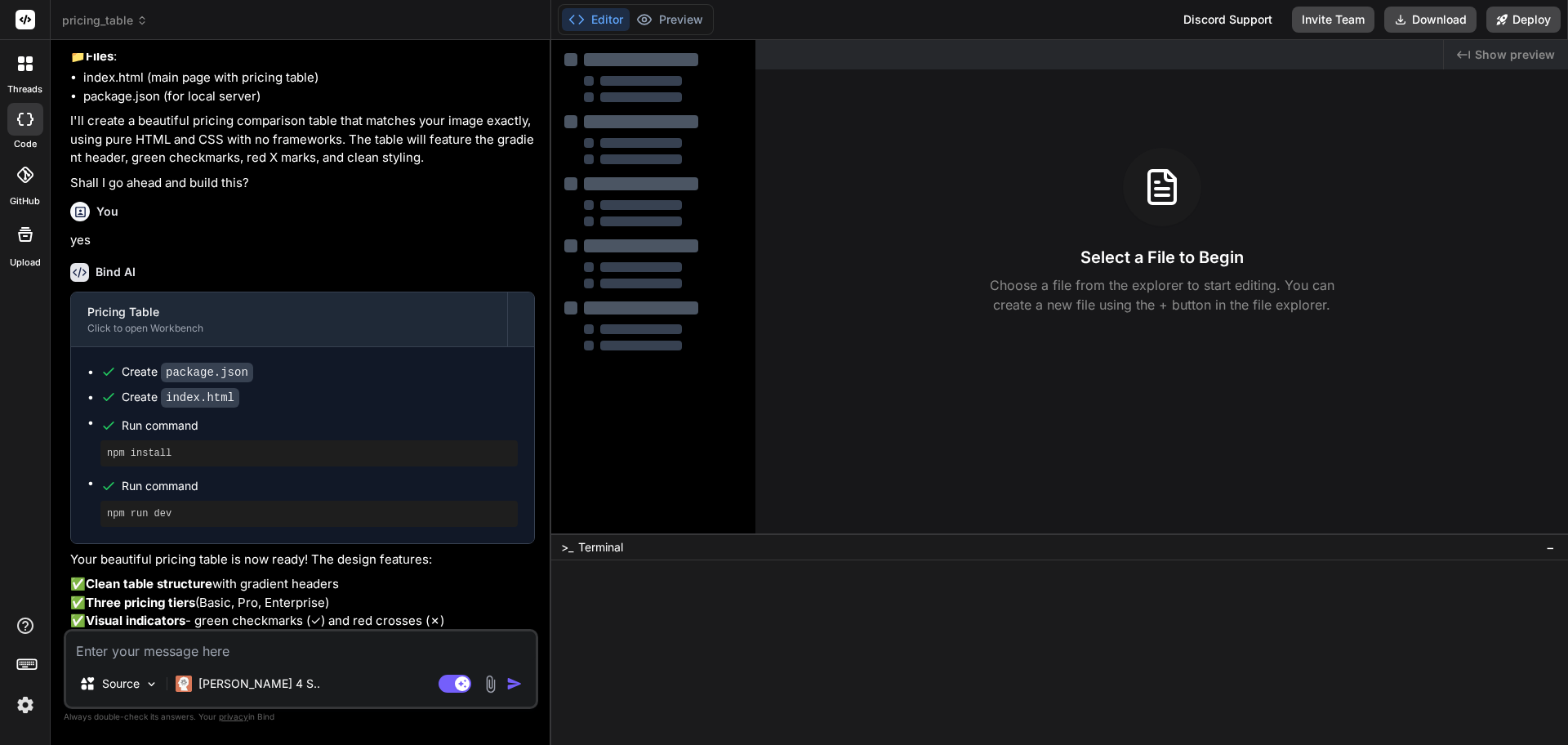
scroll to position [389, 0]
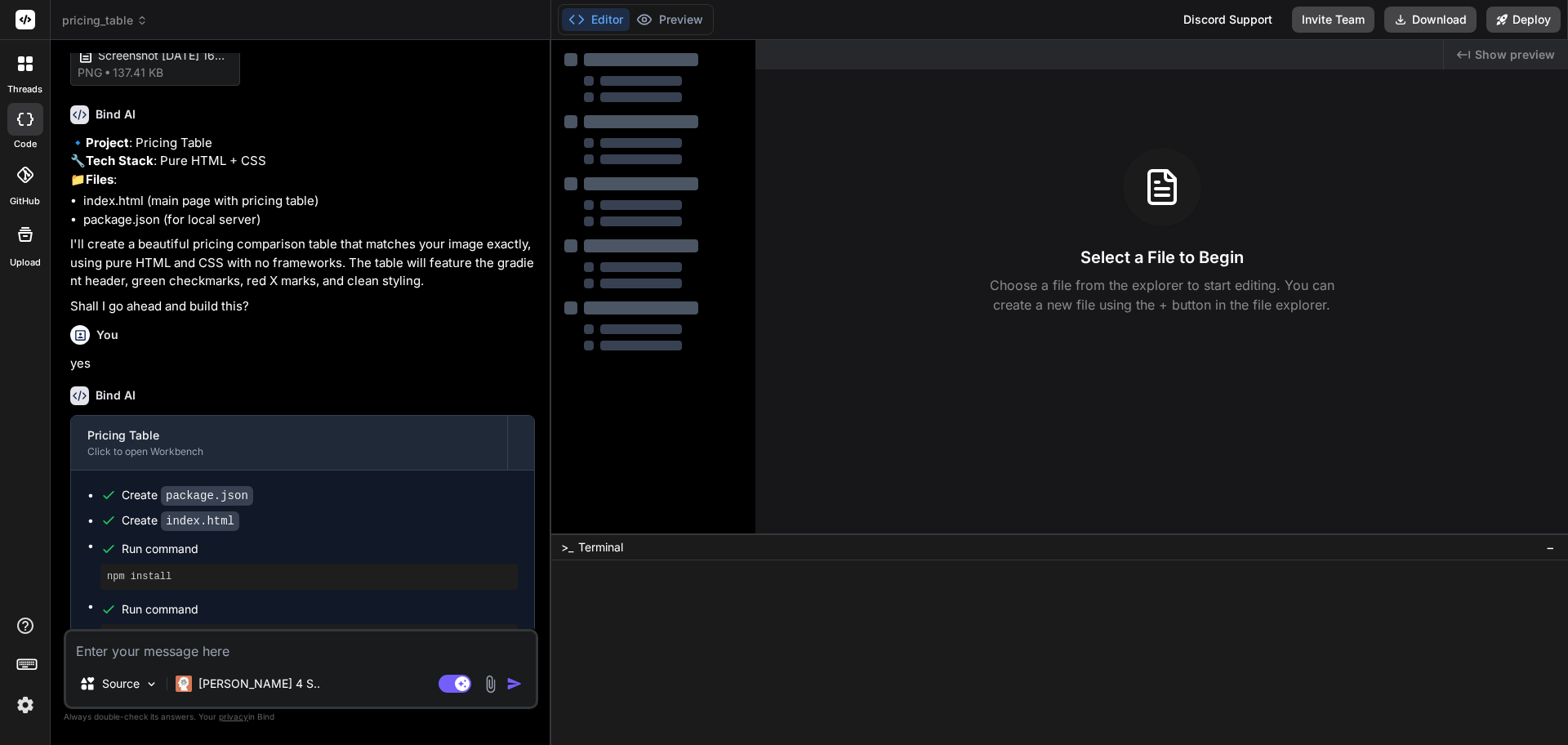
click at [127, 21] on span "pricing_table" at bounding box center [105, 20] width 86 height 16
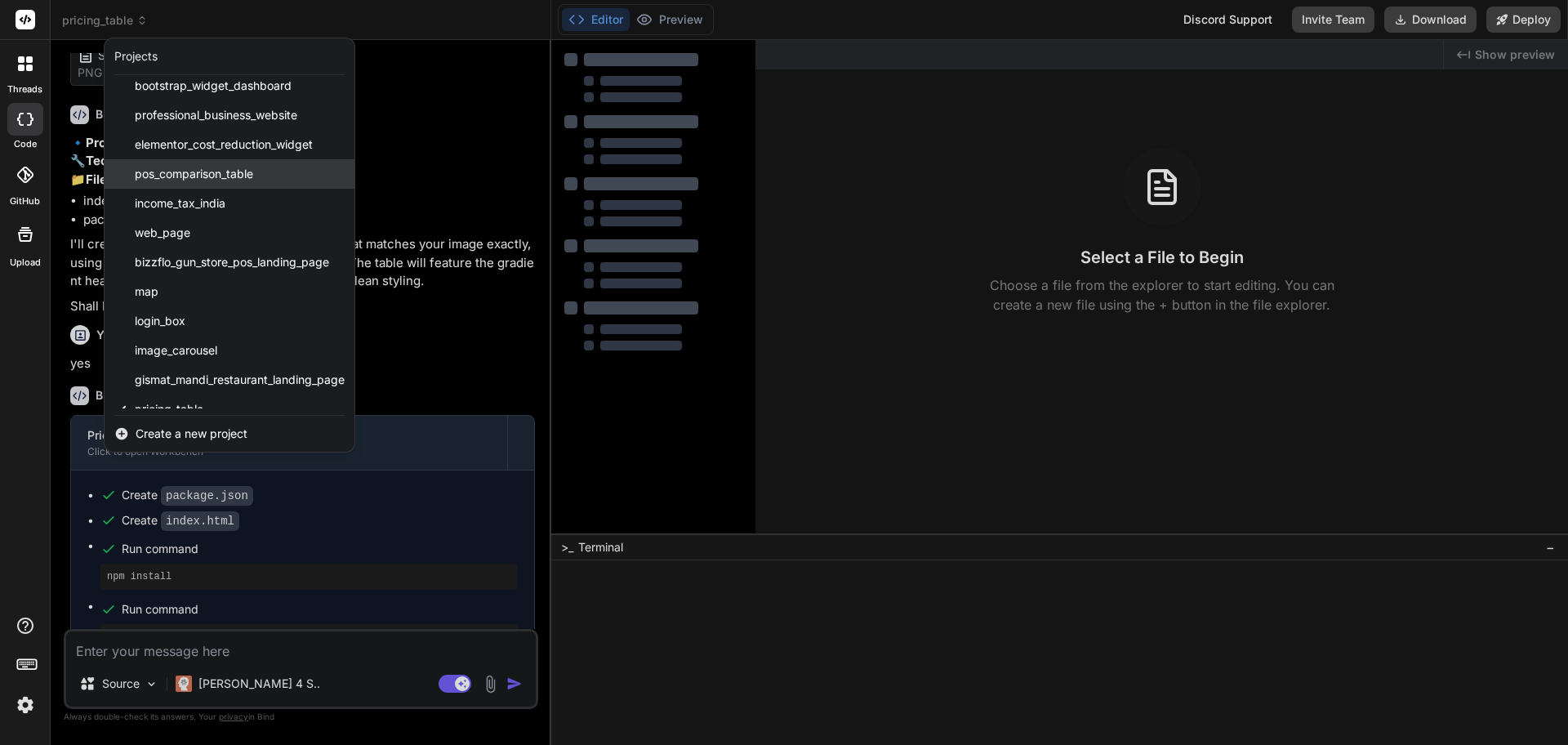
scroll to position [232, 0]
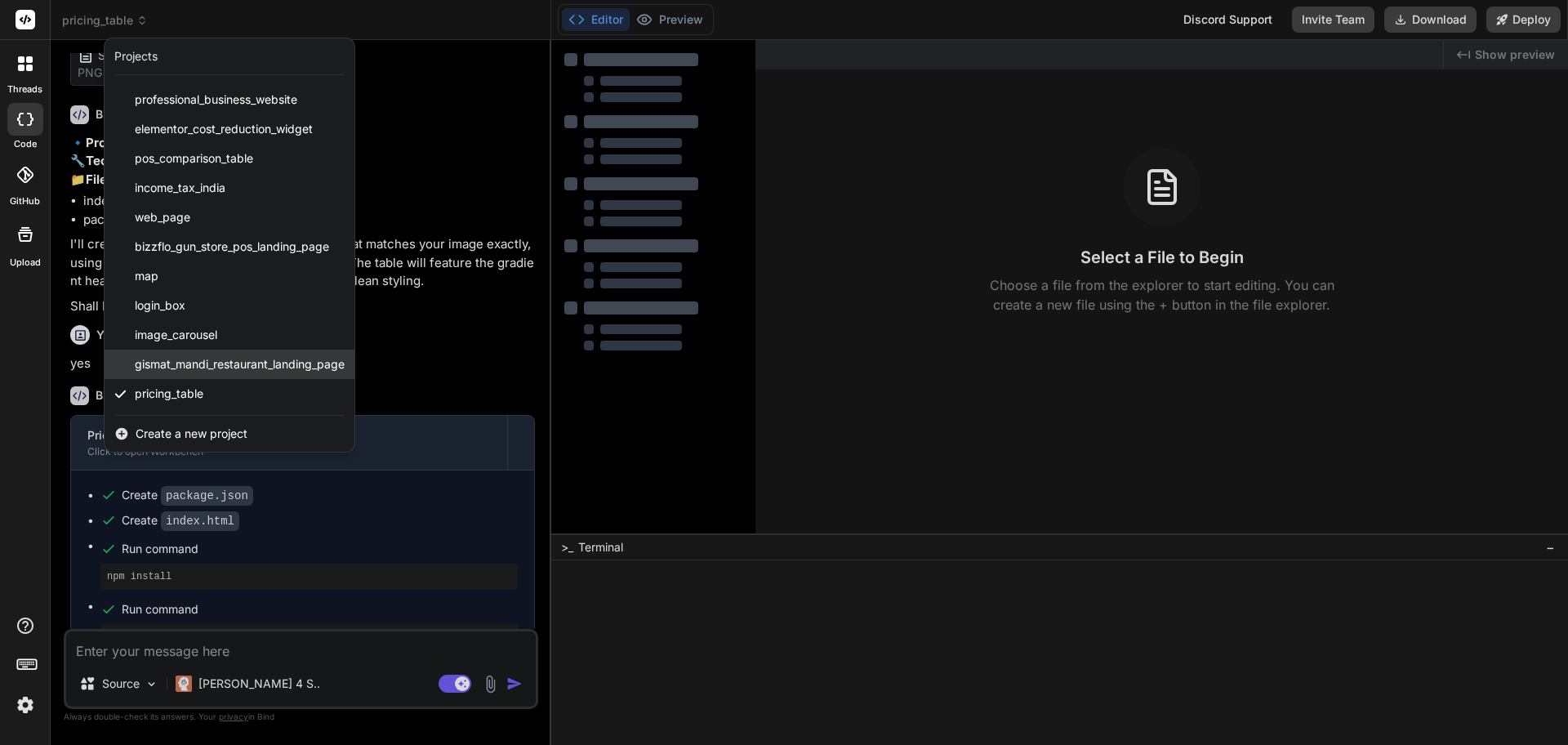
click at [209, 366] on span "gismat_mandi_restaurant_landing_page" at bounding box center [240, 365] width 210 height 16
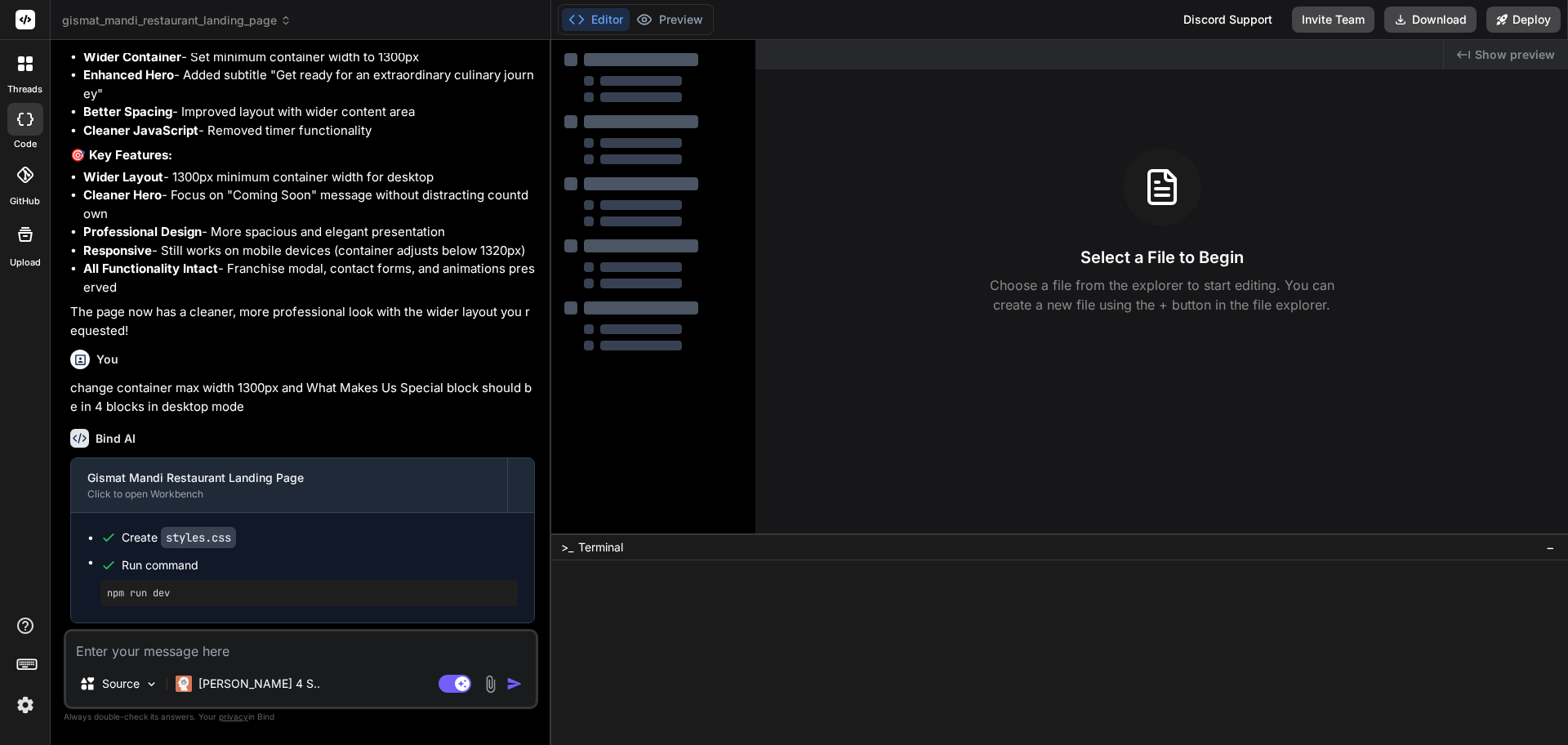
scroll to position [2933, 0]
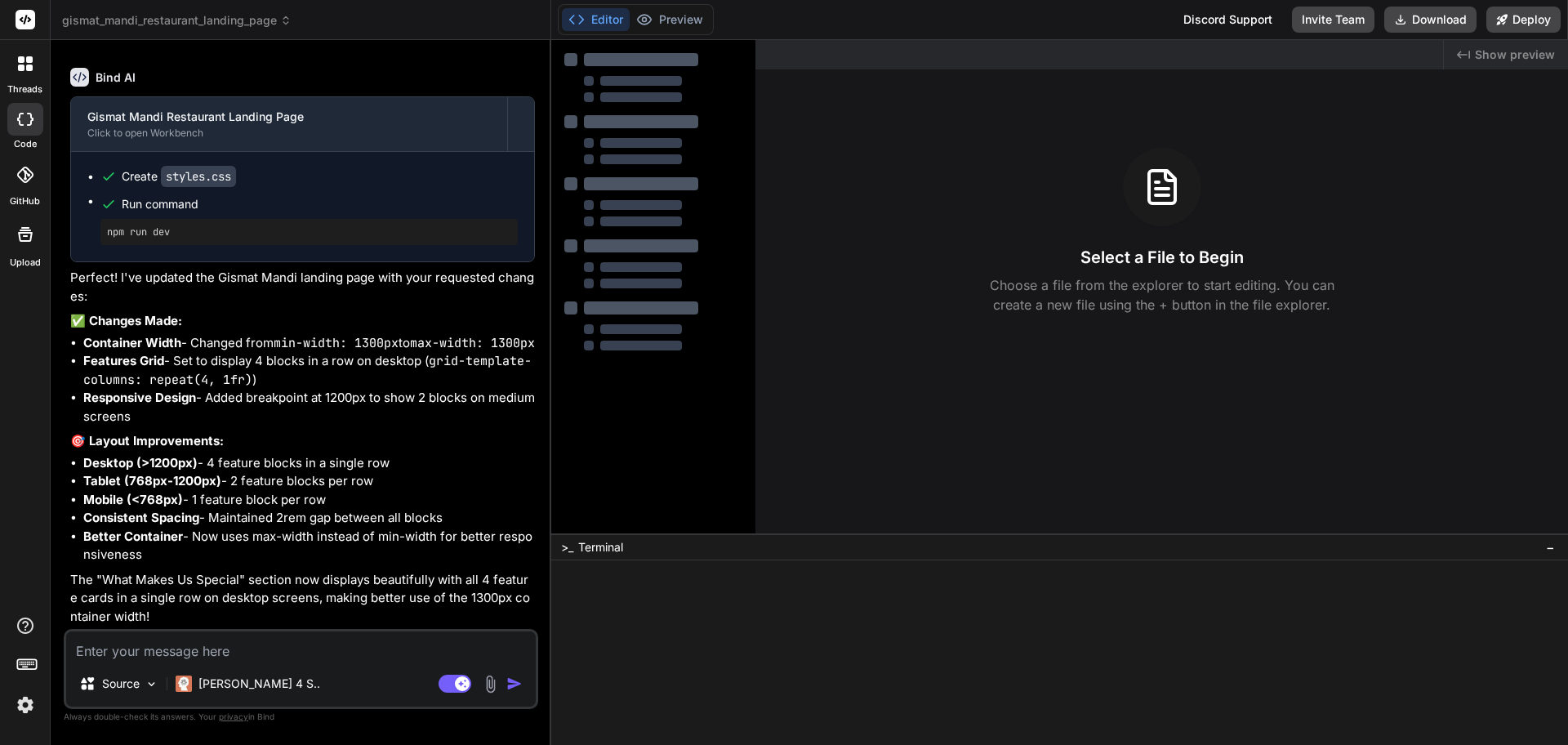
click at [147, 23] on span "gismat_mandi_restaurant_landing_page" at bounding box center [177, 20] width 230 height 16
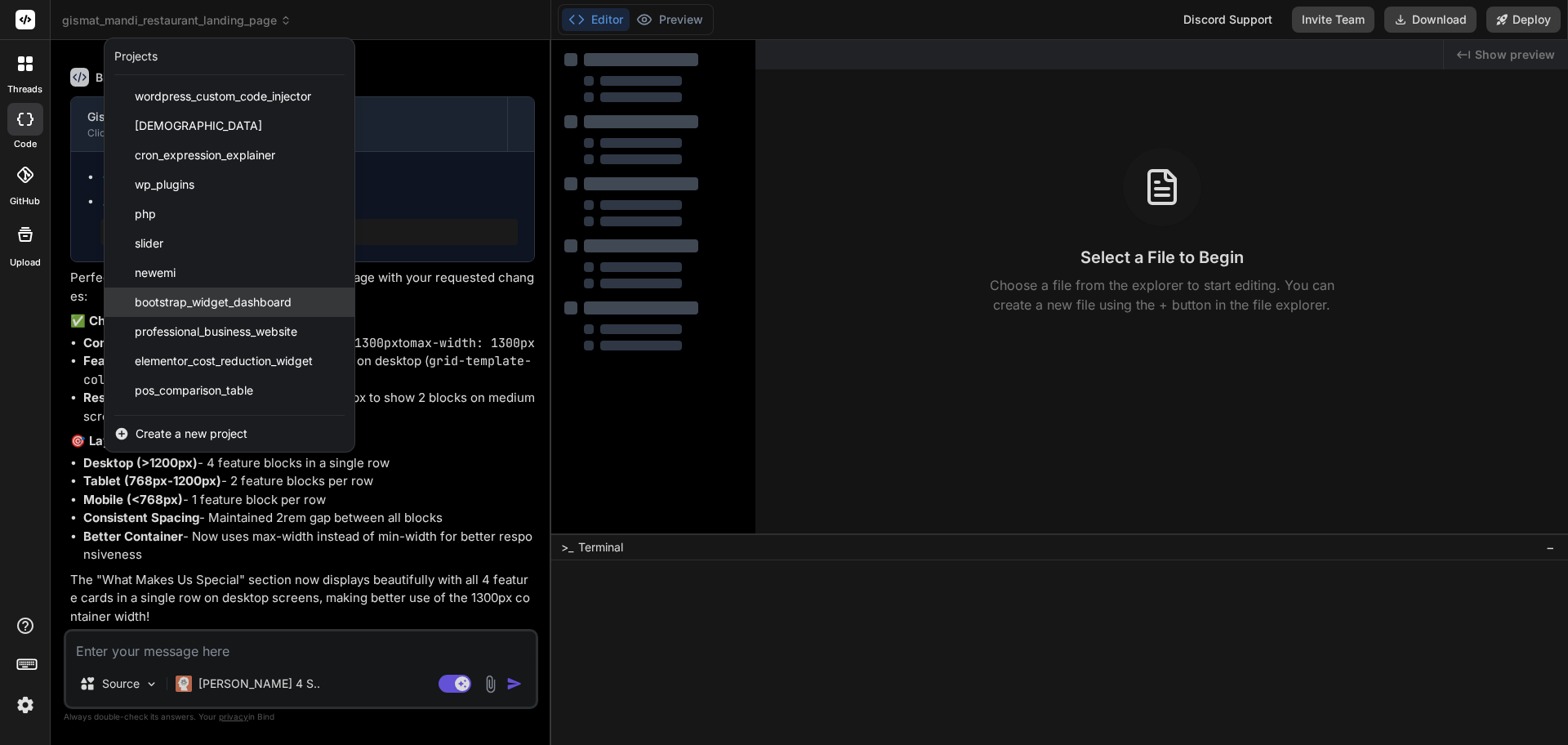
scroll to position [232, 0]
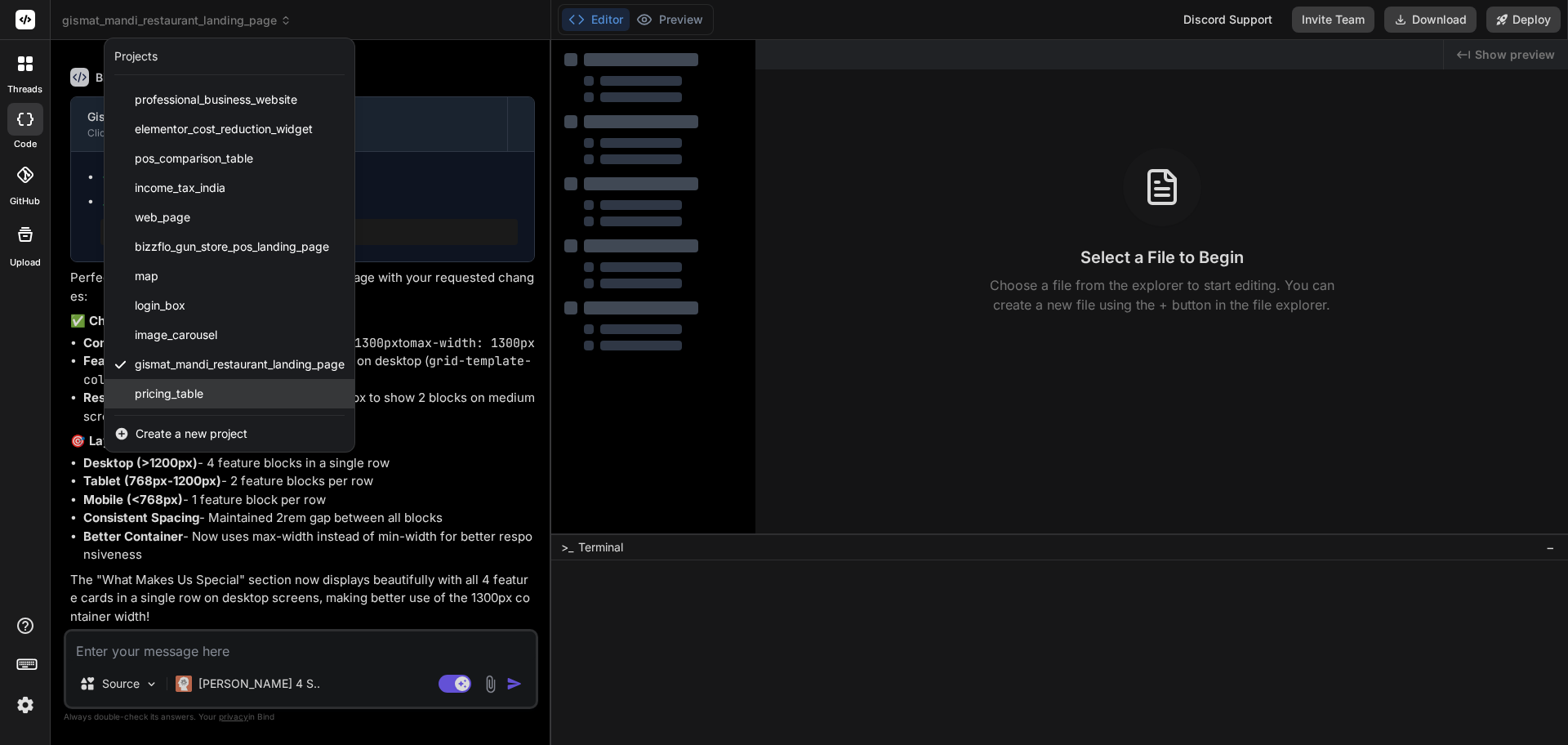
click at [180, 391] on span "pricing_table" at bounding box center [169, 393] width 69 height 16
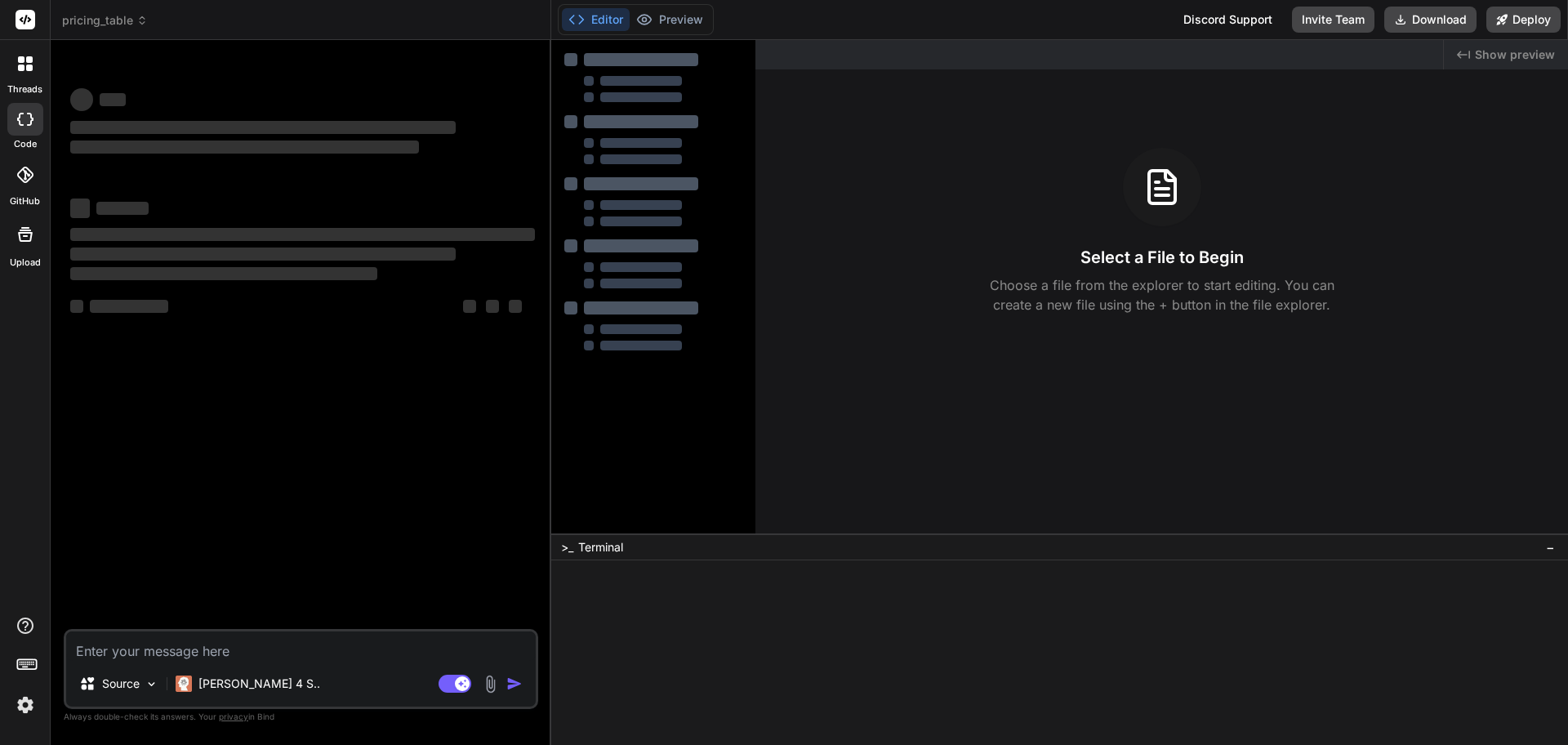
scroll to position [0, 0]
type textarea "x"
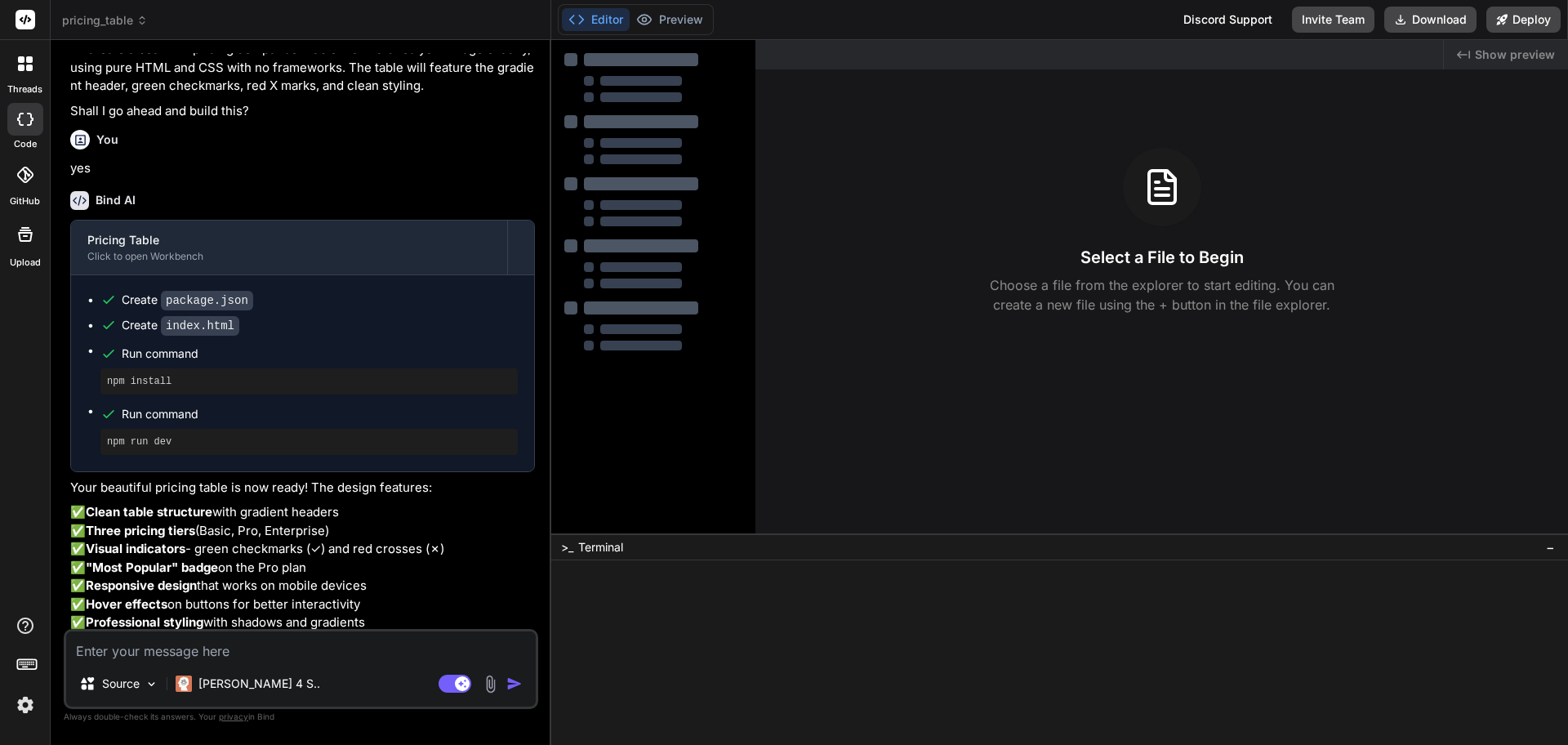
scroll to position [781, 0]
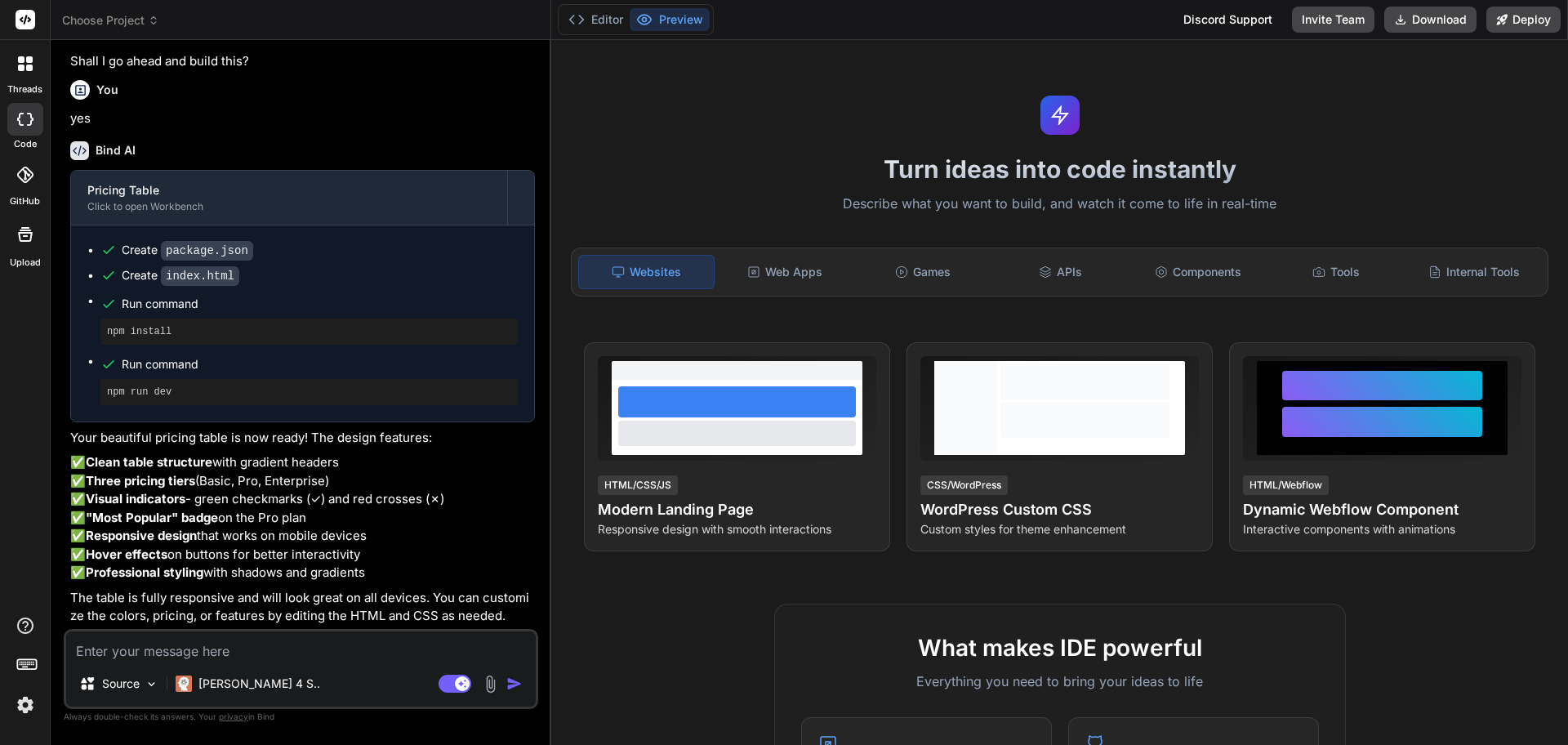
scroll to position [585, 0]
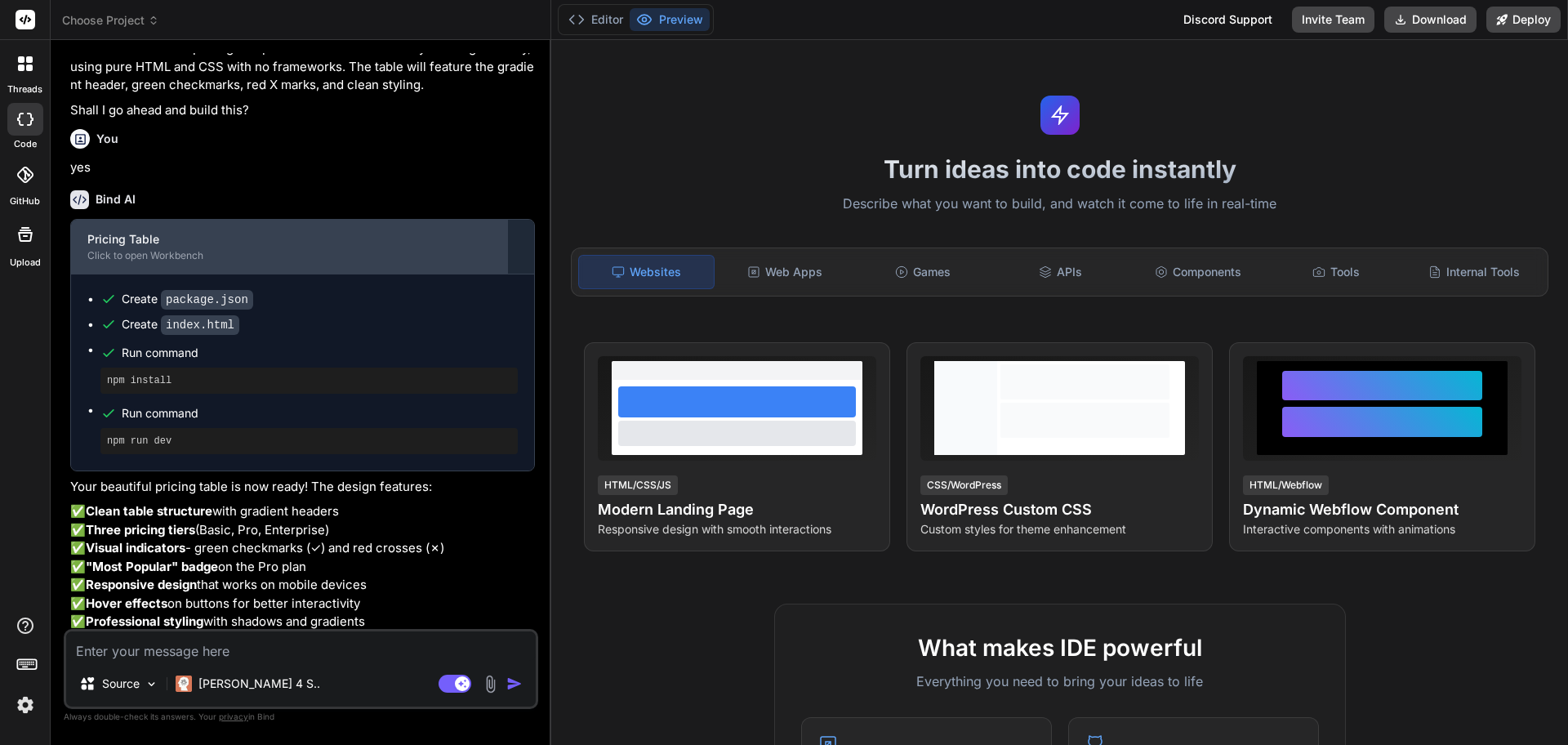
click at [137, 248] on div "Pricing Table" at bounding box center [289, 240] width 403 height 16
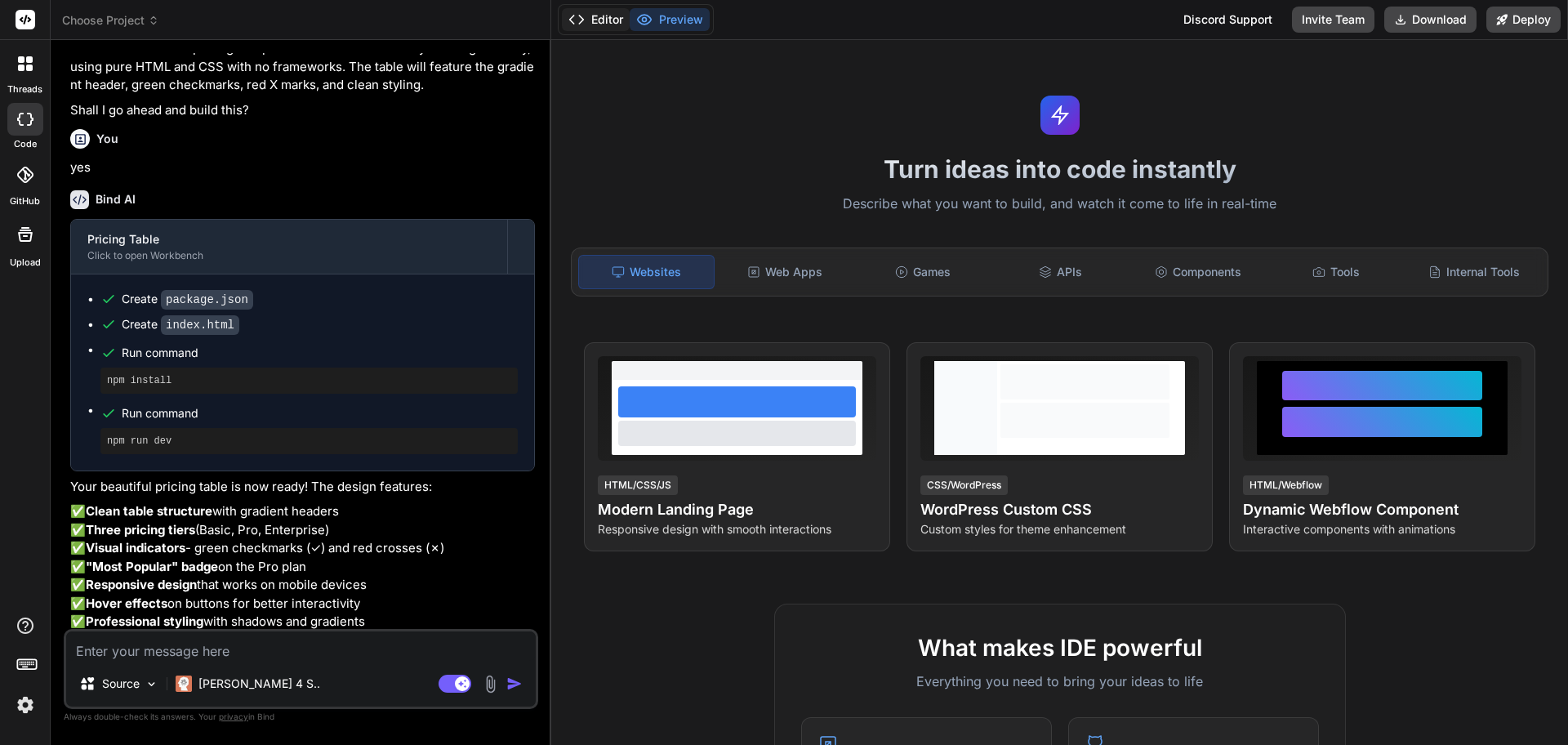
click at [605, 20] on button "Editor" at bounding box center [596, 19] width 68 height 23
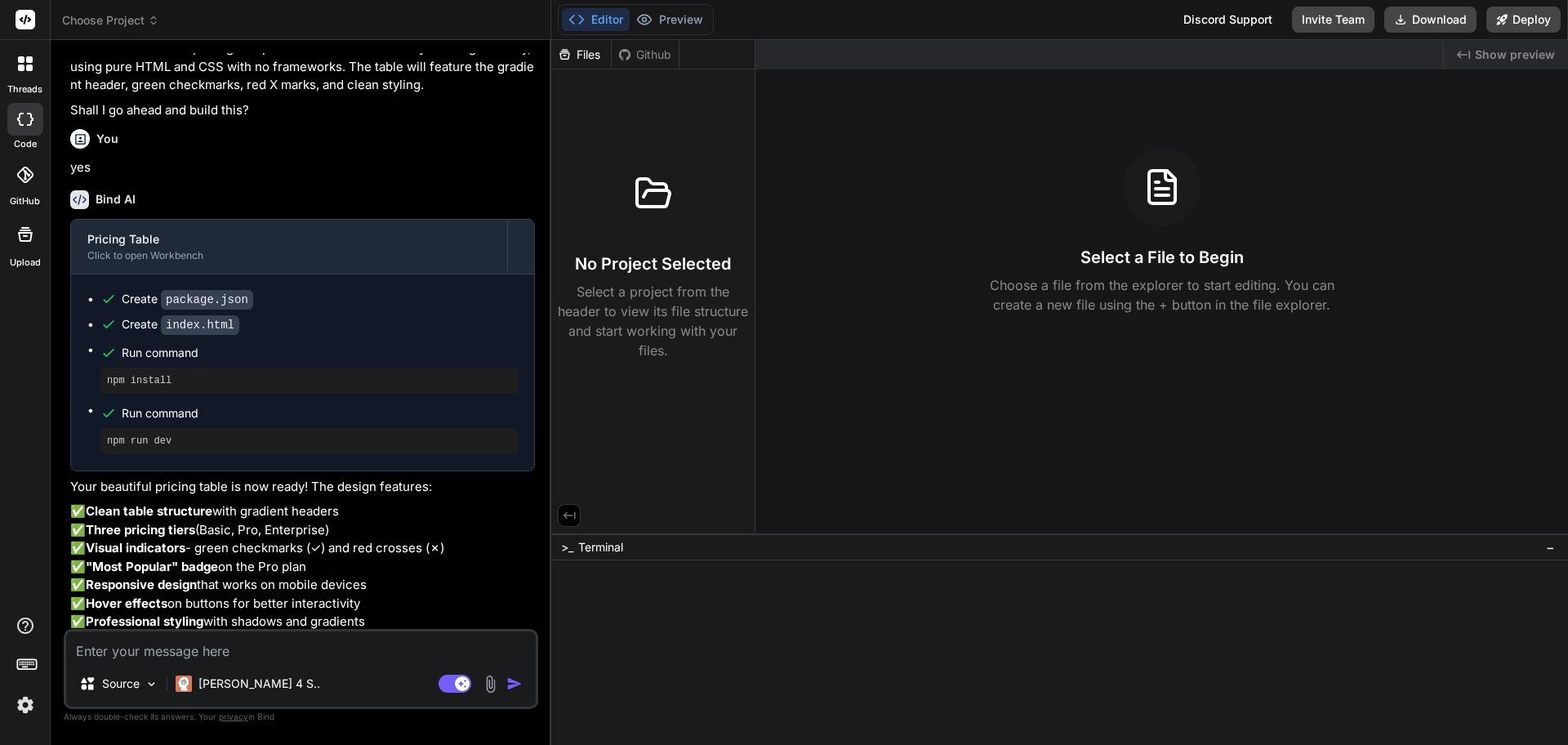
click at [126, 14] on span "Choose Project" at bounding box center [110, 20] width 97 height 16
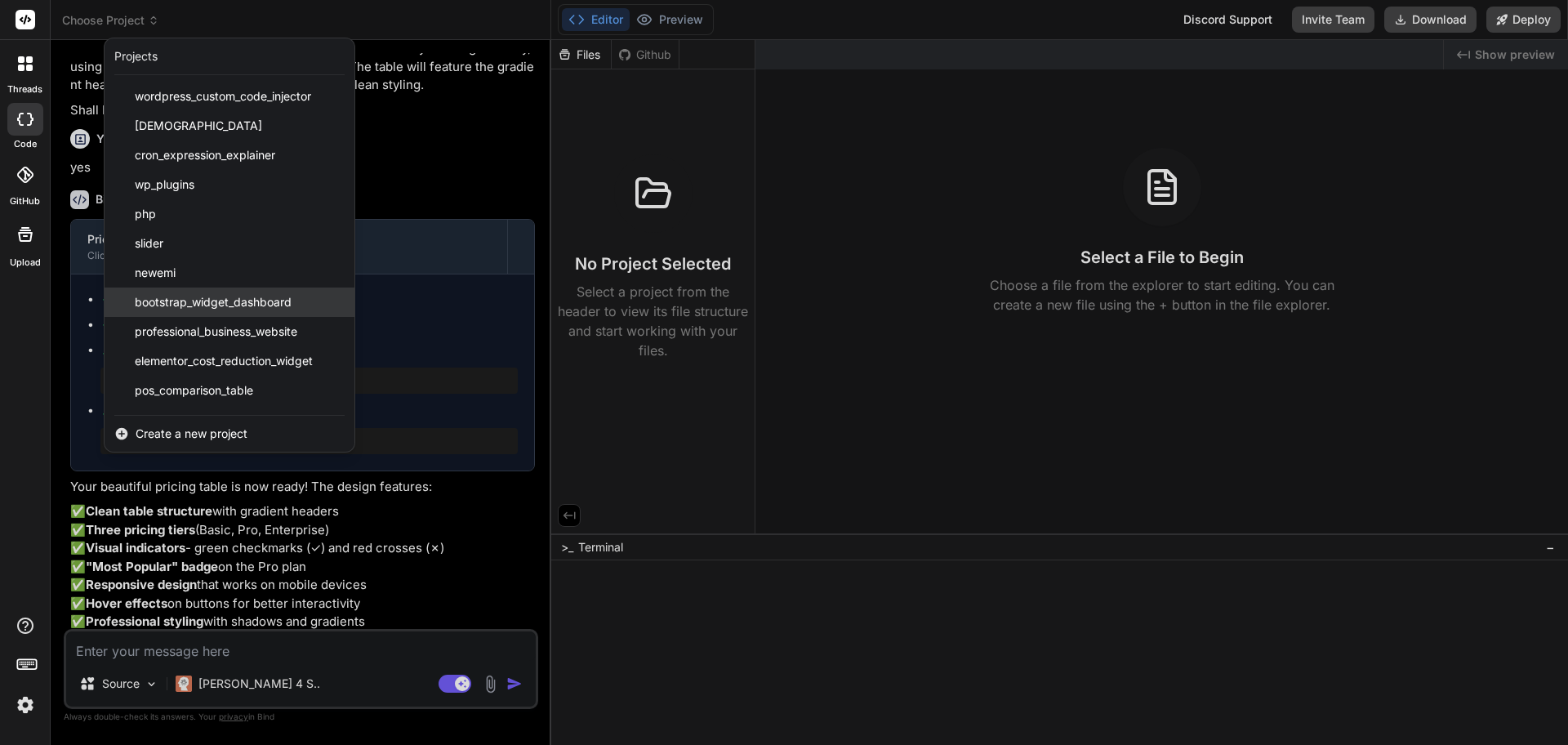
drag, startPoint x: 211, startPoint y: 400, endPoint x: 291, endPoint y: 300, distance: 128.1
click at [291, 300] on div "wordpress_custom_code_injector wordpresstheme cron_expression_explainer wp_plug…" at bounding box center [230, 245] width 250 height 327
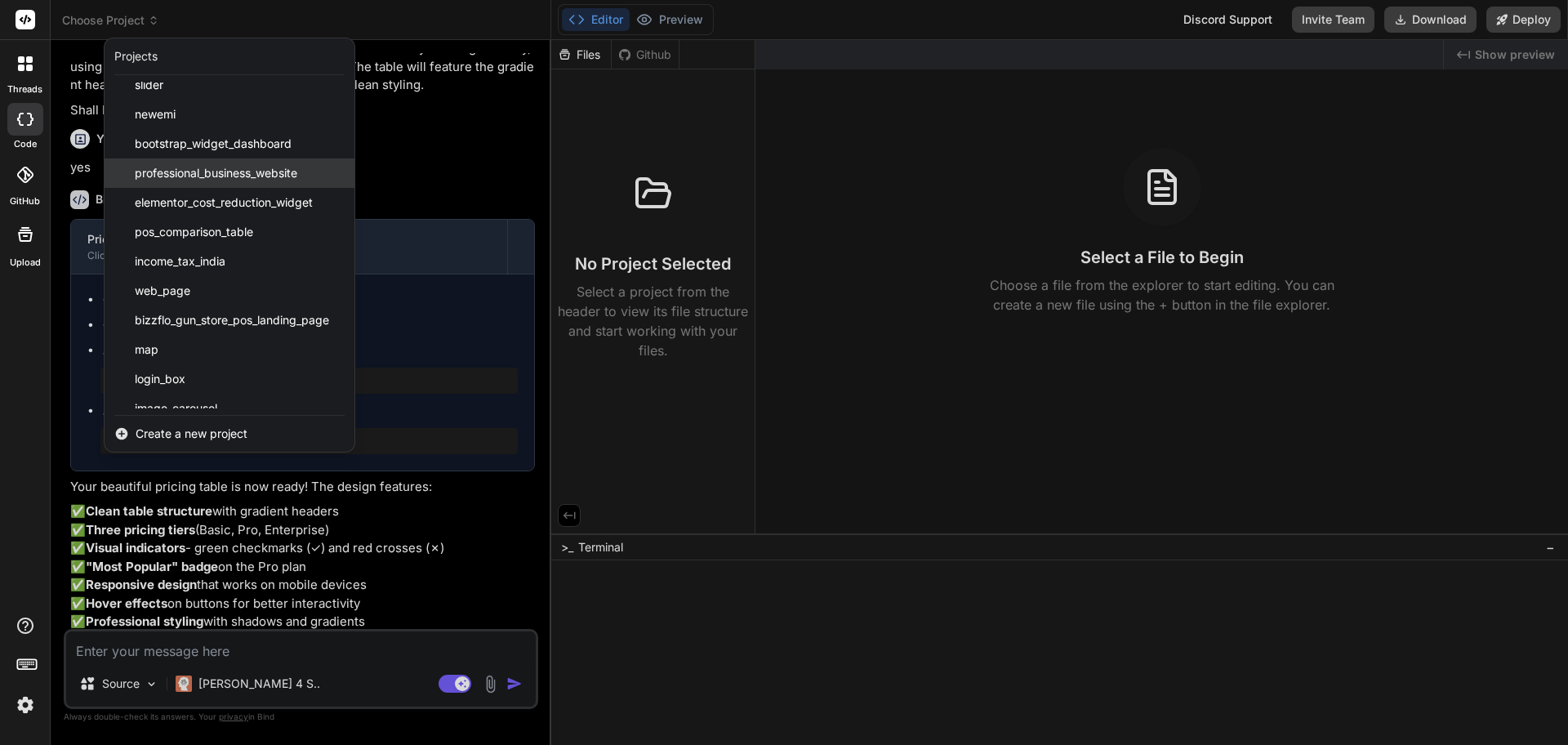
scroll to position [232, 0]
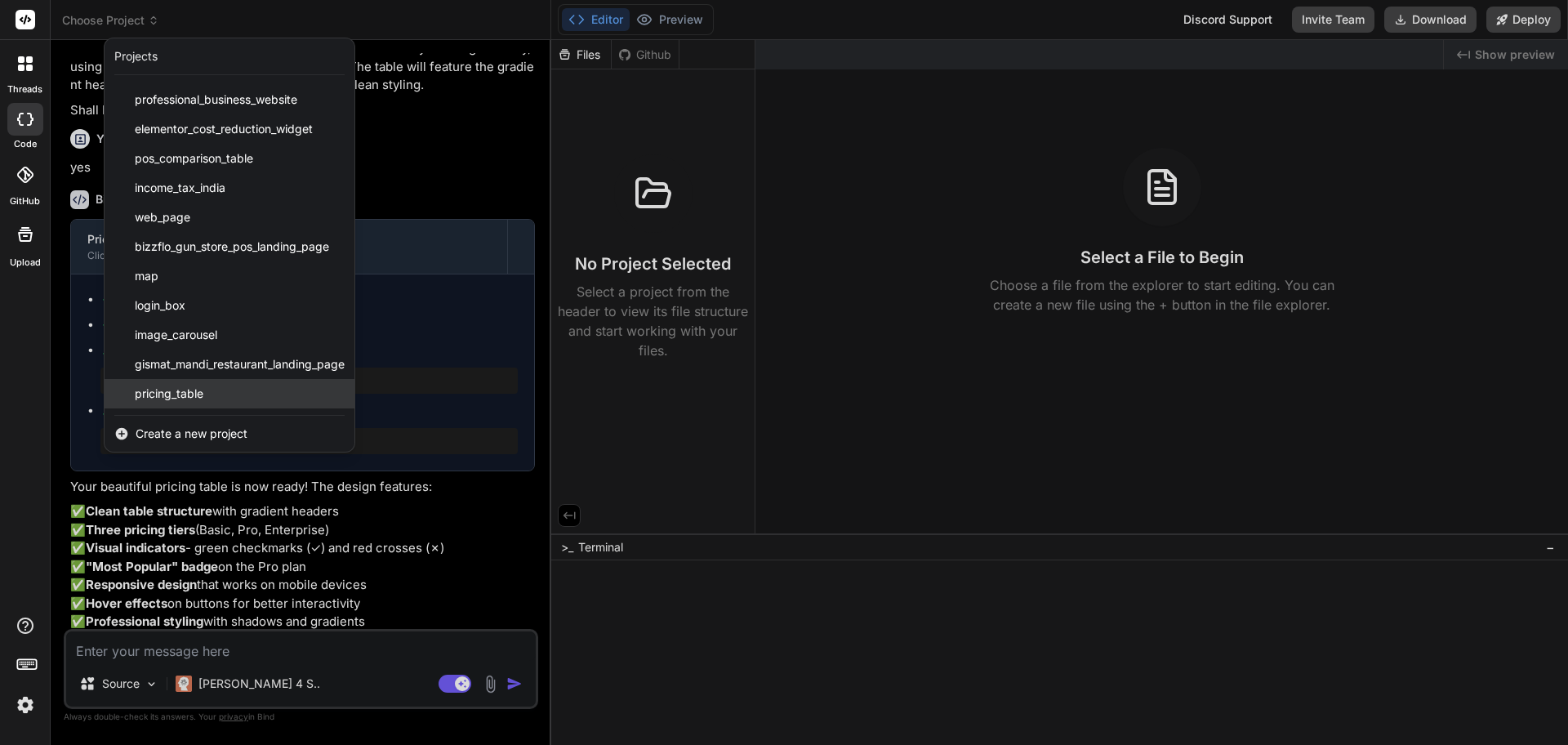
click at [196, 399] on span "pricing_table" at bounding box center [169, 393] width 69 height 16
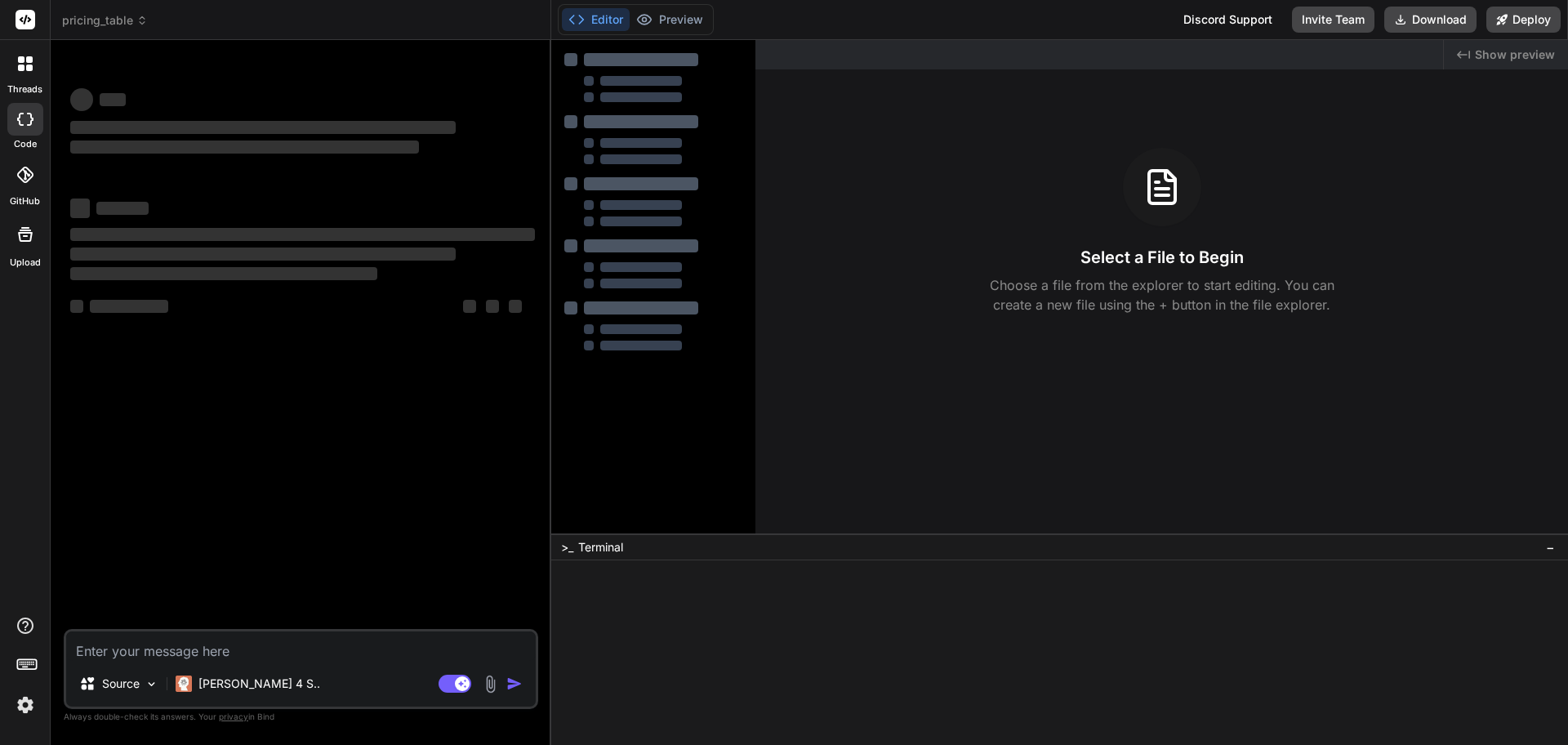
scroll to position [0, 0]
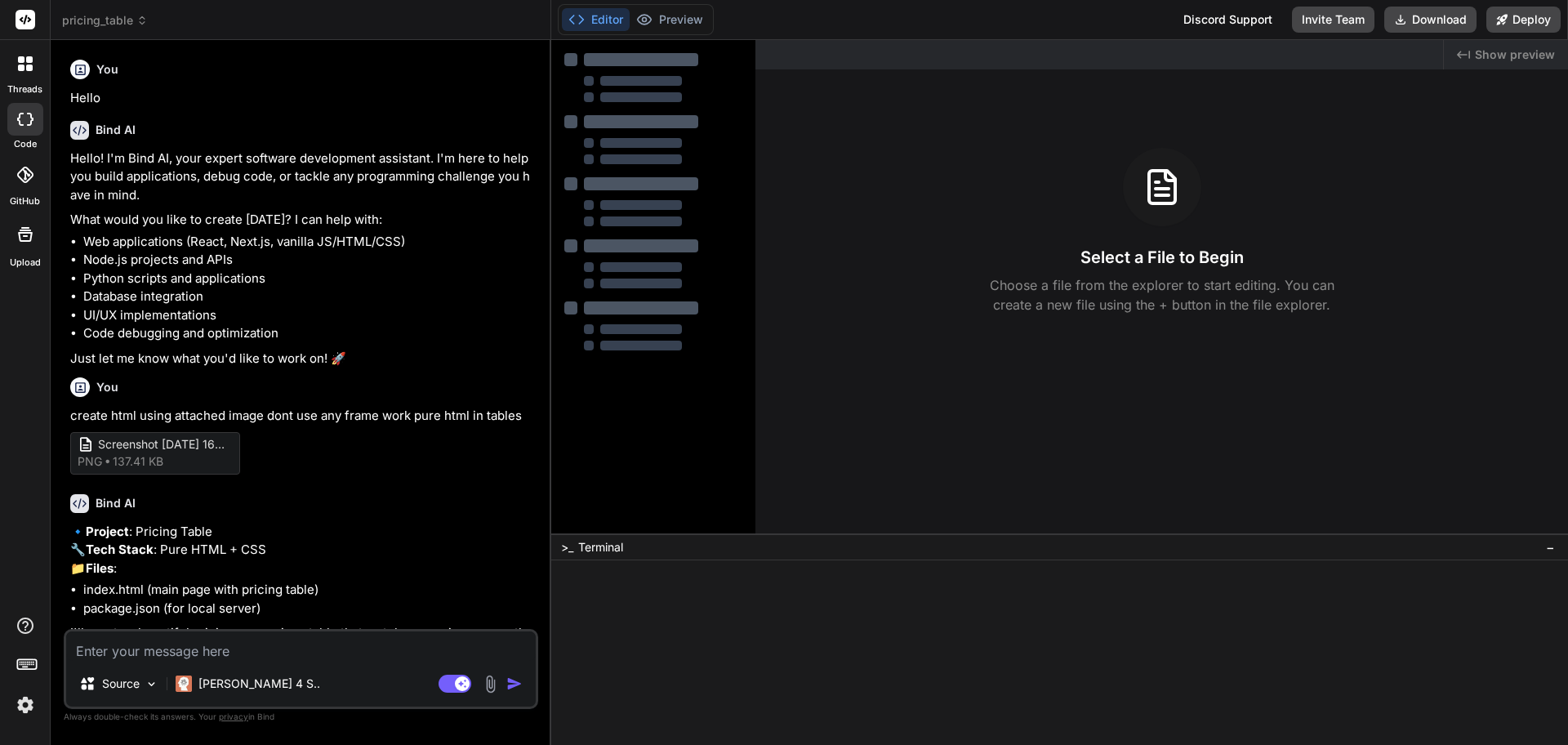
type textarea "x"
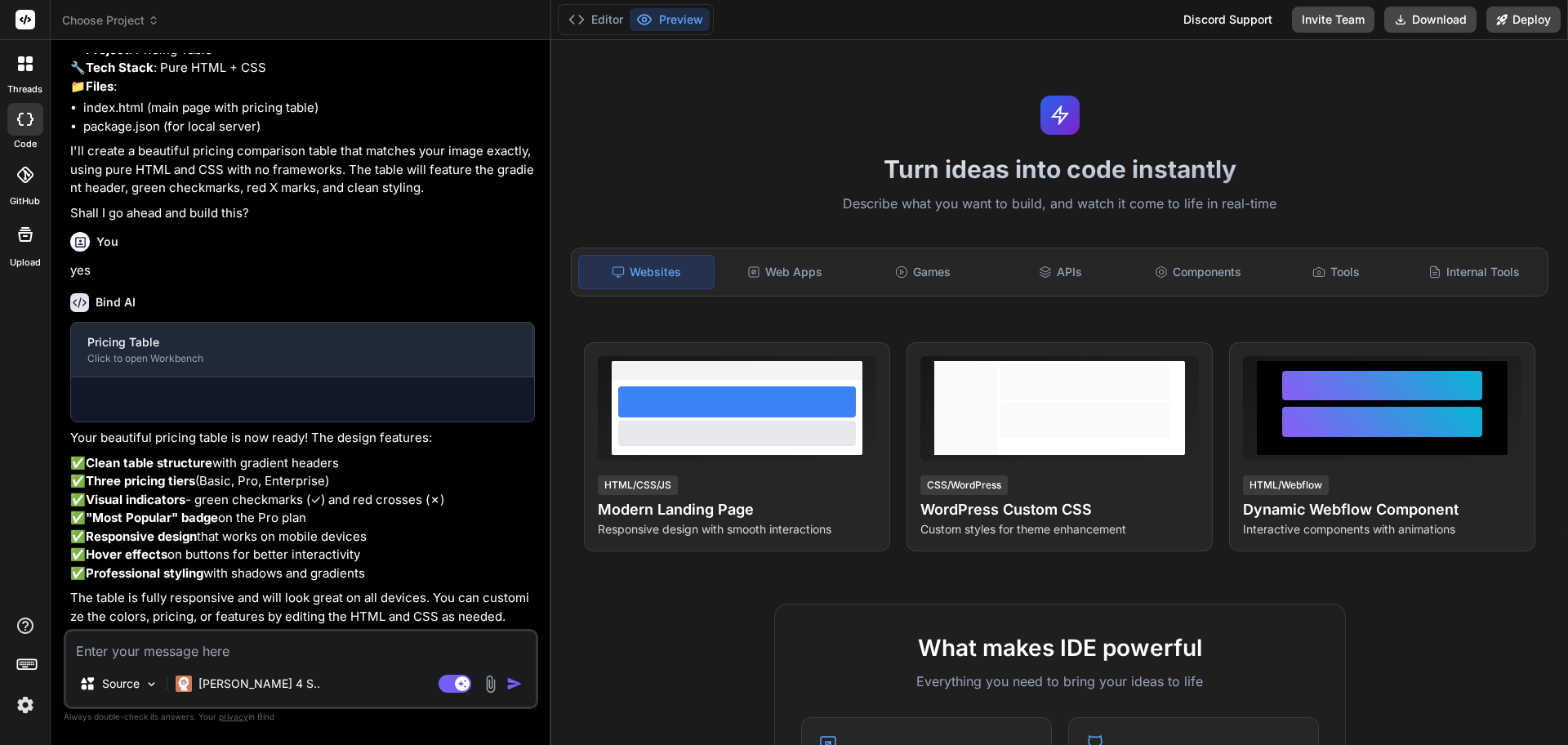
scroll to position [584, 0]
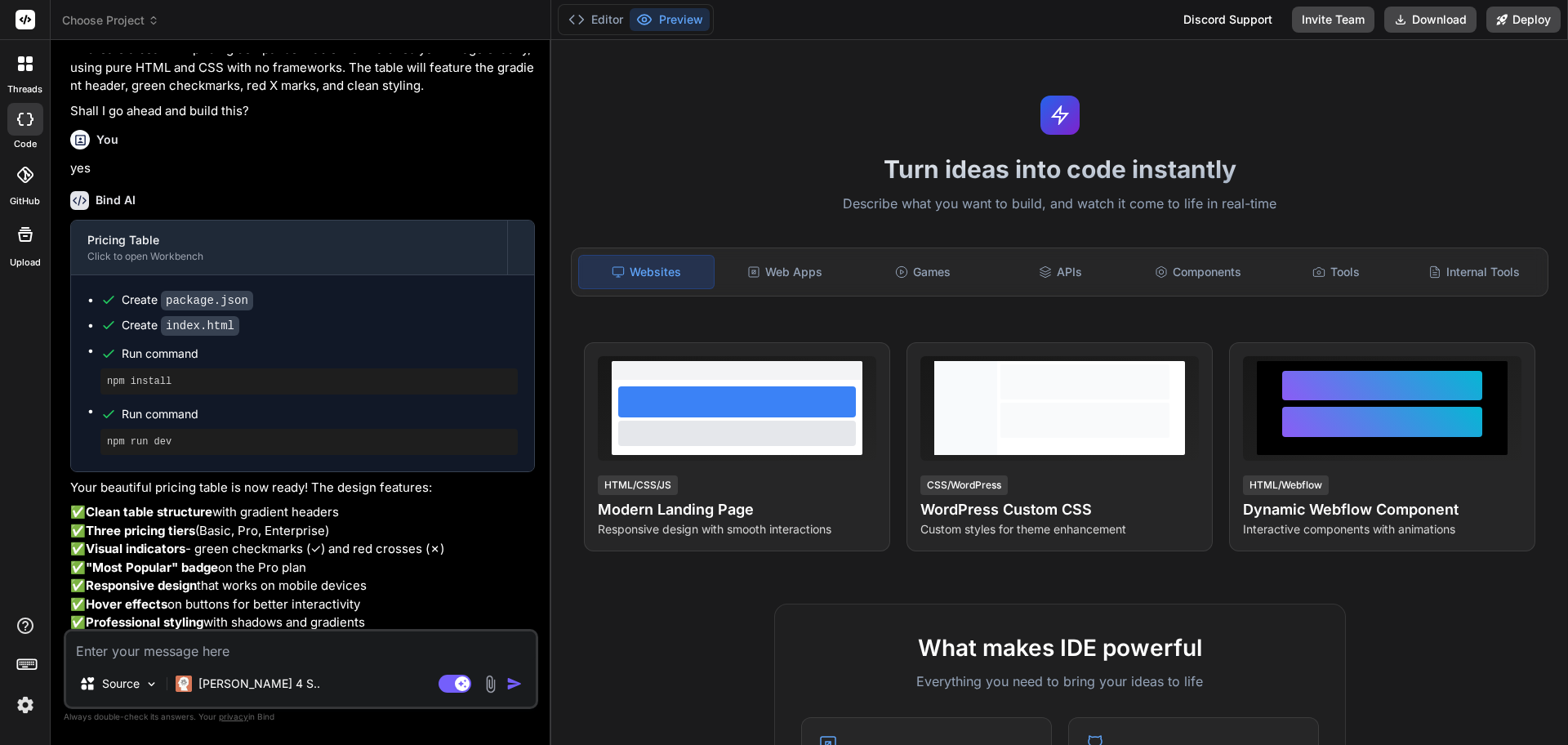
click at [114, 23] on span "Choose Project" at bounding box center [110, 20] width 97 height 16
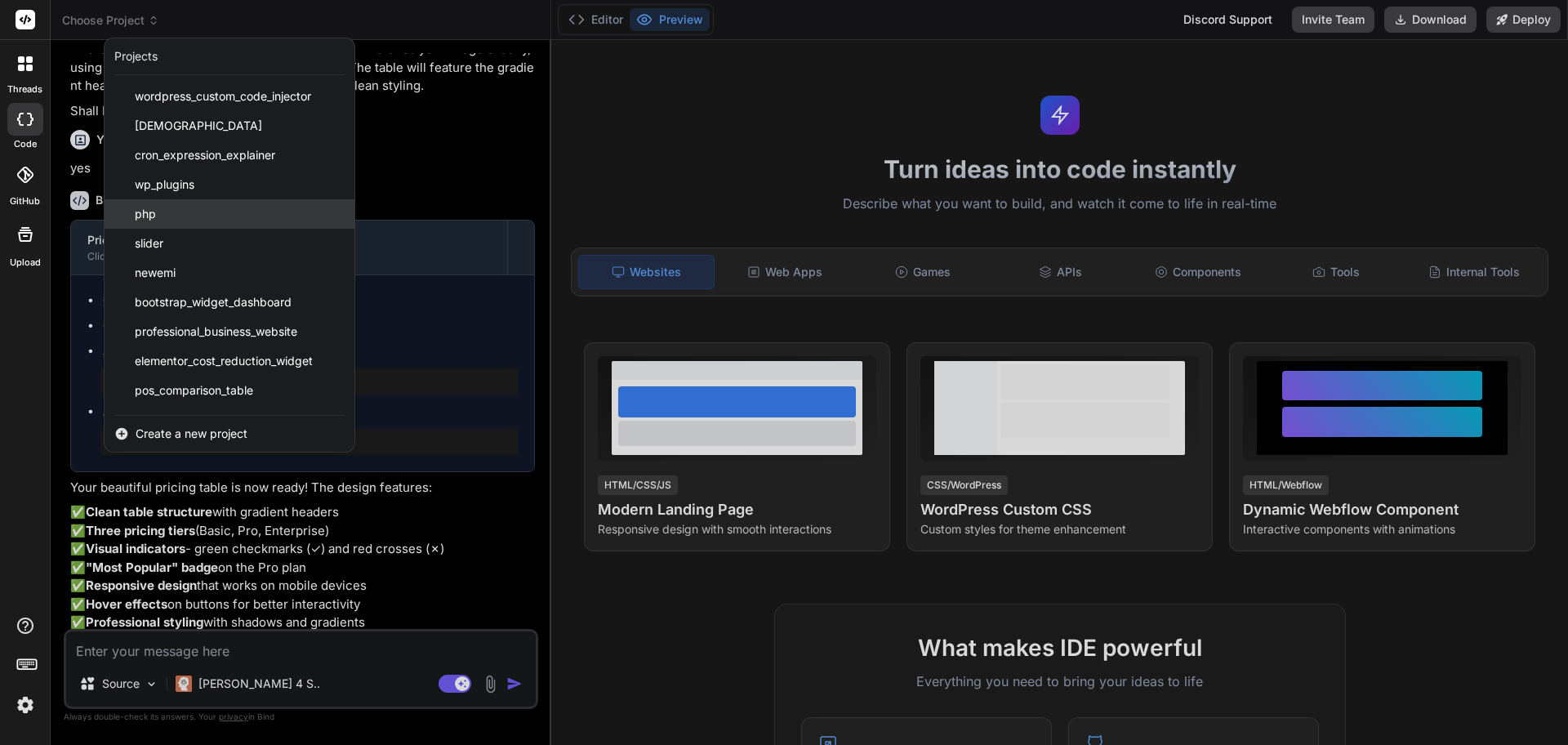
scroll to position [232, 0]
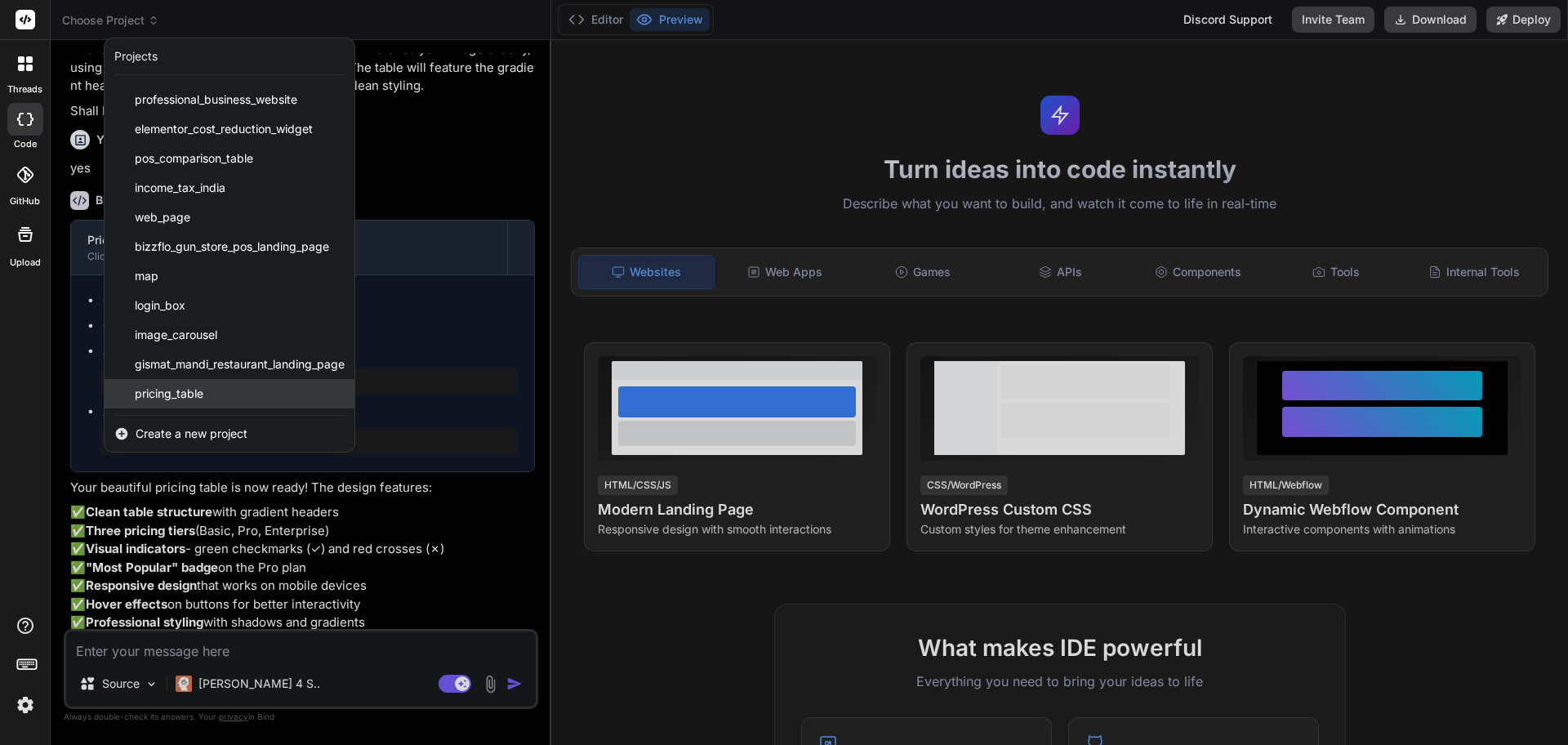
click at [169, 392] on span "pricing_table" at bounding box center [169, 393] width 69 height 16
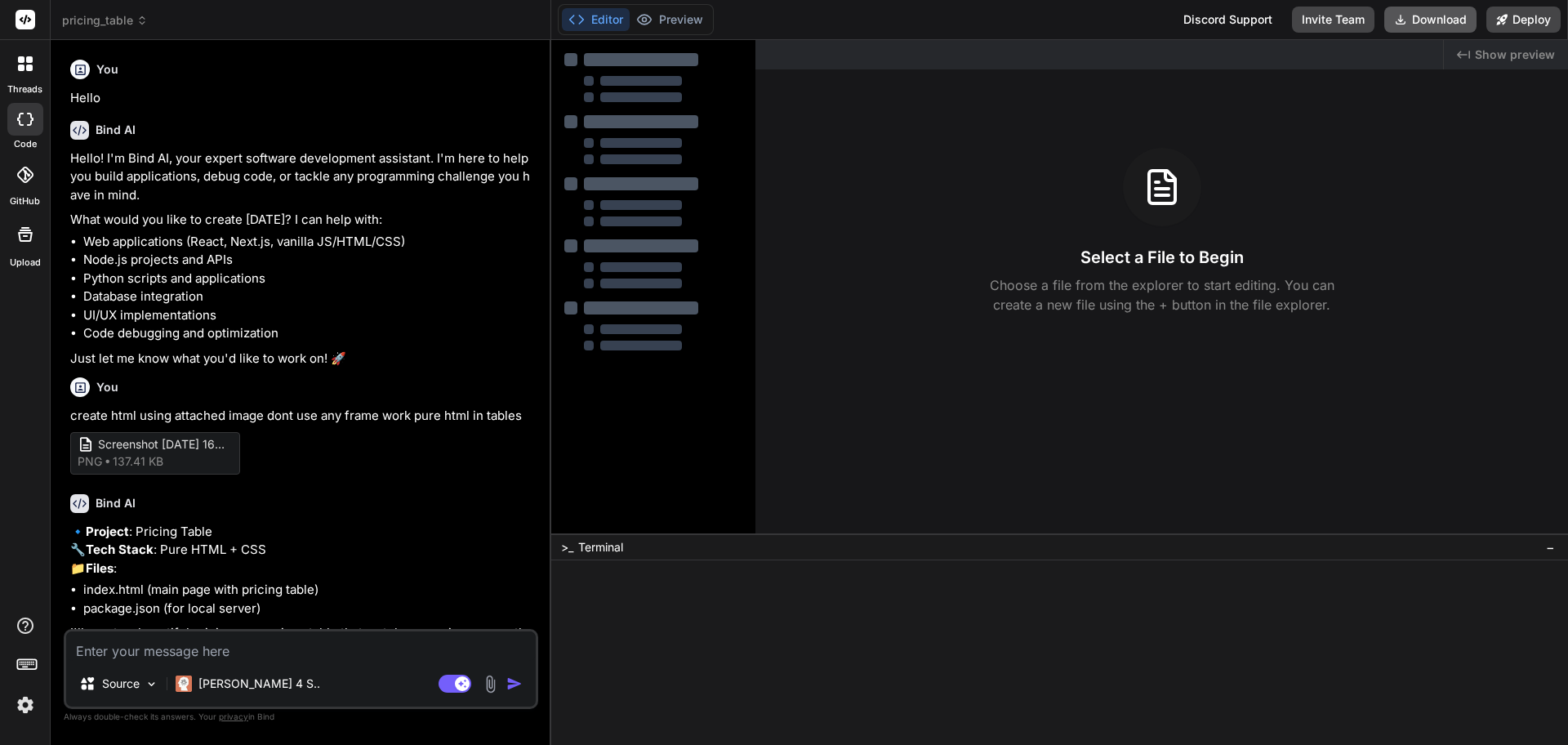
click at [1445, 20] on button "Download" at bounding box center [1430, 20] width 92 height 26
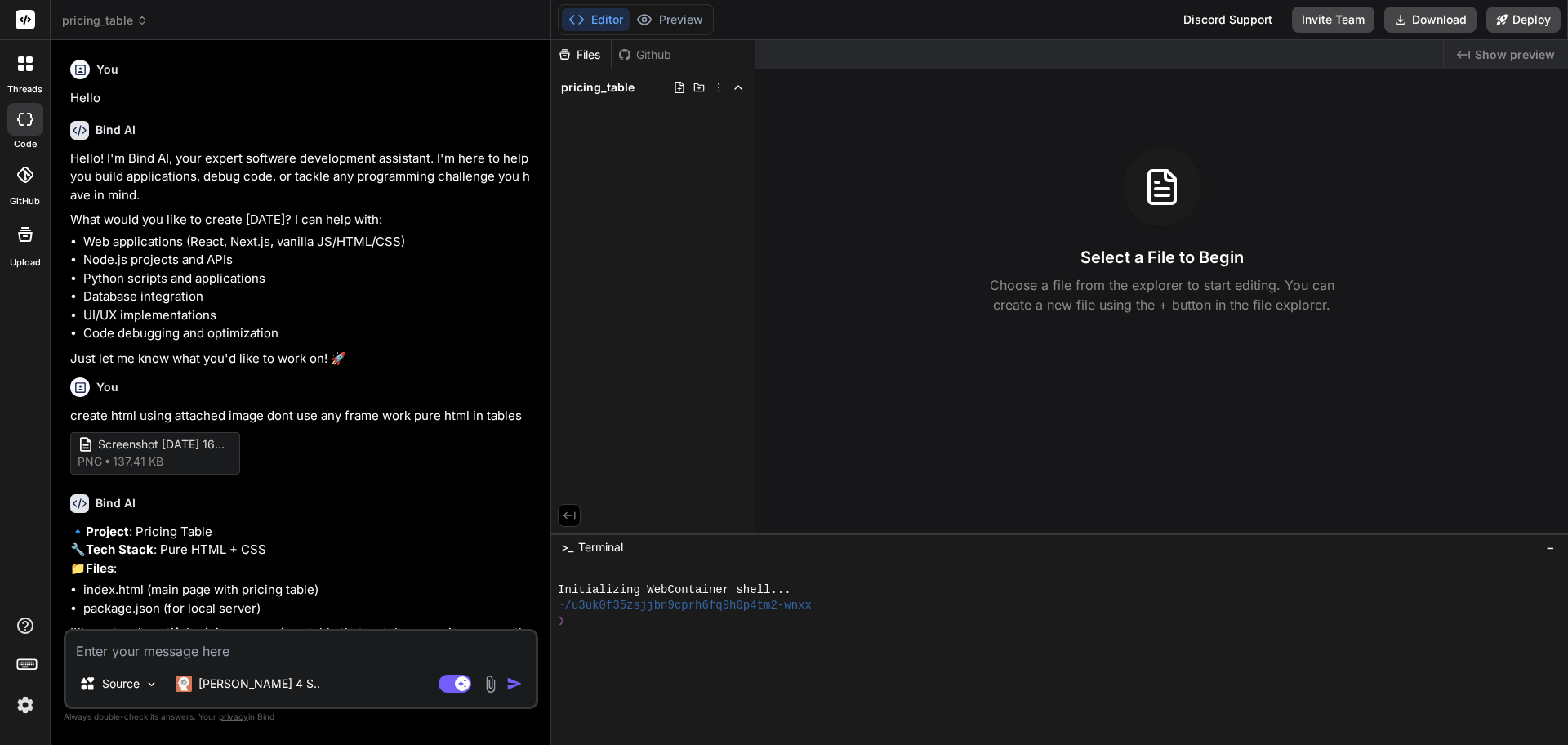
type textarea "x"
click at [1275, 155] on div "Select a File to Begin Choose a file from the explorer to start editing. You ca…" at bounding box center [1162, 231] width 812 height 167
click at [600, 93] on span "pricing_table" at bounding box center [598, 87] width 74 height 16
type textarea "x"
